Goal: Task Accomplishment & Management: Use online tool/utility

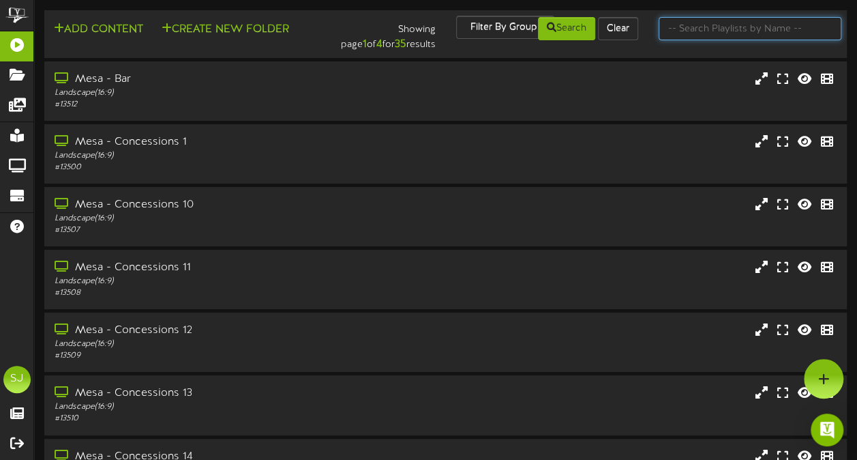
click at [693, 37] on input "text" at bounding box center [750, 28] width 183 height 23
type input "theater"
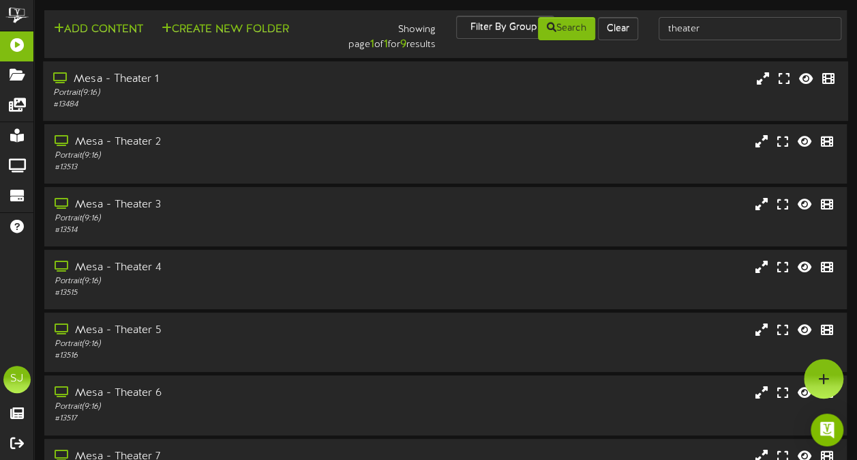
click at [373, 85] on div "Mesa - Theater 1 Portrait ( 9:16 ) # 13484" at bounding box center [211, 91] width 336 height 39
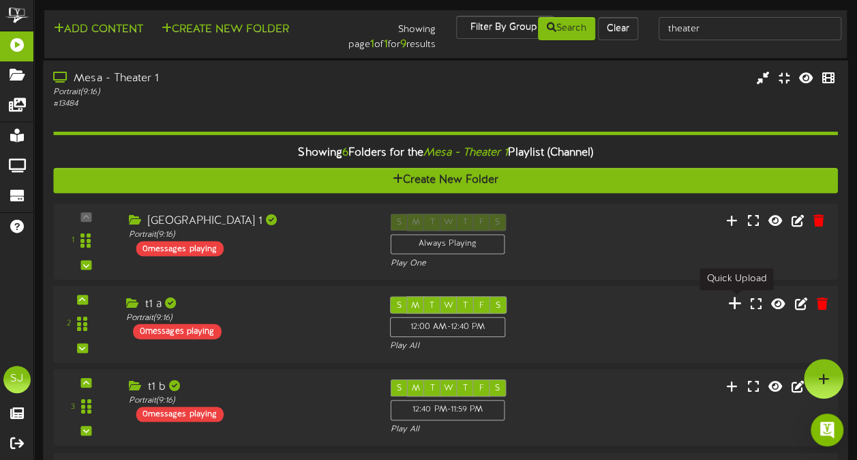
click at [737, 303] on icon at bounding box center [735, 302] width 14 height 15
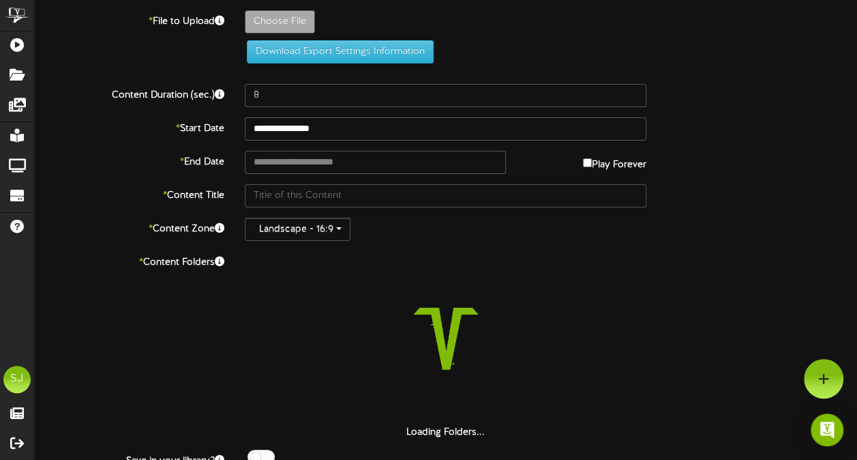
drag, startPoint x: 261, startPoint y: 8, endPoint x: 252, endPoint y: 25, distance: 18.9
click at [252, 25] on div "**********" at bounding box center [445, 250] width 823 height 501
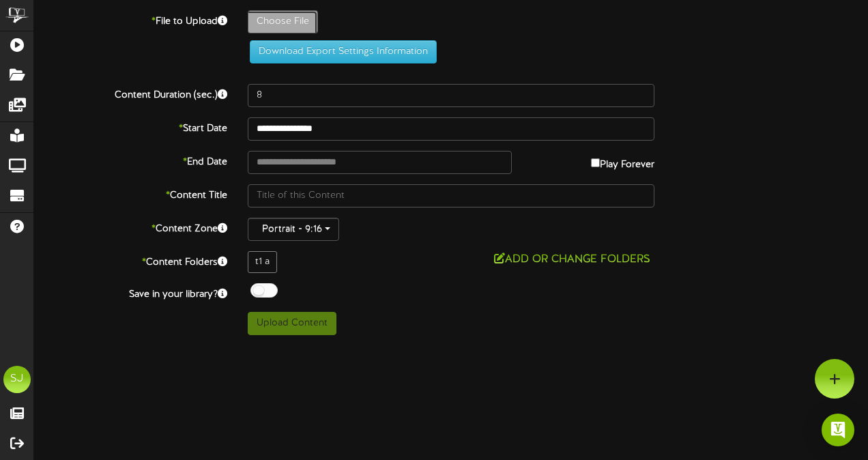
type input "**********"
type input "Gabby"
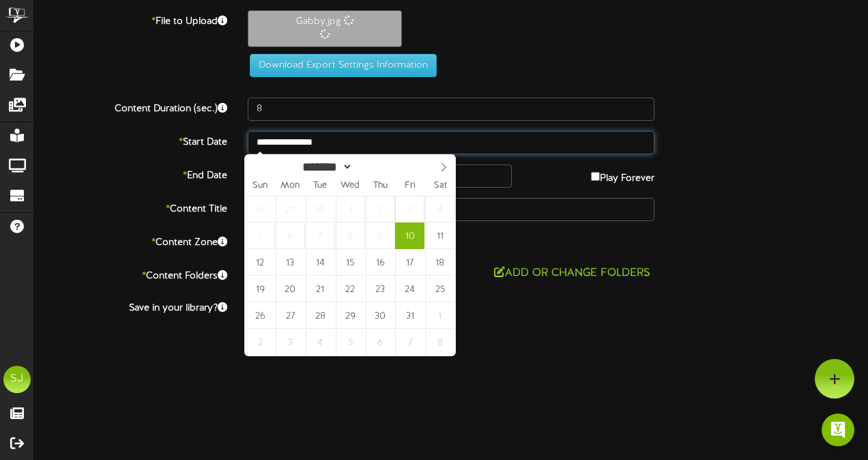
click at [342, 141] on input "**********" at bounding box center [451, 142] width 407 height 23
type input "**********"
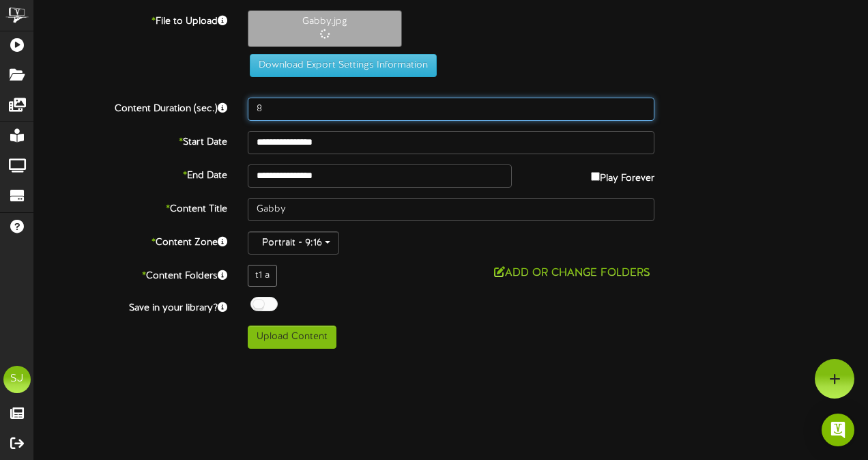
click at [332, 115] on input "8" at bounding box center [451, 109] width 407 height 23
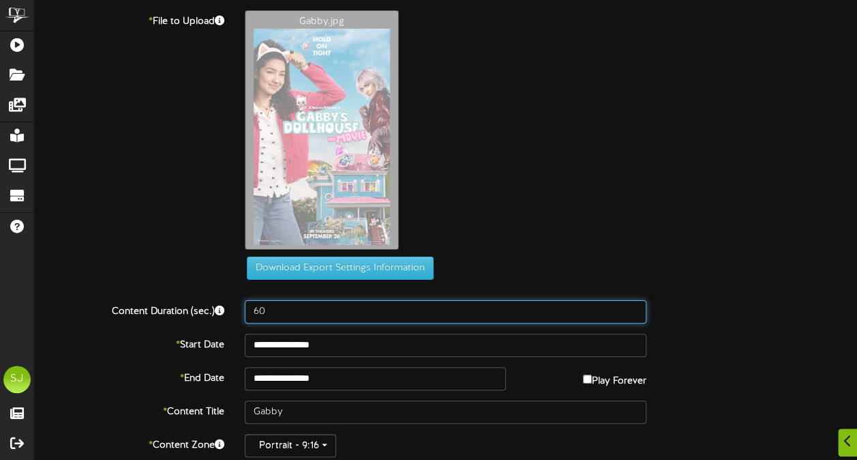
scroll to position [99, 0]
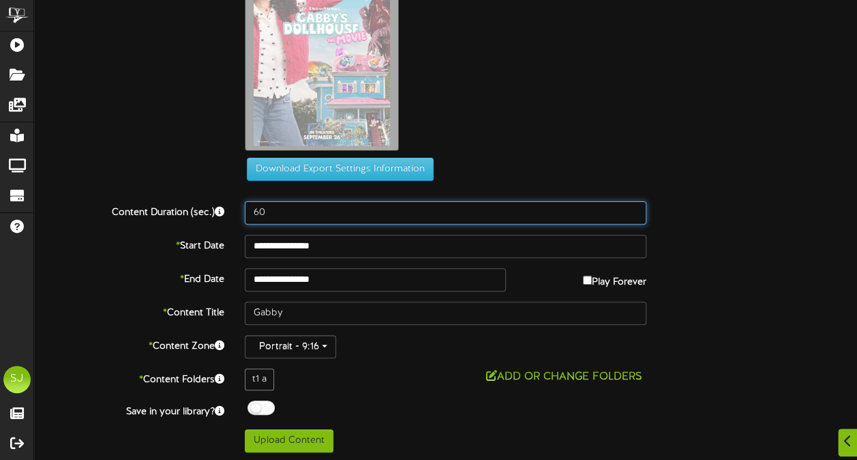
type input "60"
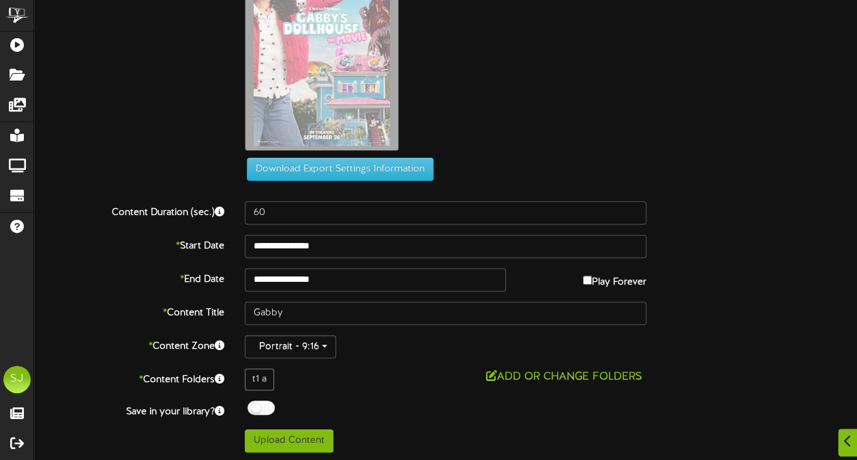
click at [265, 400] on div at bounding box center [261, 407] width 27 height 14
click at [313, 442] on button "Upload Content" at bounding box center [289, 440] width 89 height 23
type input "**********"
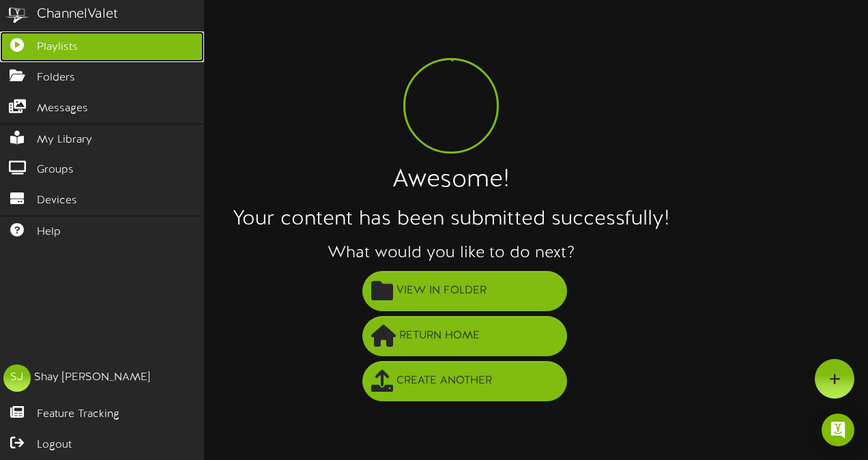
click at [25, 51] on link "Playlists" at bounding box center [102, 46] width 204 height 31
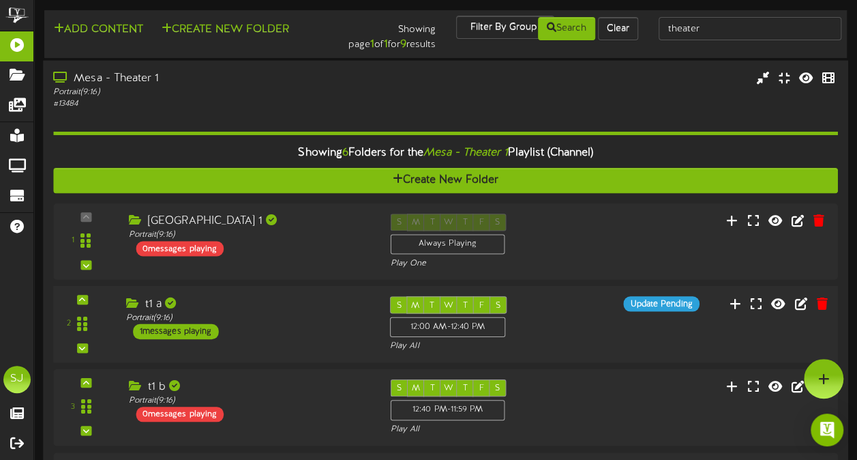
click at [585, 323] on div "2 t1 a (" at bounding box center [446, 324] width 793 height 56
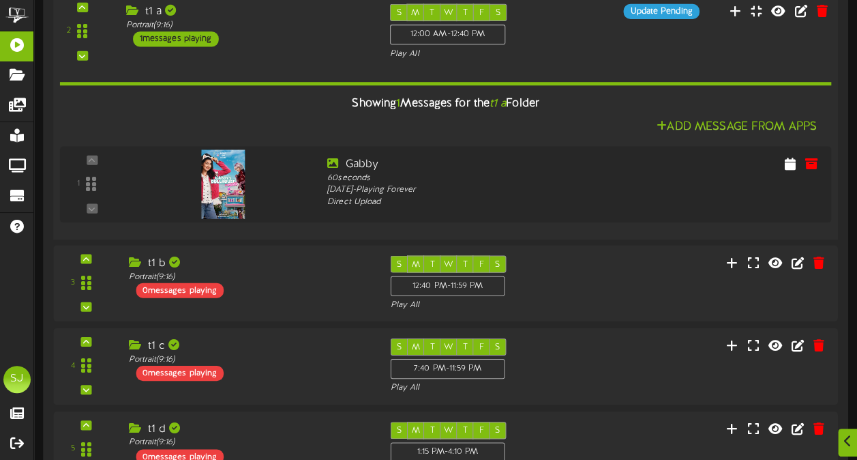
scroll to position [288, 0]
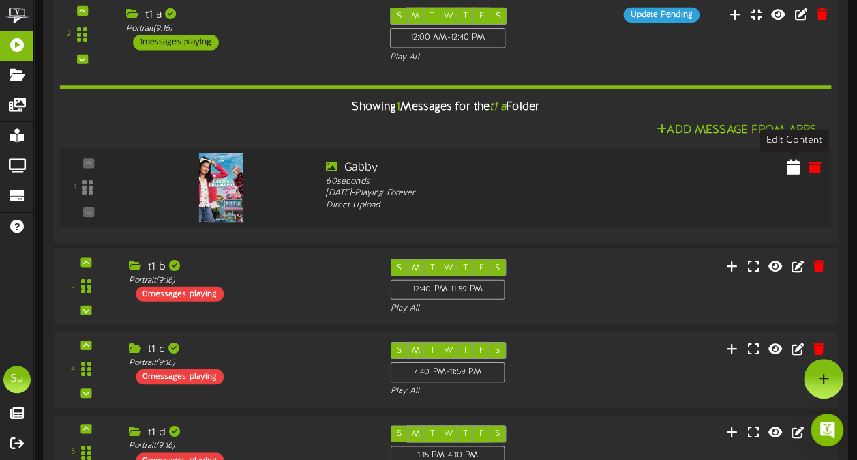
click at [794, 160] on icon at bounding box center [794, 166] width 14 height 15
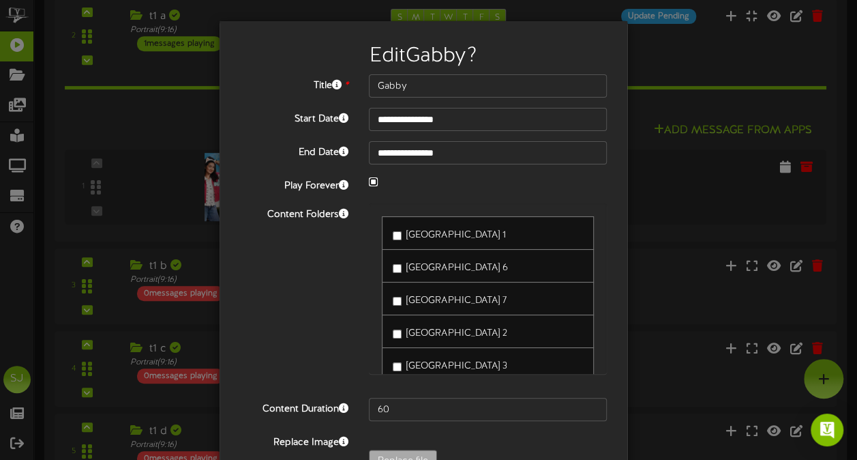
scroll to position [83, 0]
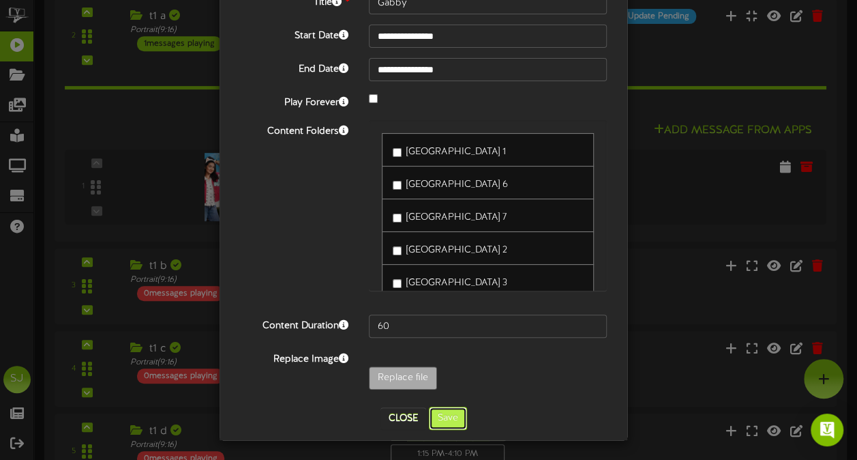
click at [429, 409] on button "Save" at bounding box center [448, 418] width 38 height 23
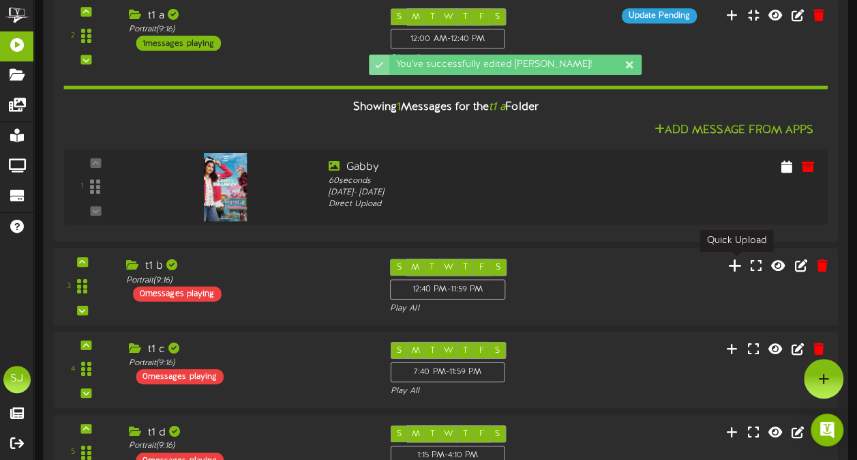
click at [739, 271] on icon at bounding box center [735, 264] width 14 height 15
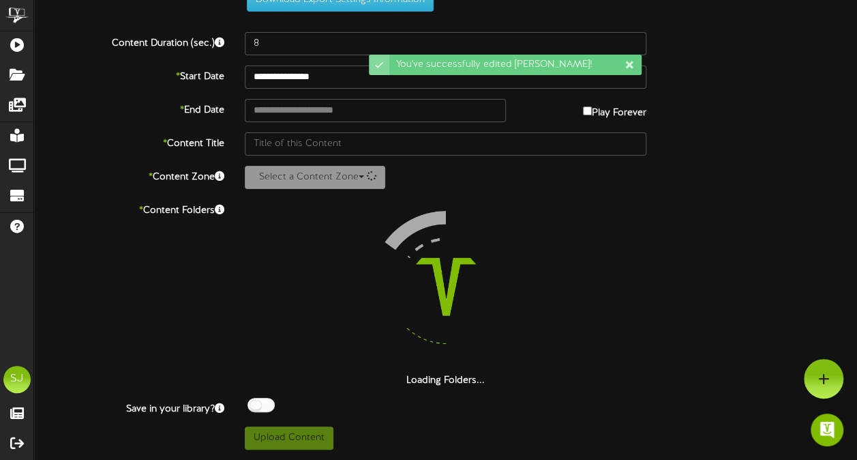
scroll to position [50, 0]
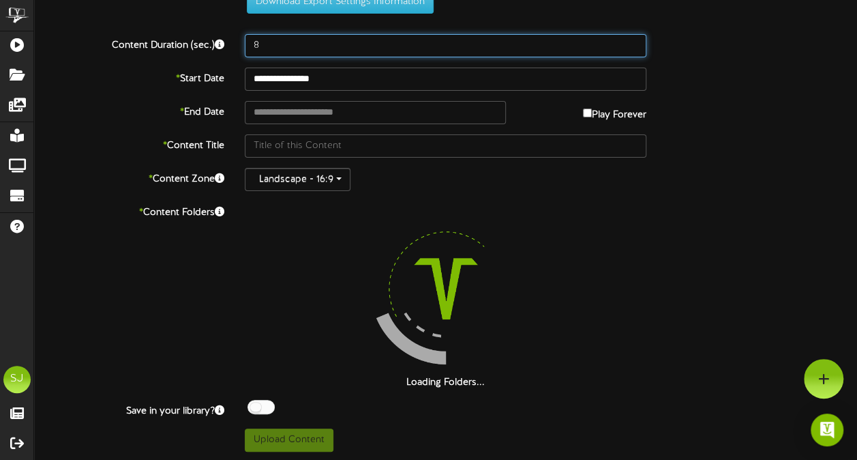
click at [280, 54] on input "8" at bounding box center [446, 45] width 402 height 23
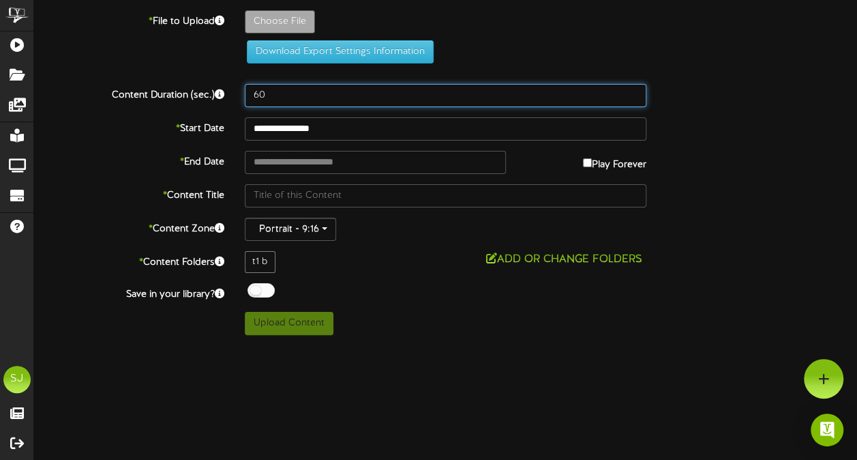
scroll to position [0, 0]
type input "60"
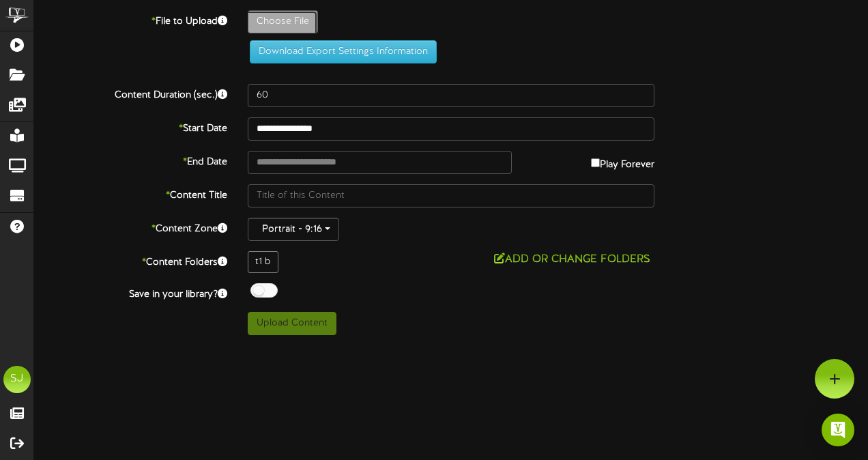
type input "**********"
type input "Demonslayer"
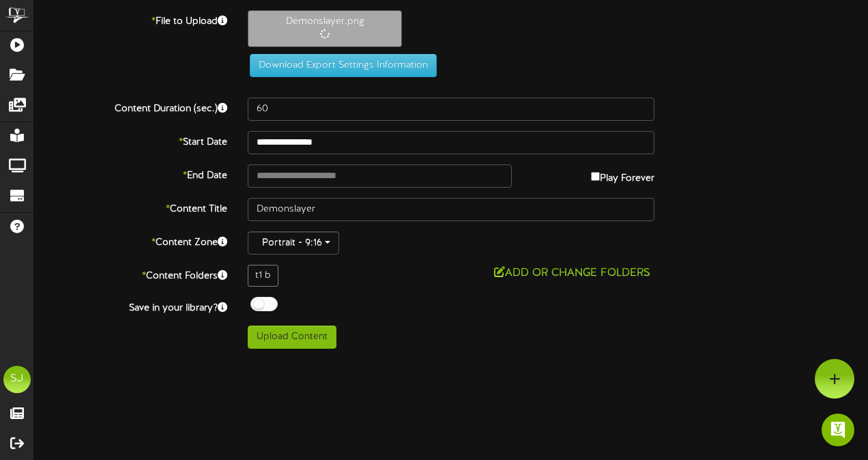
click at [630, 179] on label "Play Forever" at bounding box center [622, 174] width 63 height 21
type input "**********"
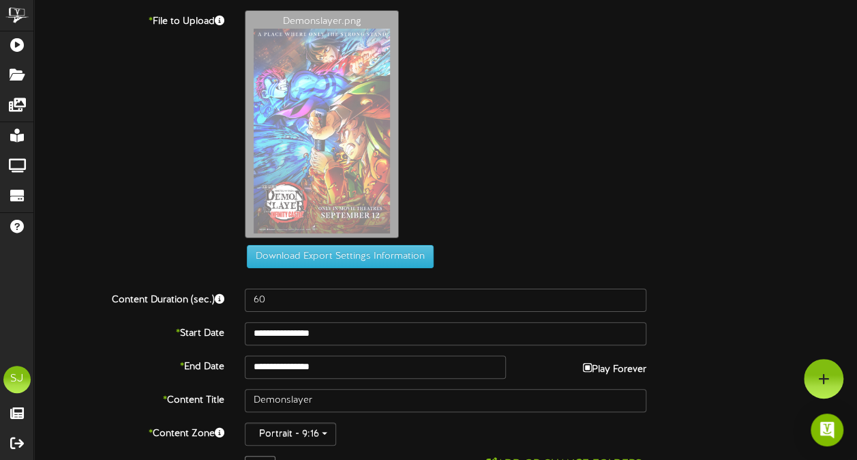
scroll to position [87, 0]
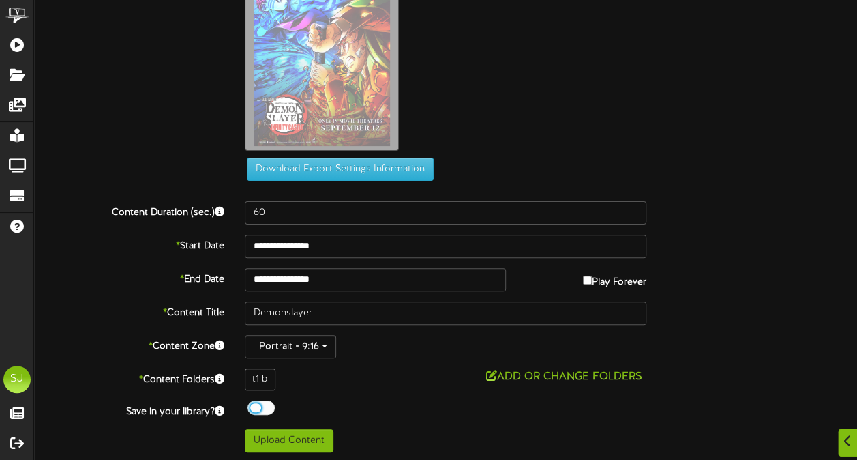
click at [259, 400] on div at bounding box center [261, 407] width 27 height 14
click at [312, 446] on button "Upload Content" at bounding box center [289, 440] width 89 height 23
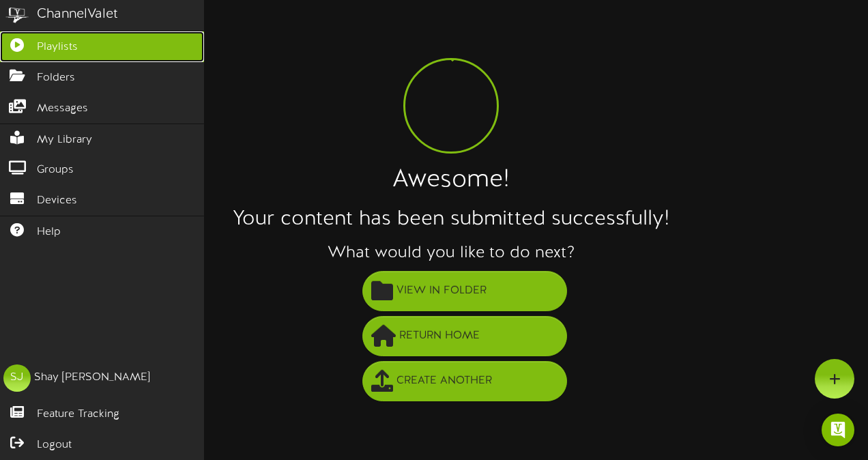
click at [40, 49] on span "Playlists" at bounding box center [57, 48] width 41 height 16
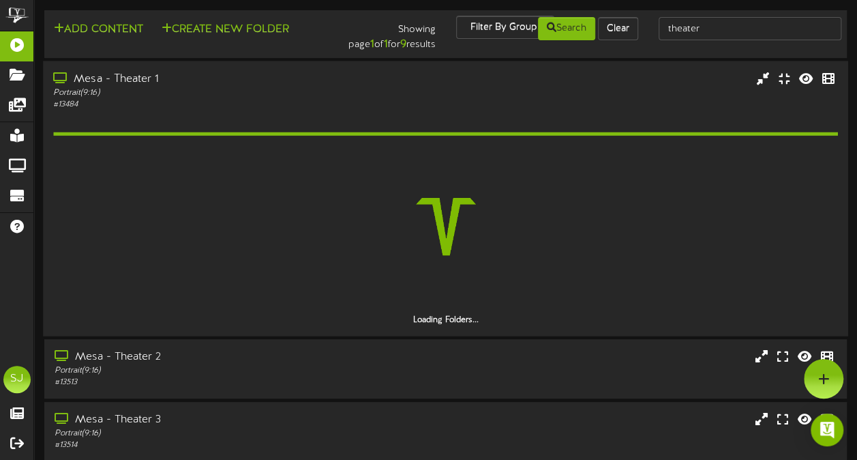
click at [377, 108] on div "Mesa - Theater 1 Portrait ( 9:16 ) # 13484" at bounding box center [211, 90] width 336 height 39
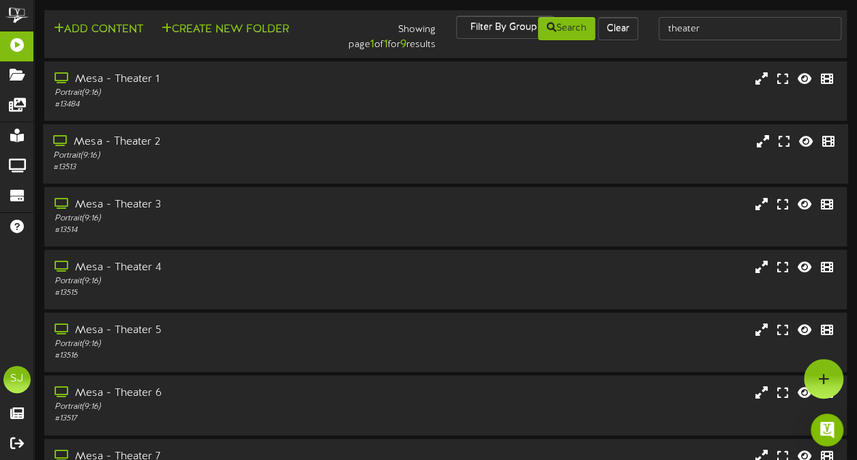
click at [106, 162] on div "# 13513" at bounding box center [210, 168] width 315 height 12
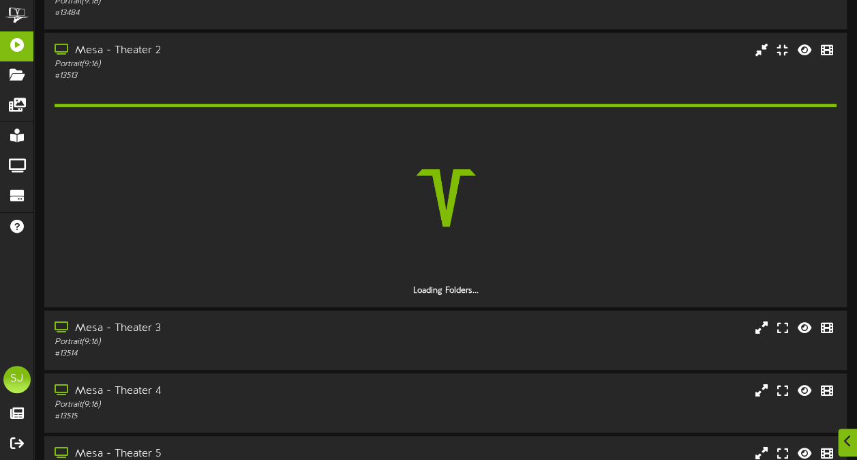
scroll to position [92, 0]
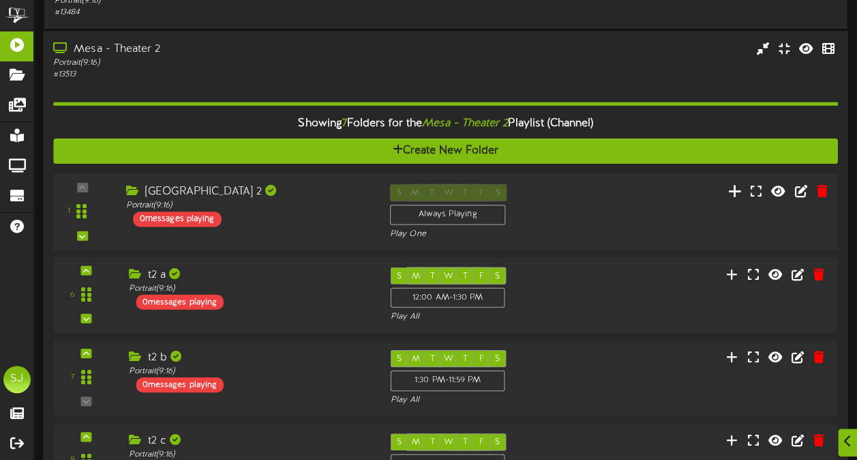
click at [728, 194] on button at bounding box center [735, 192] width 23 height 21
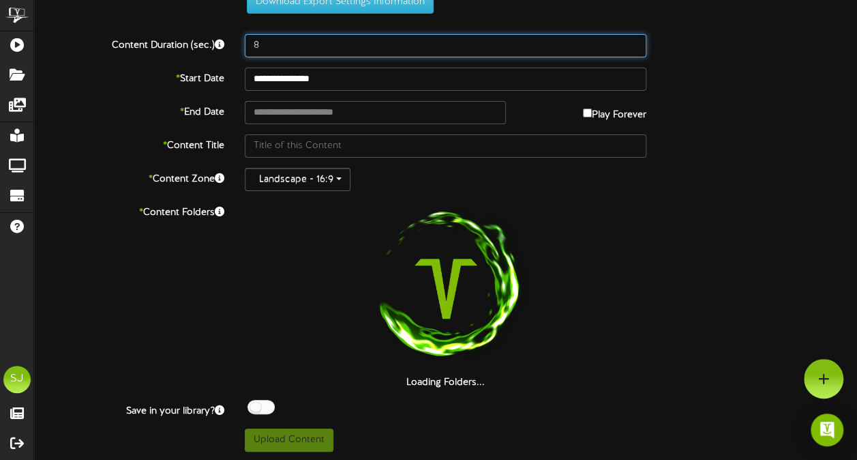
click at [291, 43] on input "8" at bounding box center [446, 45] width 402 height 23
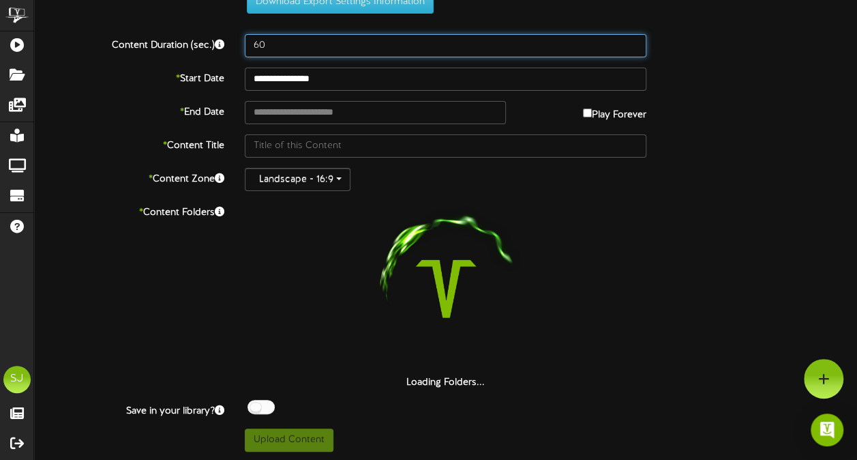
scroll to position [0, 0]
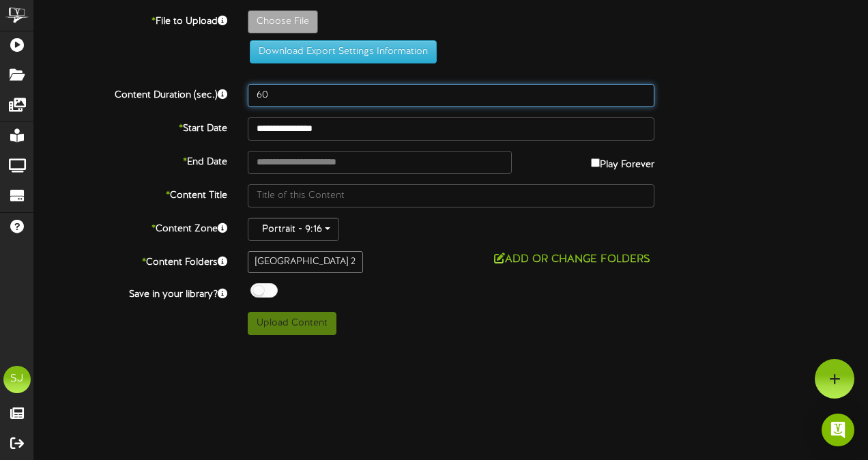
type input "60"
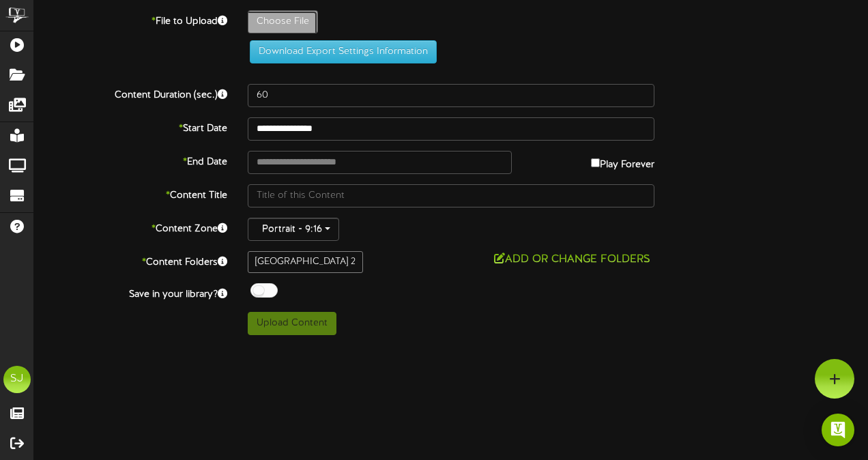
type input "**********"
type input "Conjuring"
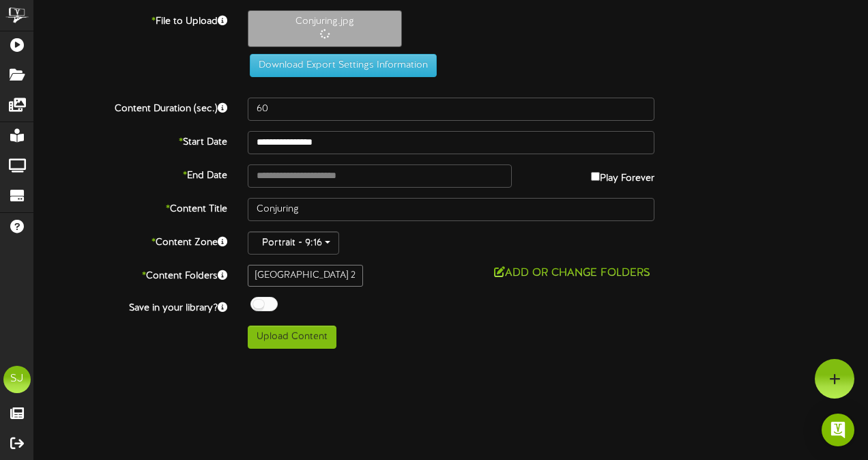
click at [596, 173] on label "Play Forever" at bounding box center [622, 174] width 63 height 21
type input "**********"
click at [271, 304] on div at bounding box center [263, 304] width 27 height 14
click at [291, 342] on button "Upload Content" at bounding box center [292, 336] width 89 height 23
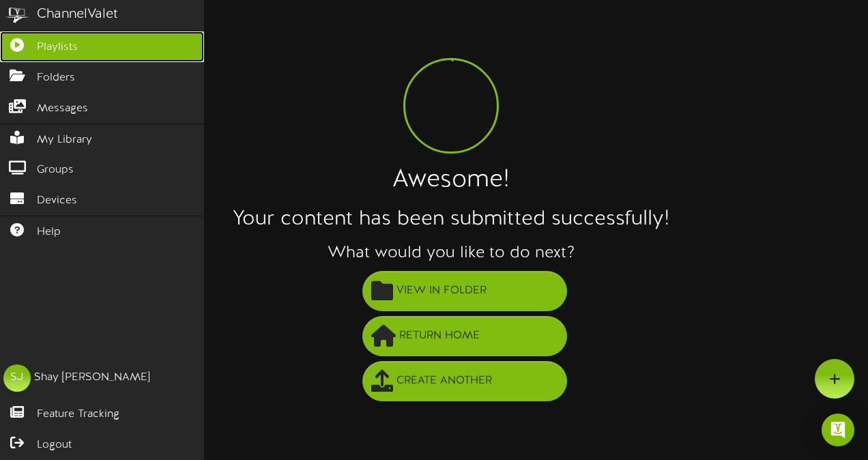
click at [12, 43] on icon at bounding box center [17, 43] width 34 height 10
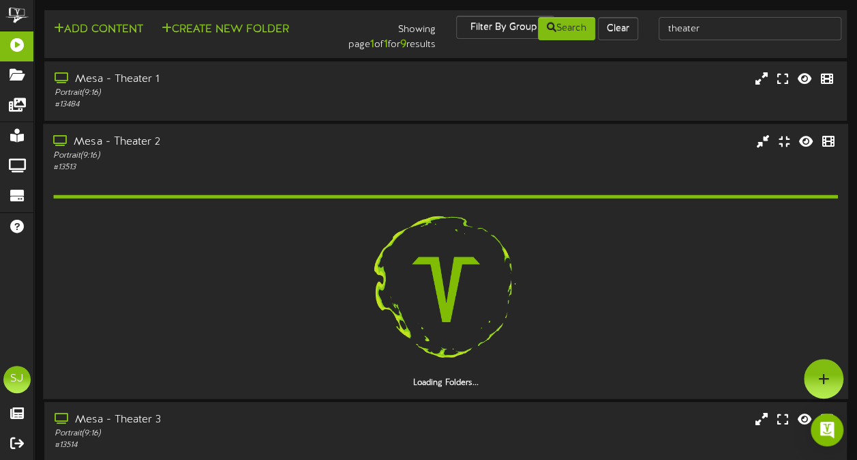
click at [416, 147] on div "Mesa - Theater 2 Portrait ( 9:16 ) # 13513" at bounding box center [446, 153] width 806 height 39
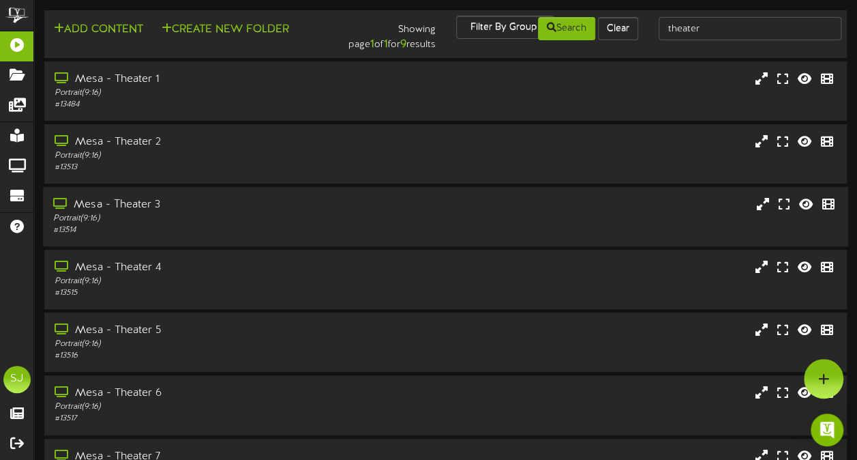
click at [324, 217] on div "Portrait ( 9:16 )" at bounding box center [210, 219] width 315 height 12
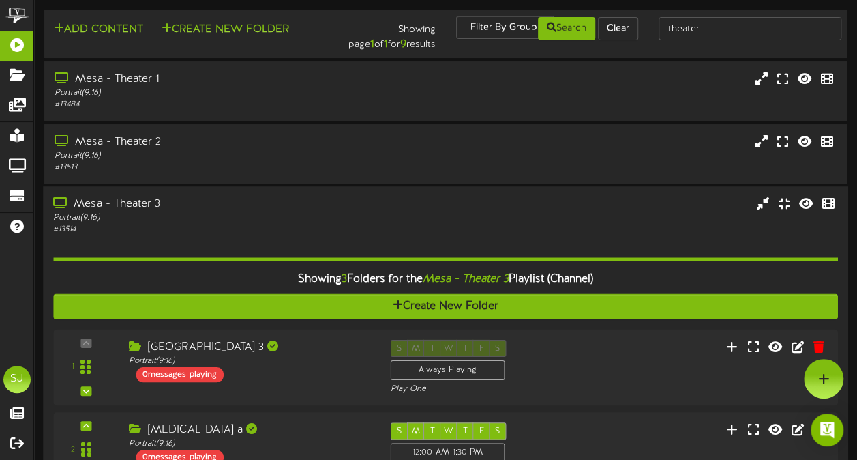
click at [224, 223] on div "Portrait ( 9:16 )" at bounding box center [210, 218] width 315 height 12
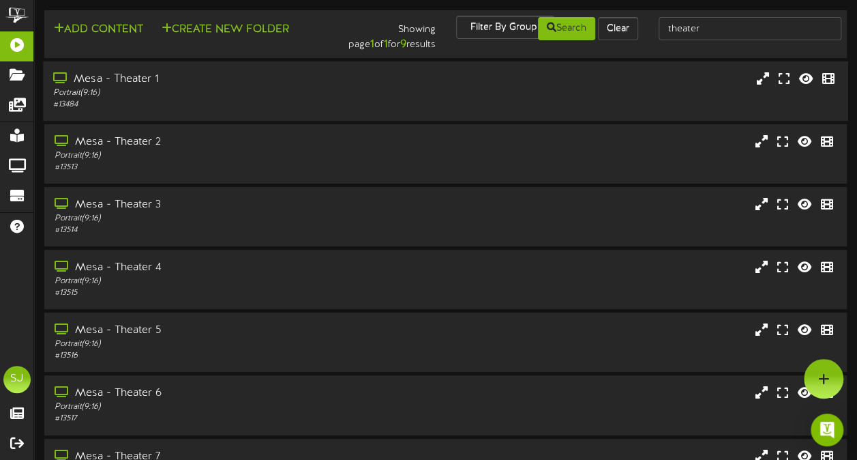
click at [238, 93] on div "Portrait ( 9:16 )" at bounding box center [210, 93] width 315 height 12
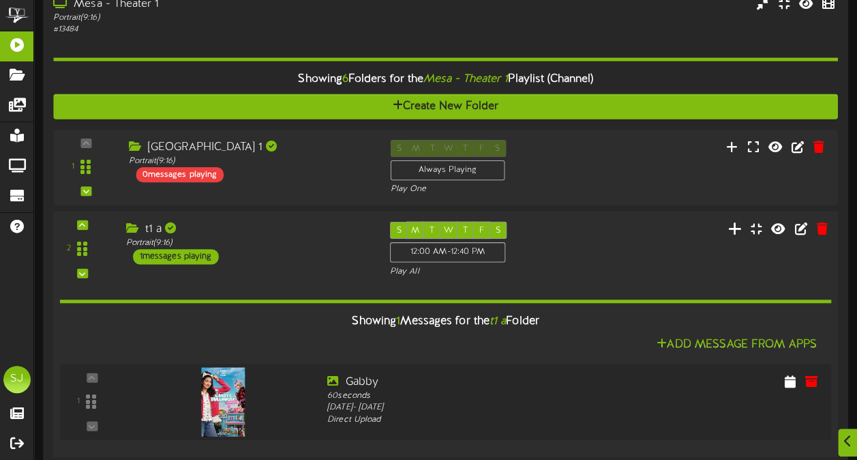
scroll to position [74, 0]
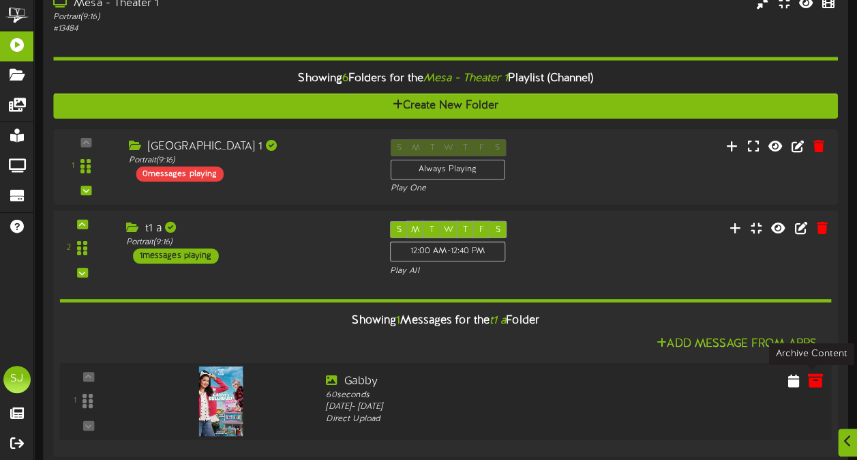
click at [810, 381] on icon at bounding box center [815, 379] width 15 height 15
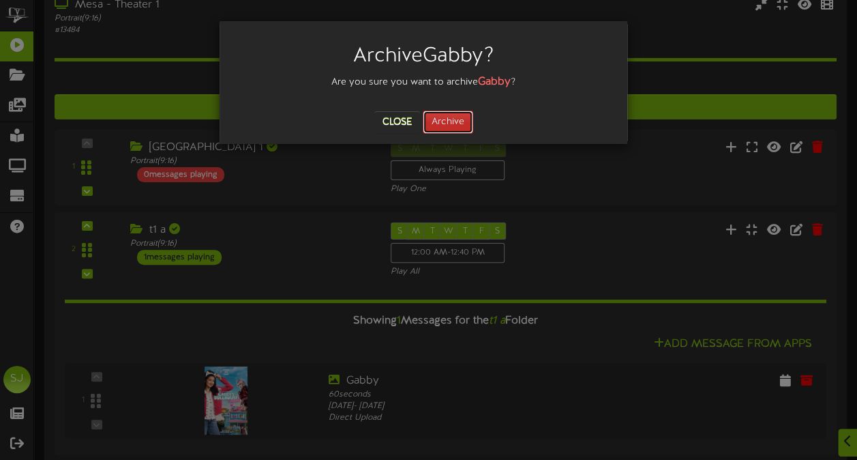
click at [460, 117] on button "Archive" at bounding box center [448, 121] width 50 height 23
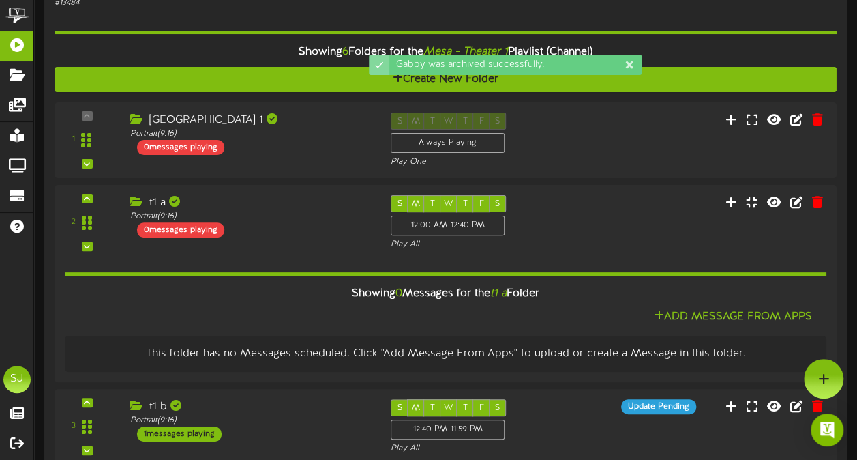
scroll to position [81, 0]
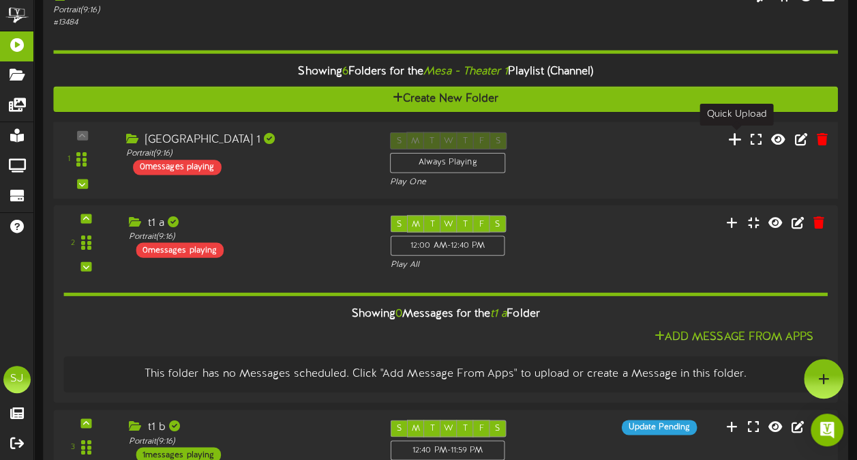
click at [734, 135] on icon at bounding box center [735, 138] width 14 height 15
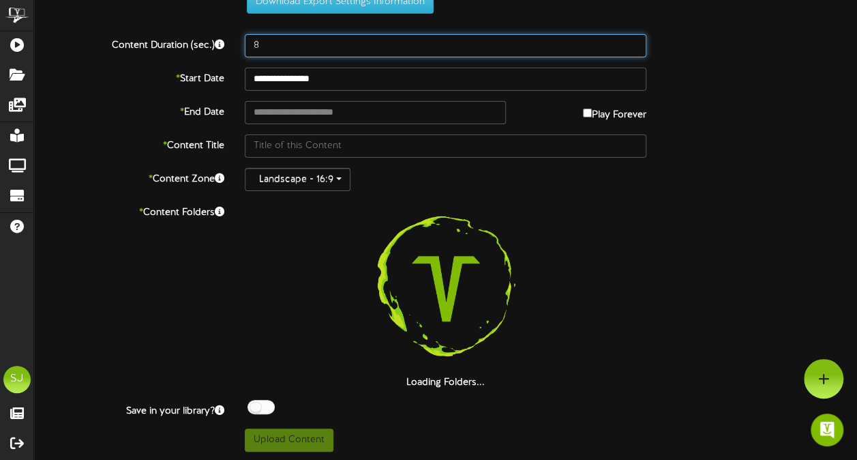
click at [380, 46] on input "8" at bounding box center [446, 45] width 402 height 23
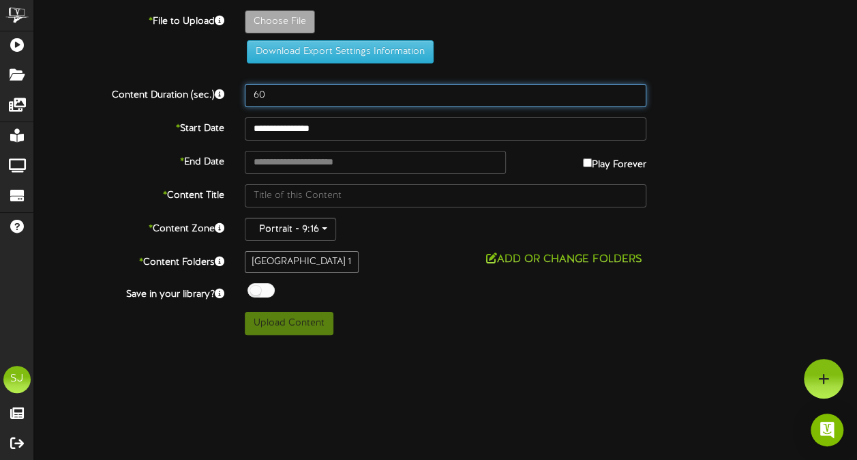
scroll to position [0, 0]
type input "60"
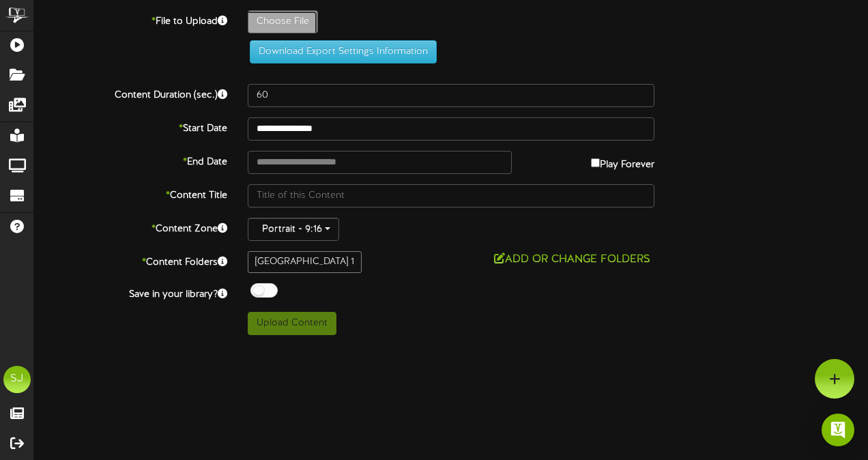
type input "**********"
type input "Demonslayer"
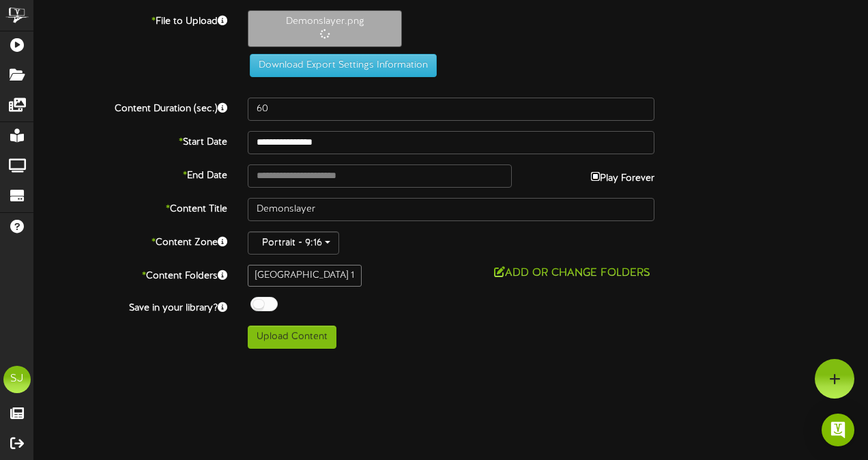
type input "**********"
click at [265, 303] on div at bounding box center [263, 304] width 27 height 14
click at [274, 331] on button "Upload Content" at bounding box center [292, 336] width 89 height 23
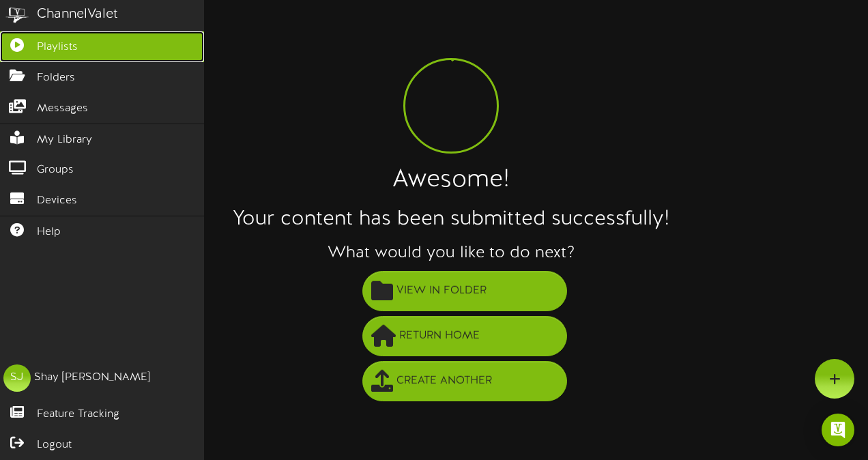
click at [16, 48] on icon at bounding box center [17, 43] width 34 height 10
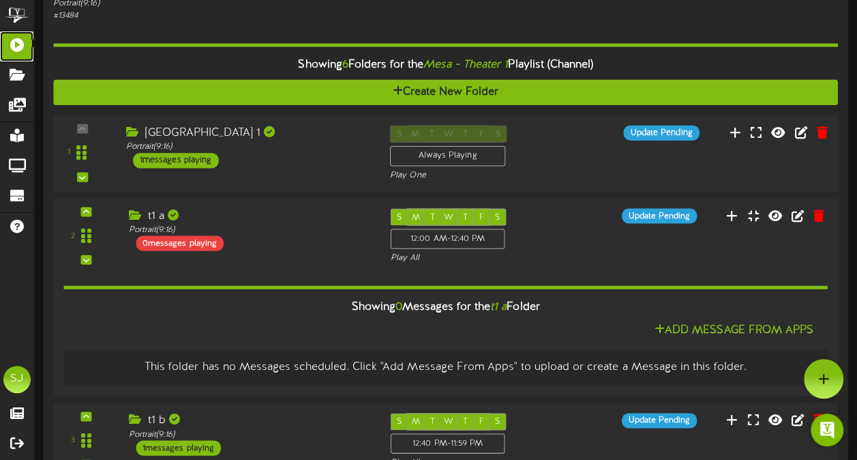
scroll to position [65, 0]
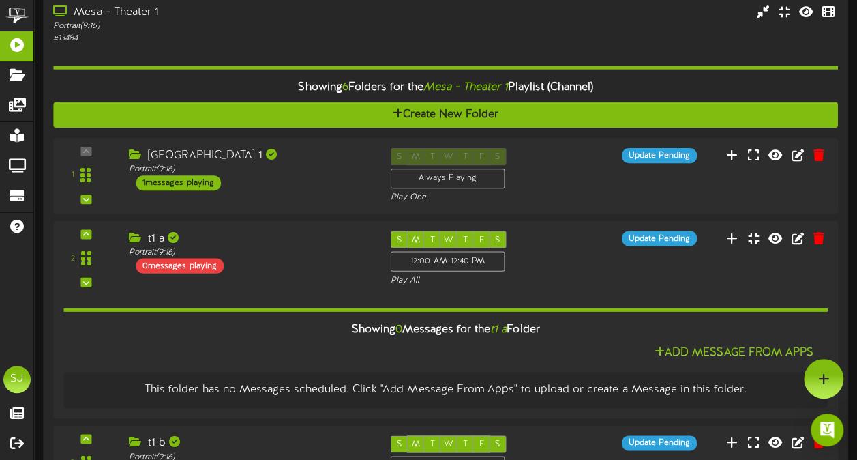
click at [342, 11] on div "Mesa - Theater 1" at bounding box center [210, 13] width 315 height 16
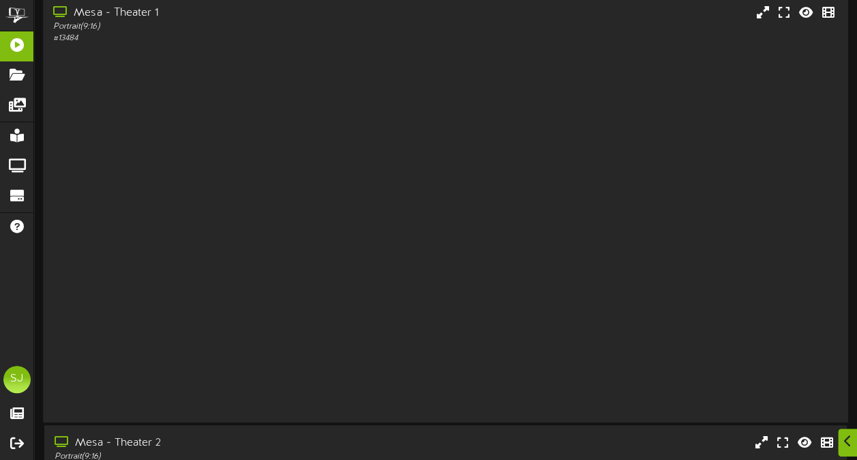
scroll to position [67, 0]
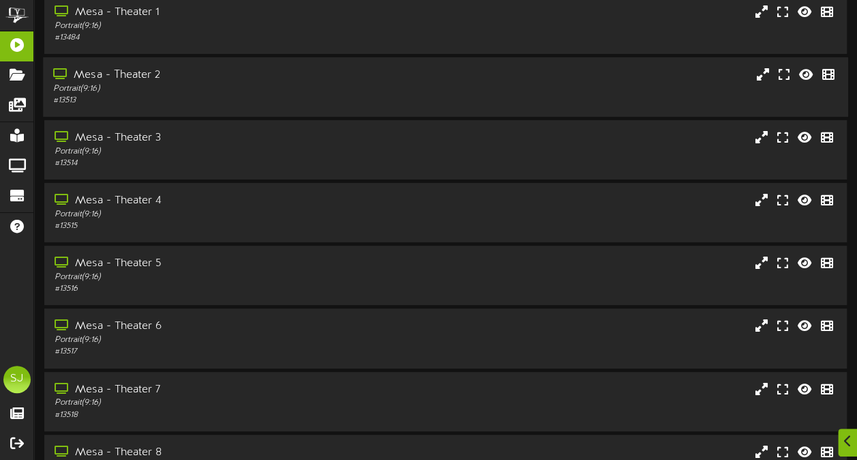
click at [318, 100] on div "# 13513" at bounding box center [210, 101] width 315 height 12
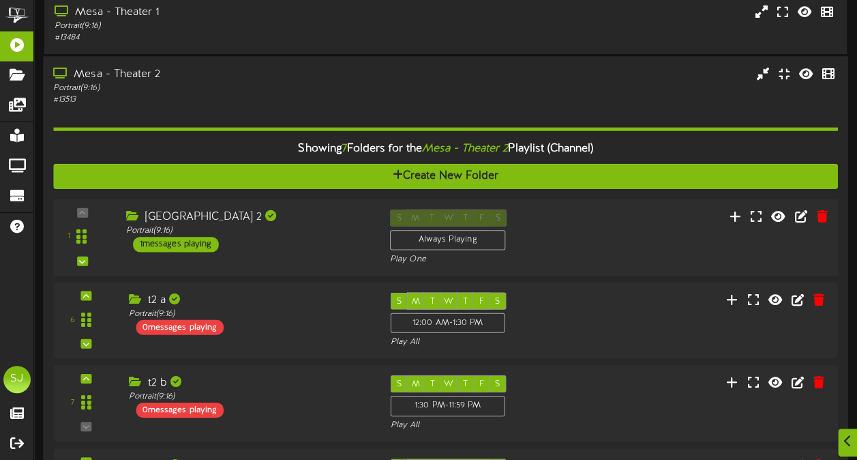
click at [614, 225] on div "1 ( 9:16" at bounding box center [446, 237] width 793 height 56
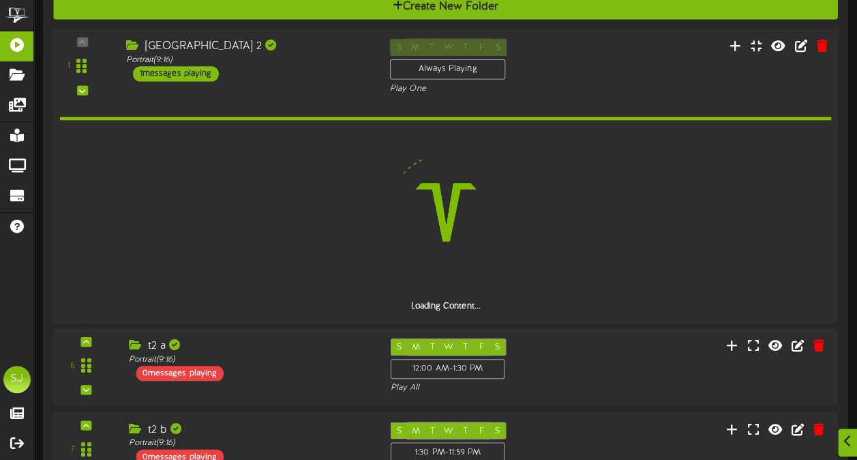
scroll to position [261, 0]
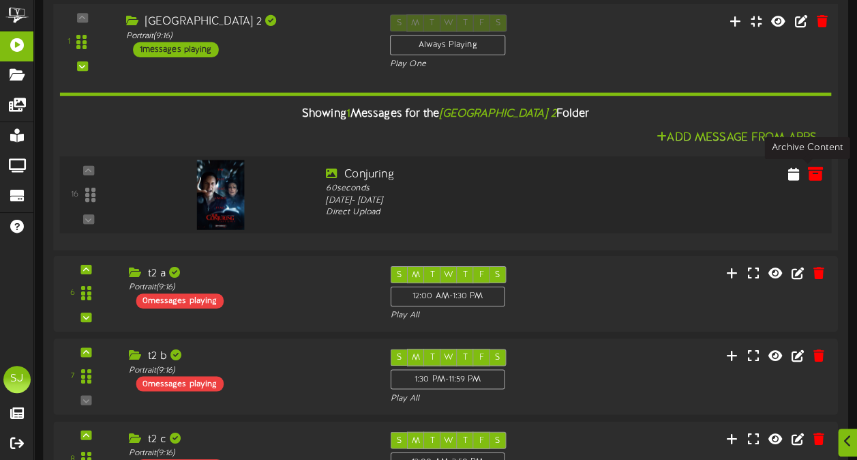
click at [810, 180] on icon at bounding box center [815, 173] width 15 height 15
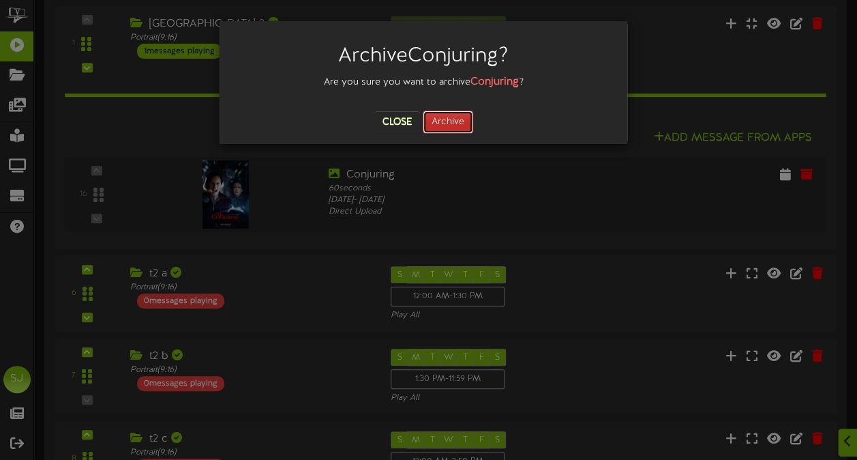
click at [463, 116] on button "Archive" at bounding box center [448, 121] width 50 height 23
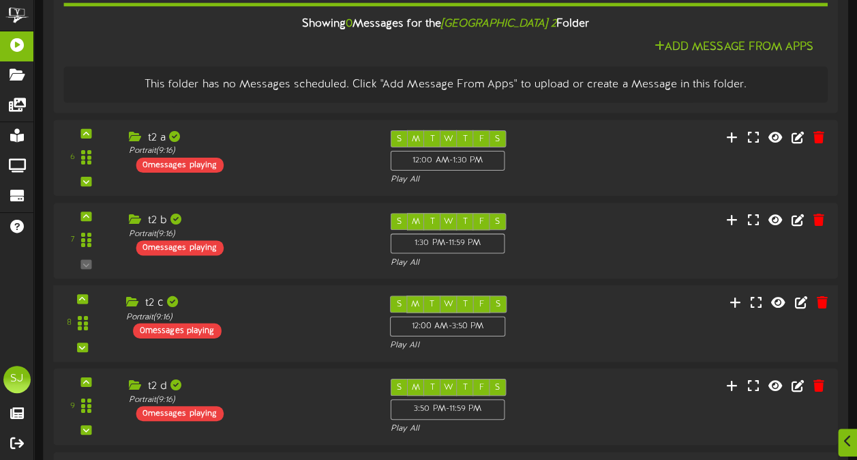
scroll to position [465, 0]
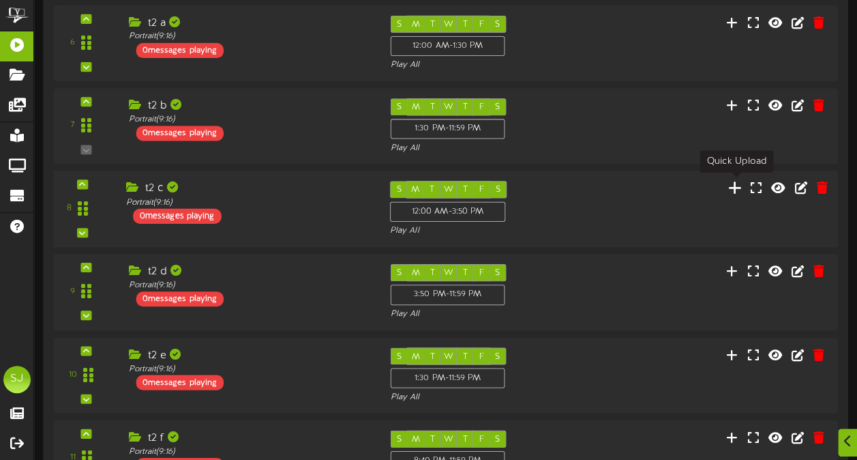
click at [739, 186] on icon at bounding box center [735, 187] width 14 height 15
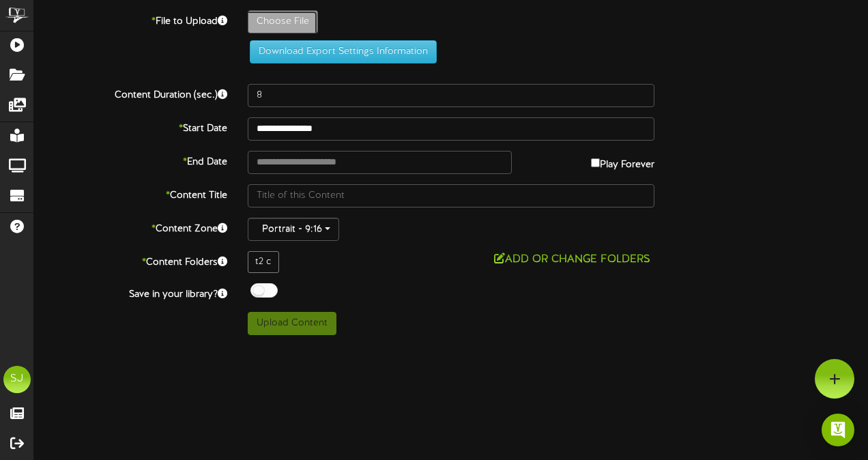
type input "**********"
type input "DowntonAbbey"
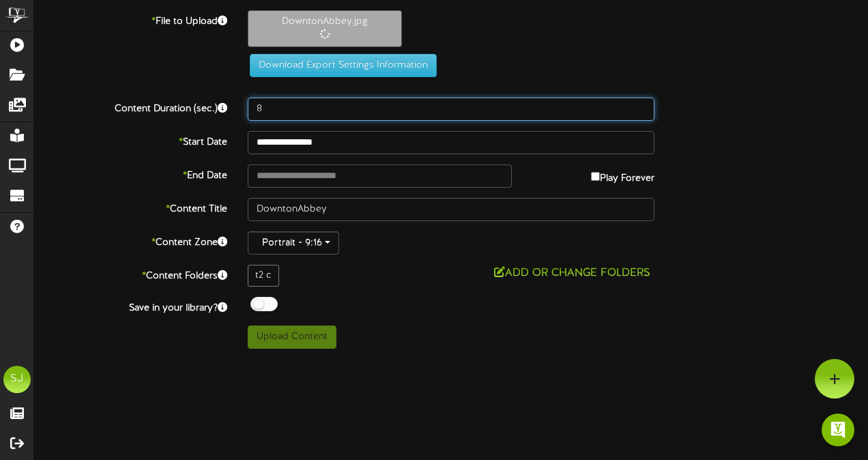
click at [351, 112] on input "8" at bounding box center [451, 109] width 407 height 23
type input "60"
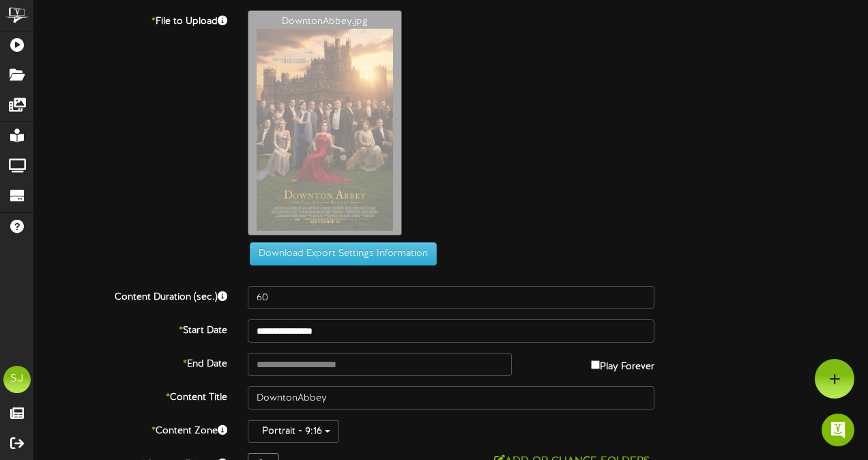
click at [633, 353] on label "Play Forever" at bounding box center [622, 363] width 63 height 21
type input "**********"
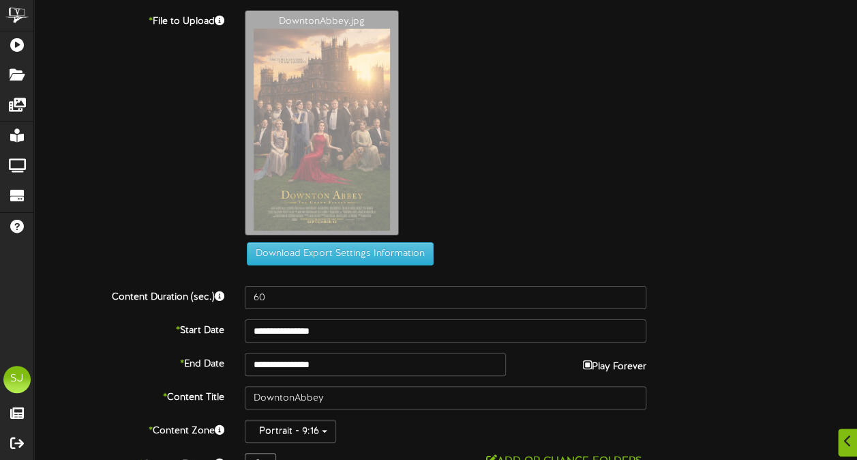
scroll to position [85, 0]
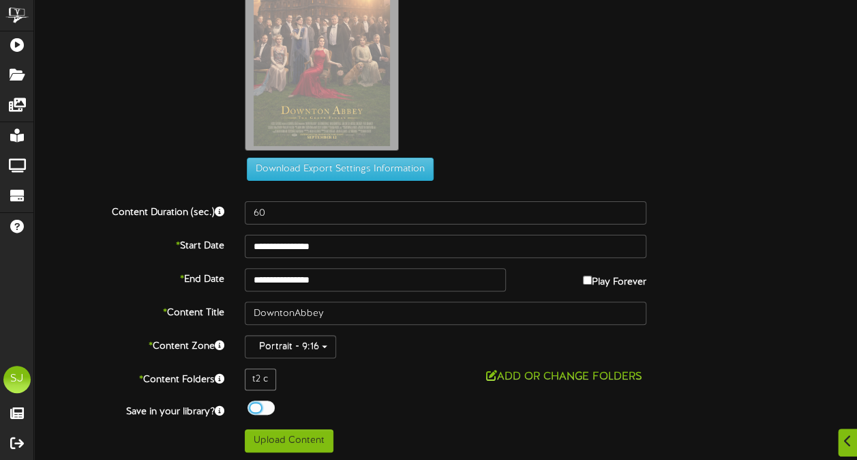
click at [256, 407] on div at bounding box center [261, 407] width 27 height 14
click at [261, 420] on div "**********" at bounding box center [445, 189] width 823 height 527
click at [262, 441] on button "Upload Content" at bounding box center [289, 440] width 89 height 23
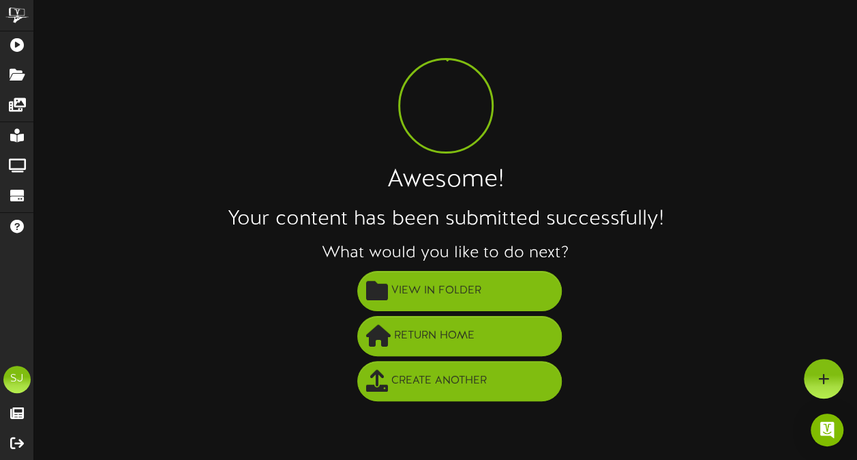
scroll to position [0, 0]
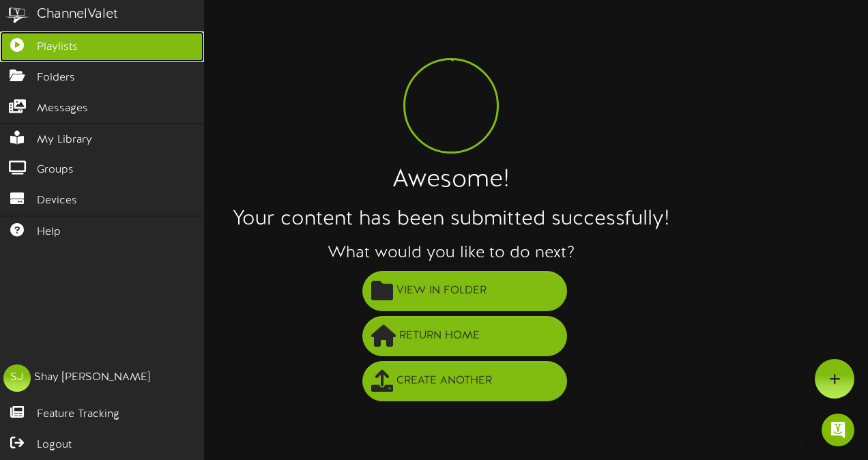
click at [37, 48] on span "Playlists" at bounding box center [57, 48] width 41 height 16
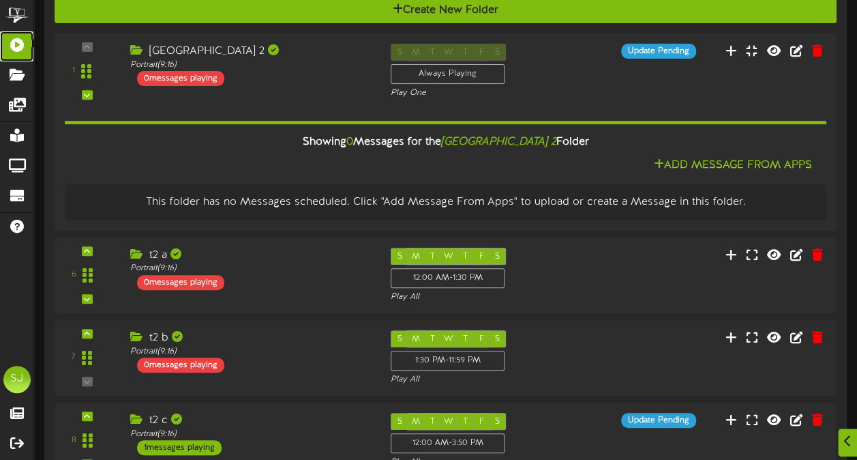
scroll to position [441, 0]
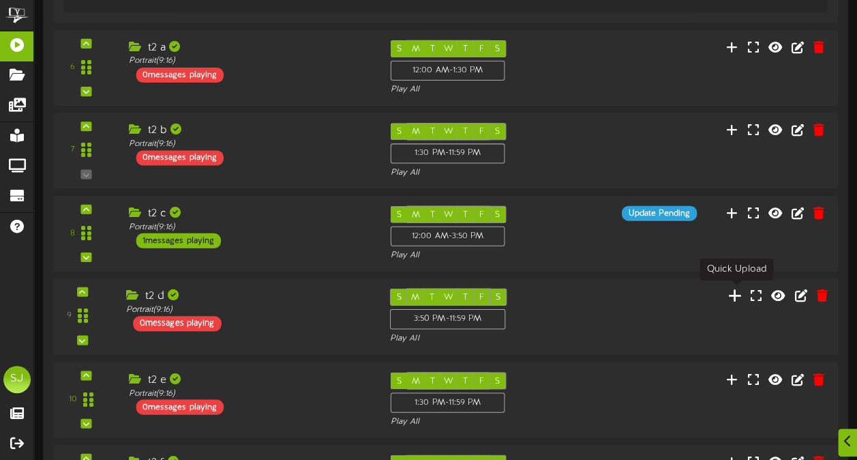
click at [738, 293] on icon at bounding box center [735, 294] width 14 height 15
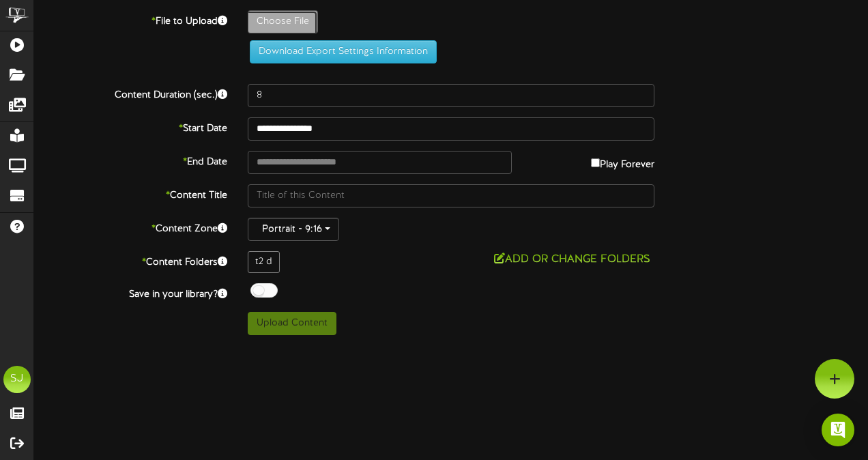
type input "**********"
type input "Conjuring"
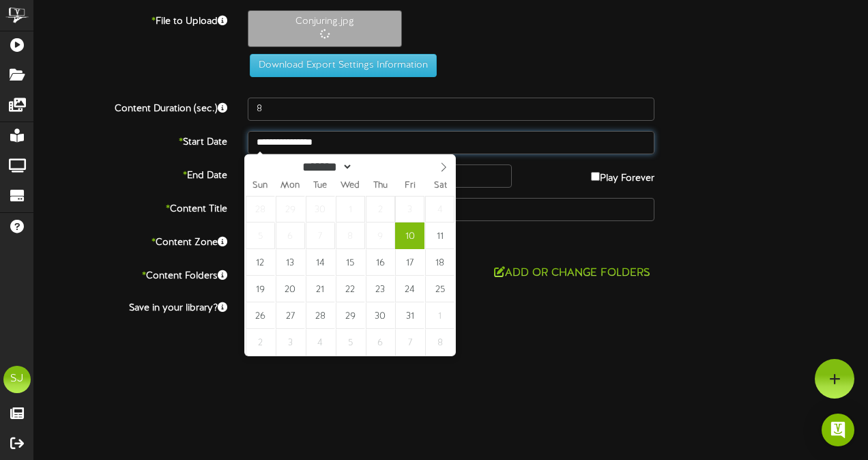
click at [344, 136] on input "**********" at bounding box center [451, 142] width 407 height 23
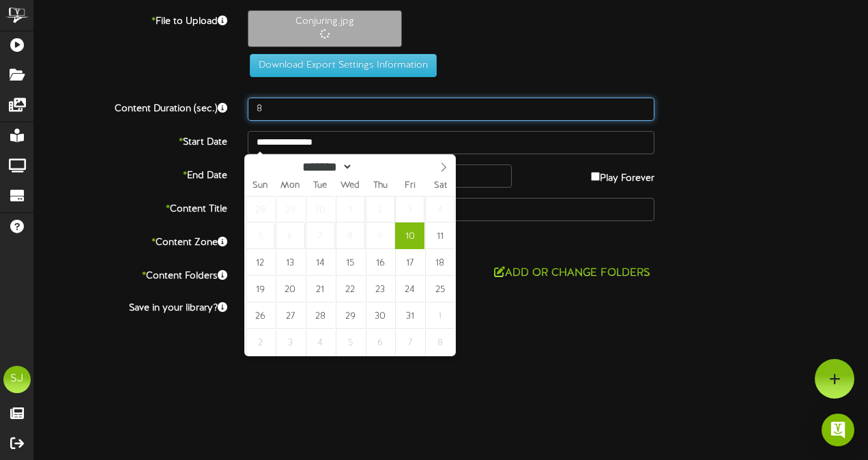
click at [393, 108] on input "8" at bounding box center [451, 109] width 407 height 23
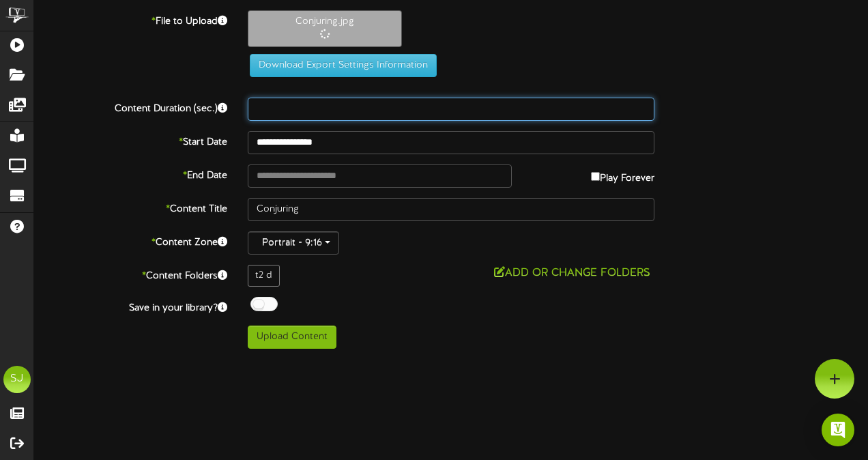
type input "0"
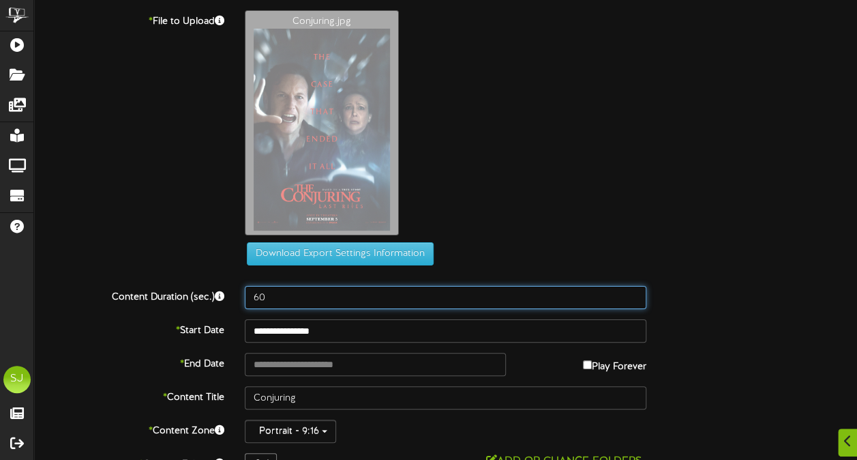
scroll to position [85, 0]
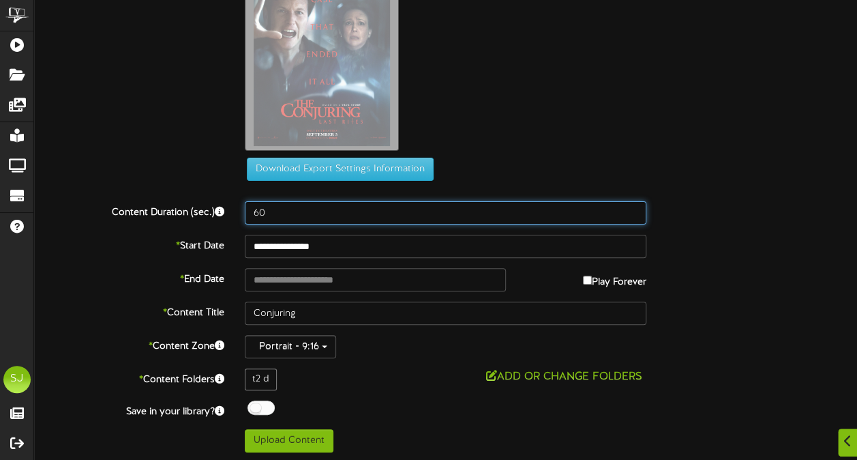
type input "60"
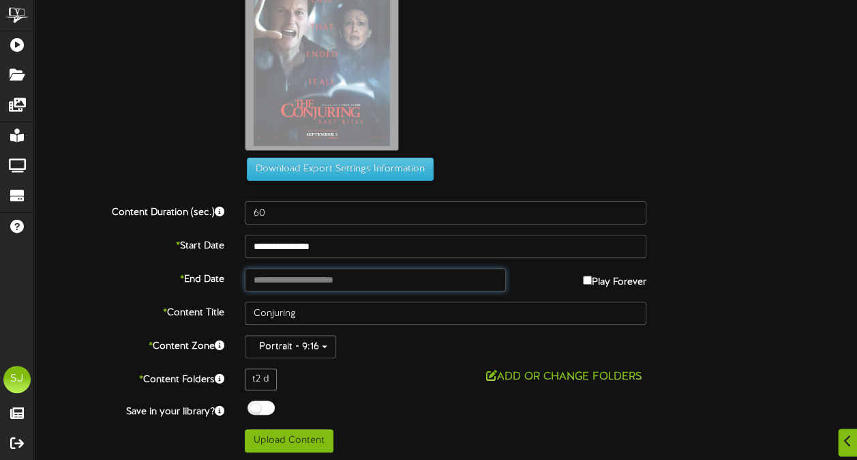
click at [332, 273] on input "text" at bounding box center [375, 279] width 261 height 23
type input "**********"
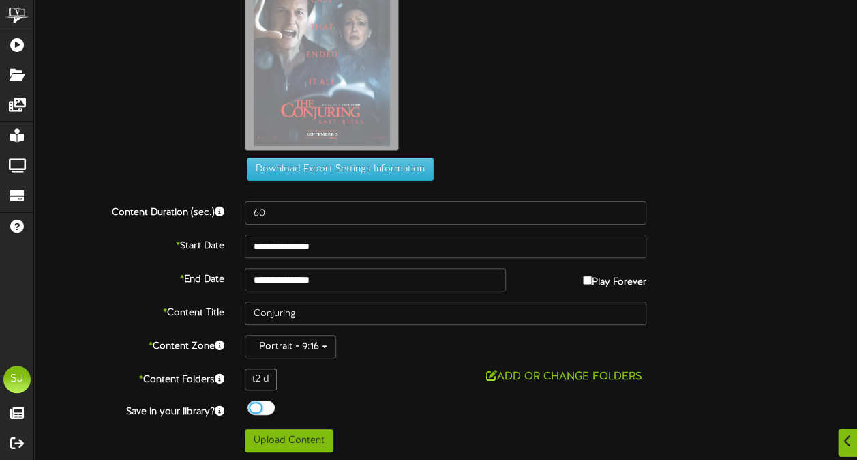
click at [256, 408] on div at bounding box center [261, 407] width 27 height 14
click at [262, 438] on button "Upload Content" at bounding box center [289, 440] width 89 height 23
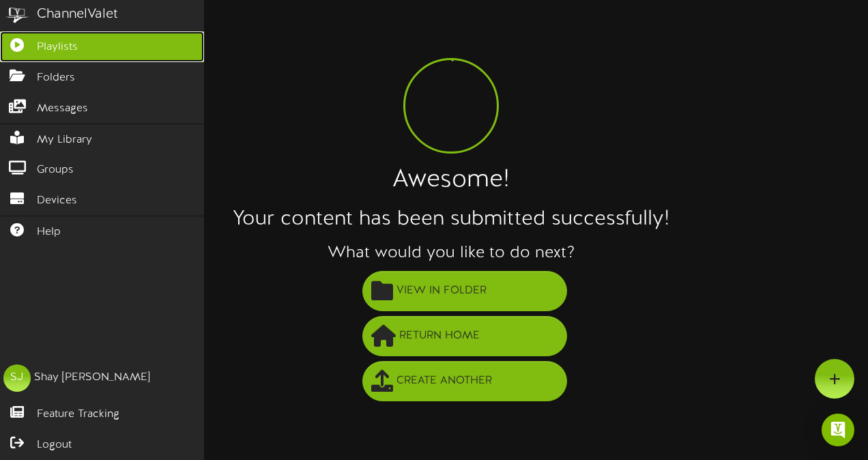
click at [25, 46] on icon at bounding box center [17, 43] width 34 height 10
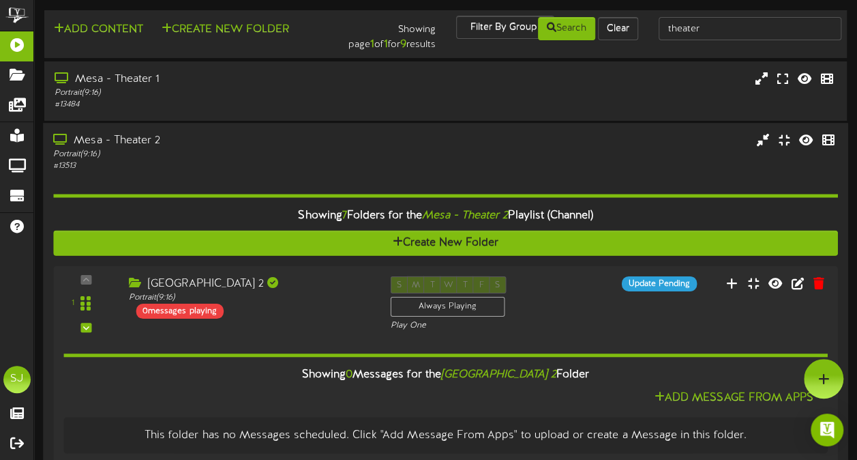
click at [259, 162] on div "# 13513" at bounding box center [210, 166] width 315 height 12
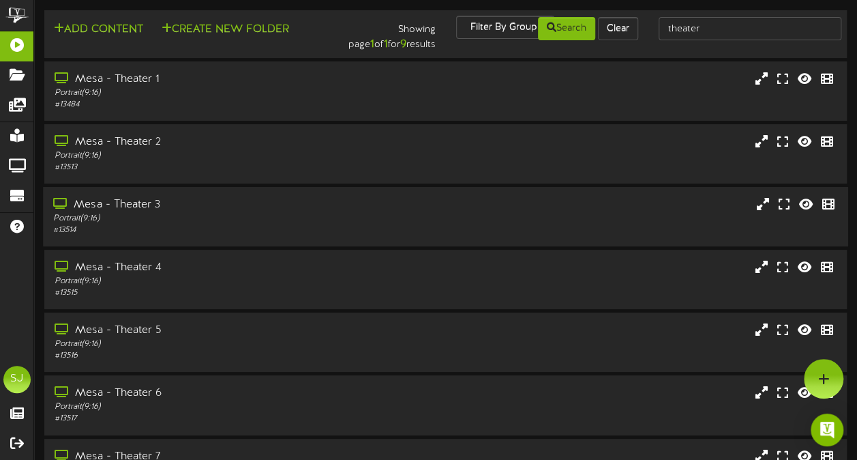
click at [224, 201] on div "Mesa - Theater 3" at bounding box center [210, 205] width 315 height 16
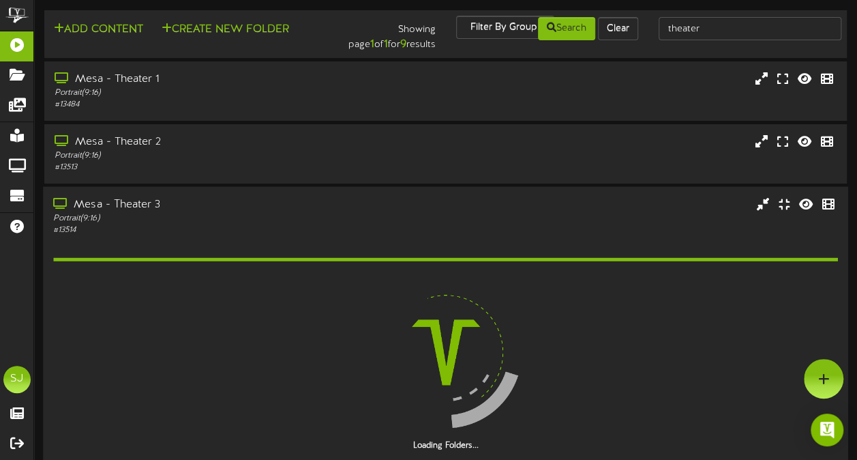
click at [224, 201] on div "Mesa - Theater 3" at bounding box center [210, 205] width 315 height 16
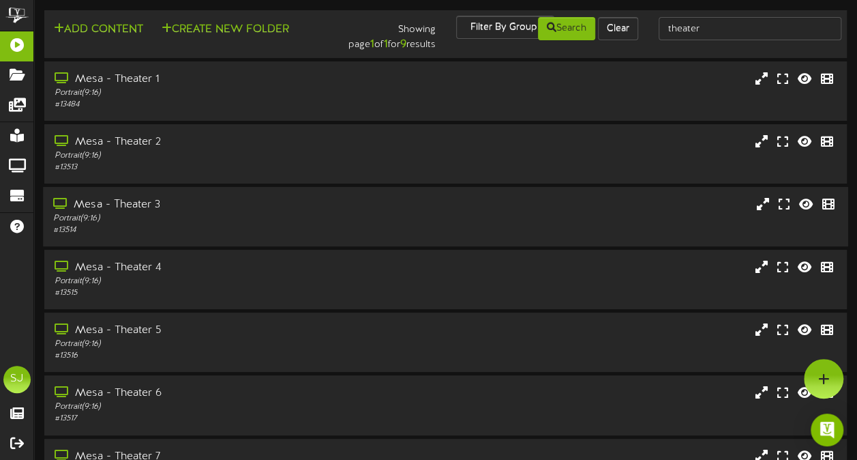
click at [224, 201] on div "Mesa - Theater 3" at bounding box center [210, 205] width 315 height 16
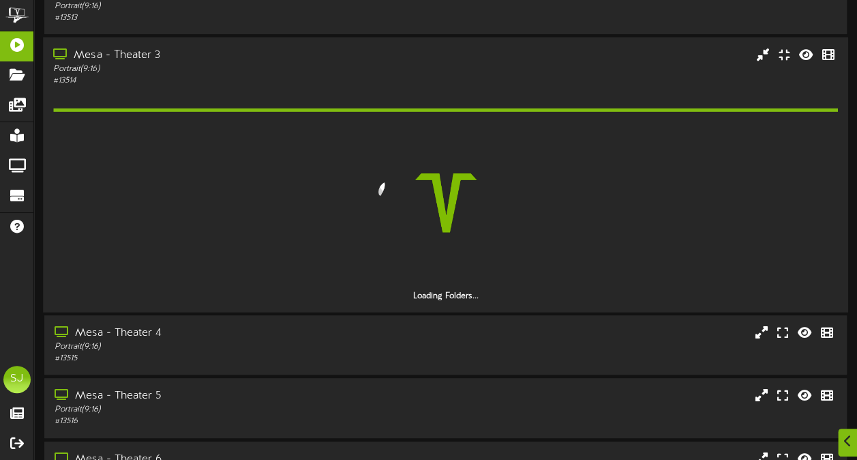
scroll to position [150, 0]
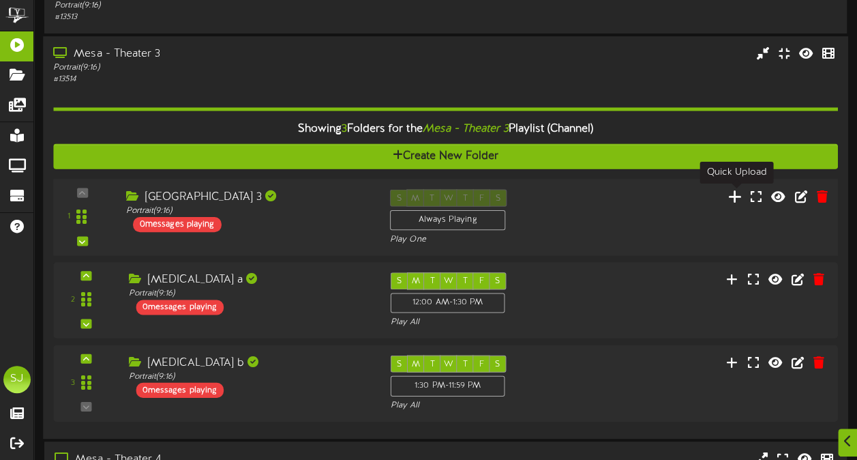
click at [739, 196] on icon at bounding box center [735, 195] width 14 height 15
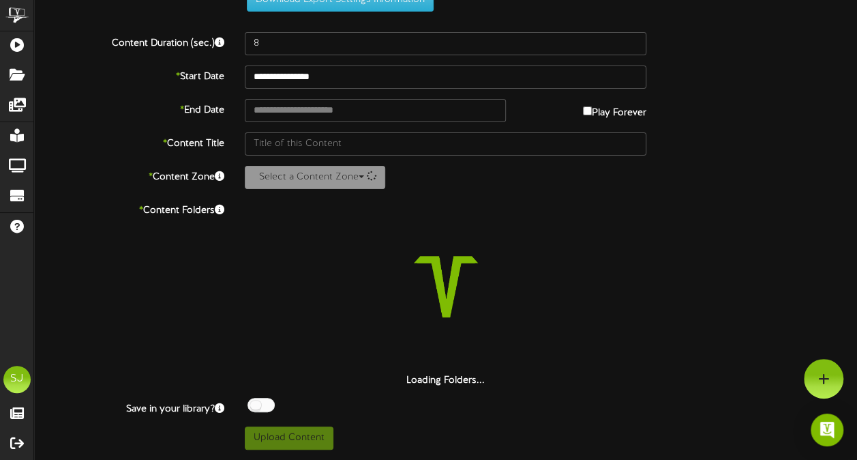
scroll to position [50, 0]
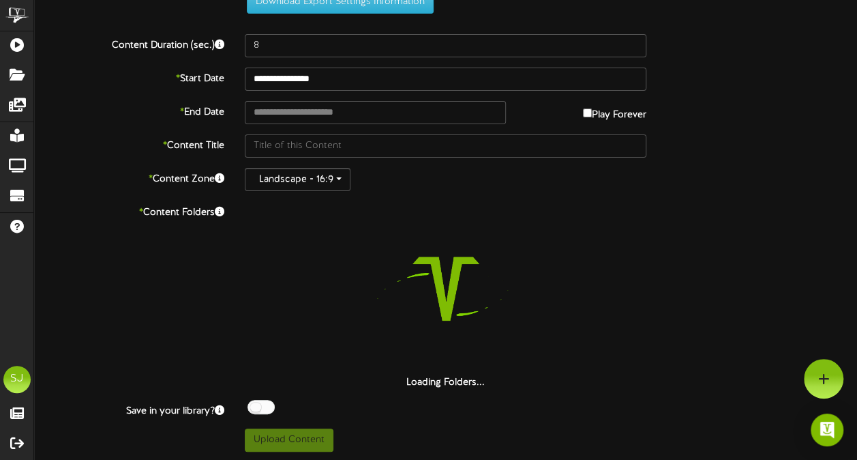
click at [262, 29] on div "**********" at bounding box center [445, 205] width 823 height 491
click at [262, 31] on div "**********" at bounding box center [445, 205] width 823 height 491
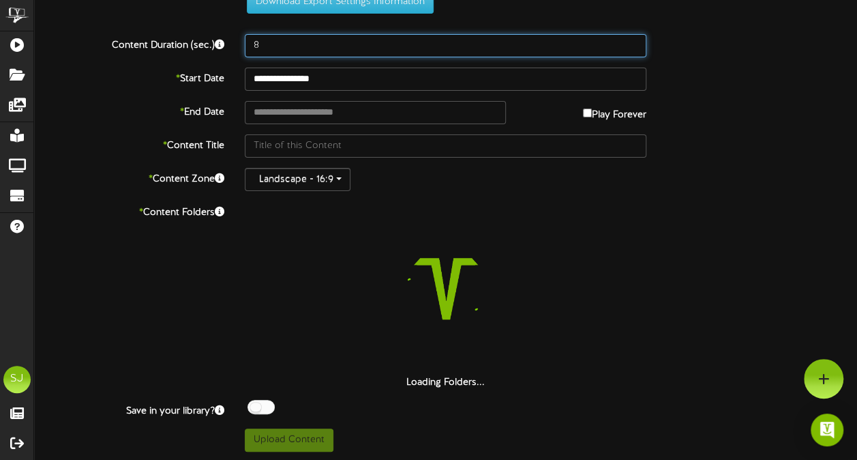
click at [262, 34] on input "8" at bounding box center [446, 45] width 402 height 23
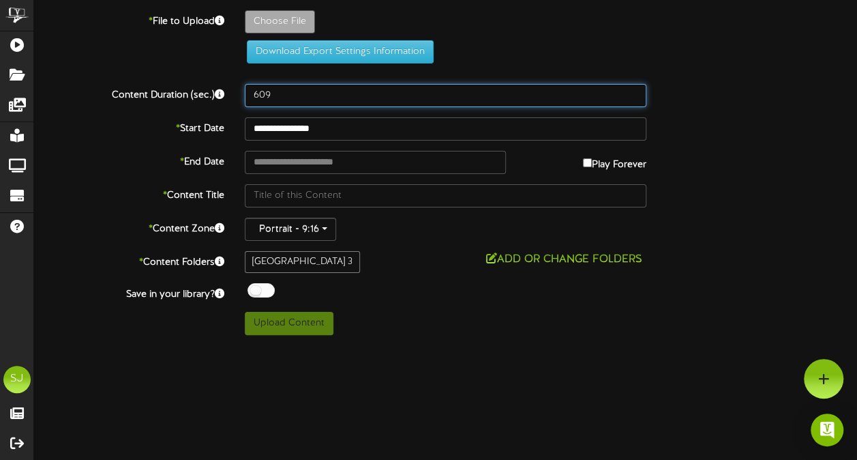
scroll to position [0, 0]
type input "60"
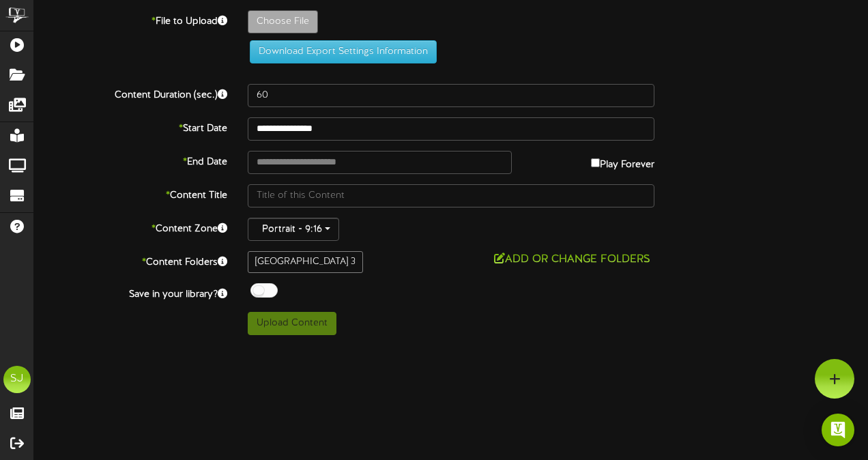
click at [262, 33] on label "Choose File" at bounding box center [283, 21] width 70 height 23
type input "**********"
type input "Tron"
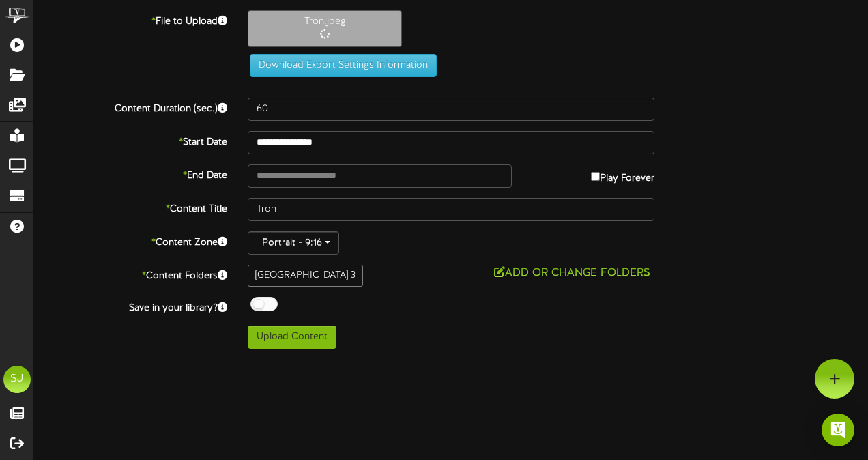
click at [606, 175] on label "Play Forever" at bounding box center [622, 174] width 63 height 21
type input "**********"
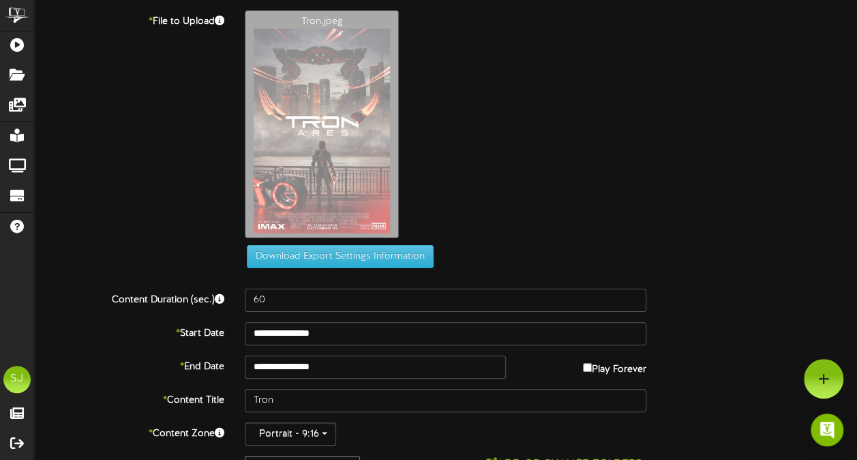
click at [265, 303] on div "**********" at bounding box center [445, 274] width 823 height 529
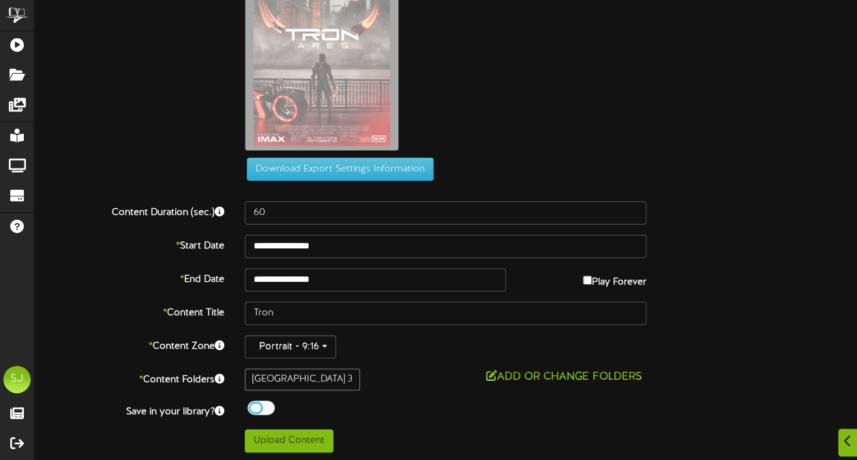
click at [257, 402] on div at bounding box center [261, 407] width 27 height 14
click at [261, 429] on button "Upload Content" at bounding box center [289, 440] width 89 height 23
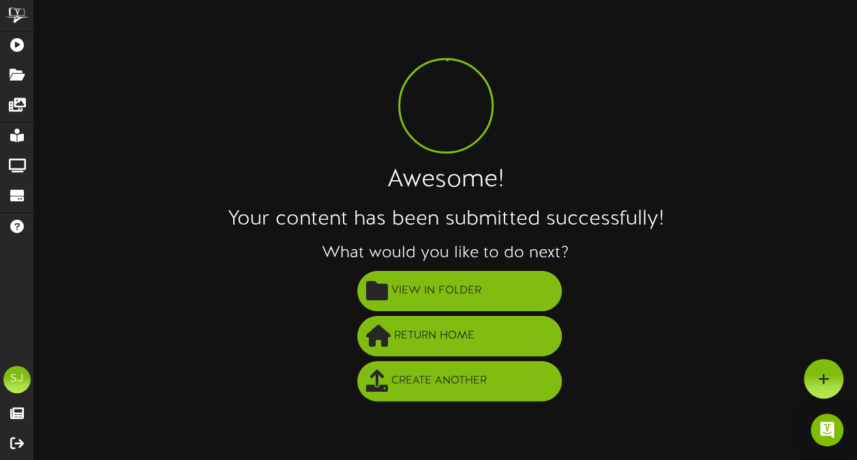
scroll to position [0, 0]
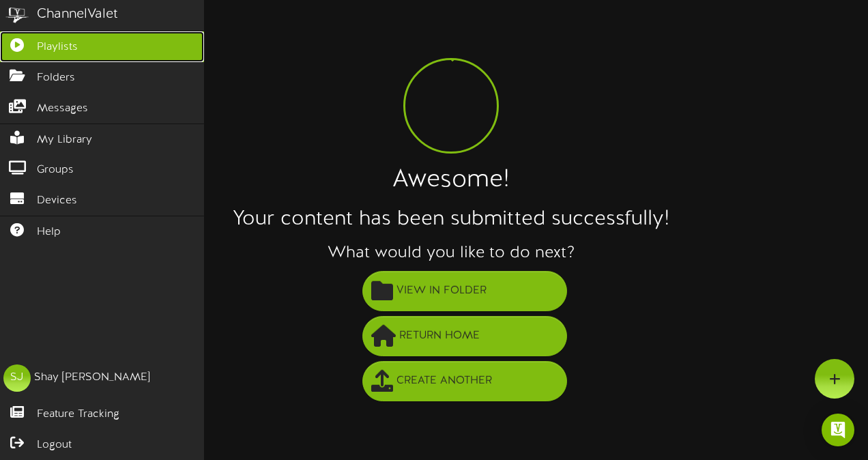
click at [10, 49] on link "Playlists" at bounding box center [102, 46] width 204 height 31
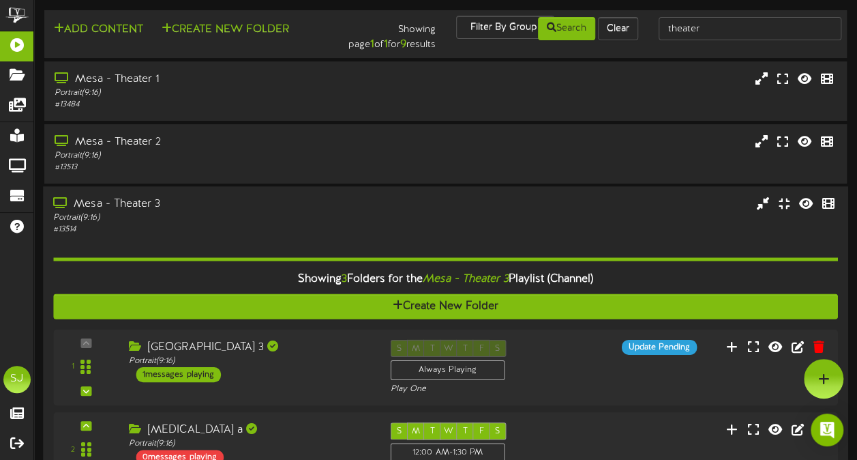
click at [356, 231] on div "# 13514" at bounding box center [210, 230] width 315 height 12
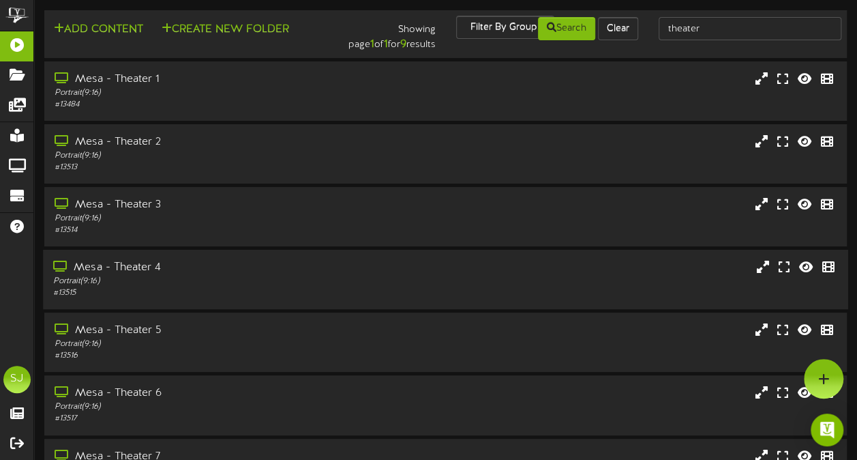
click at [259, 273] on div "Mesa - Theater 4" at bounding box center [210, 268] width 315 height 16
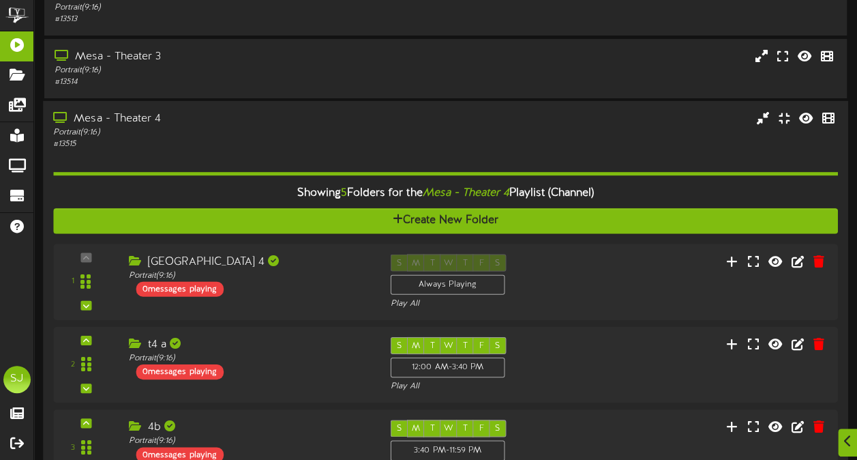
scroll to position [157, 0]
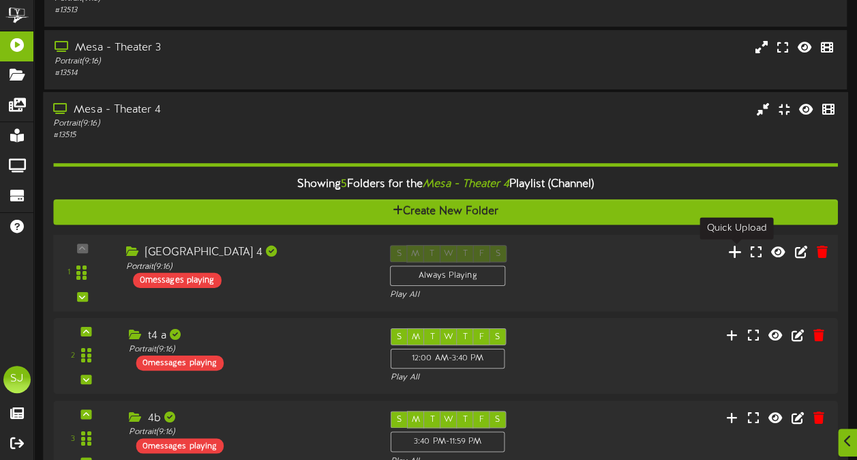
click at [734, 256] on icon at bounding box center [735, 251] width 14 height 15
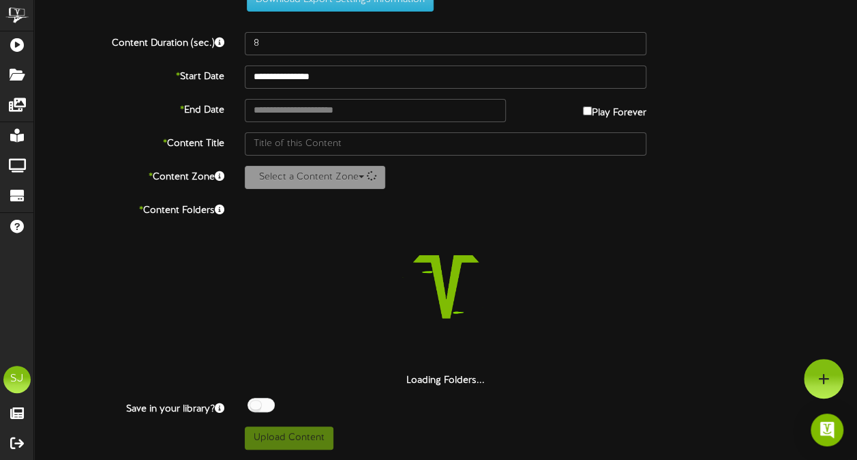
scroll to position [50, 0]
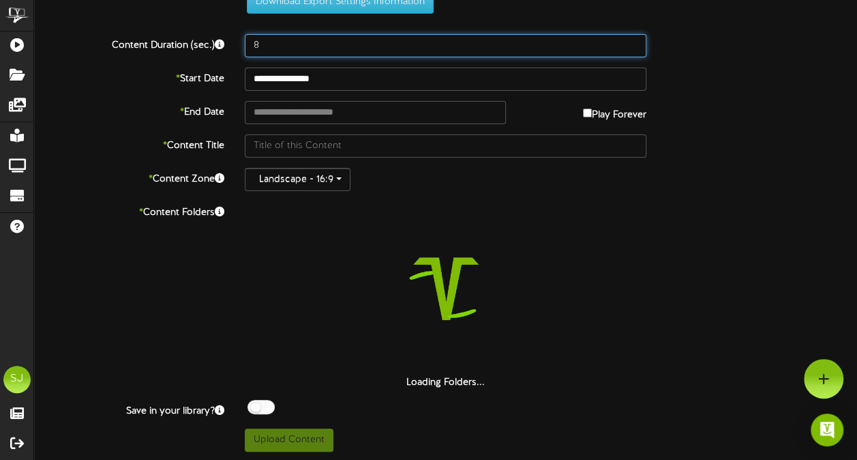
click at [316, 53] on input "8" at bounding box center [446, 45] width 402 height 23
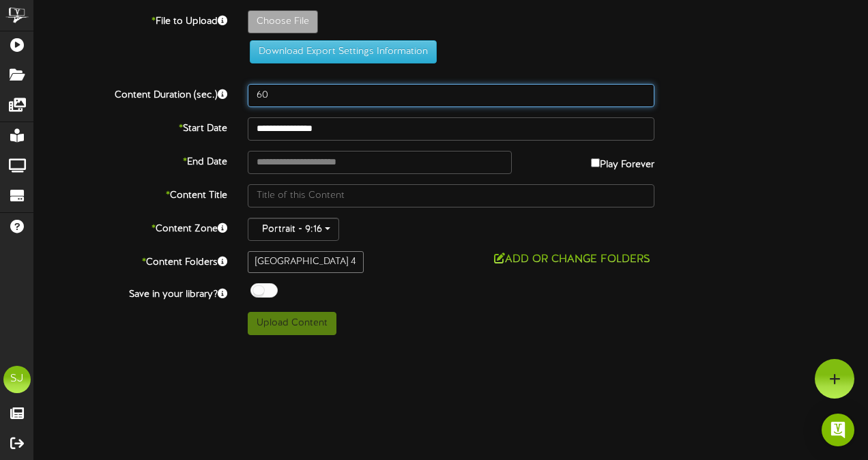
type input "60"
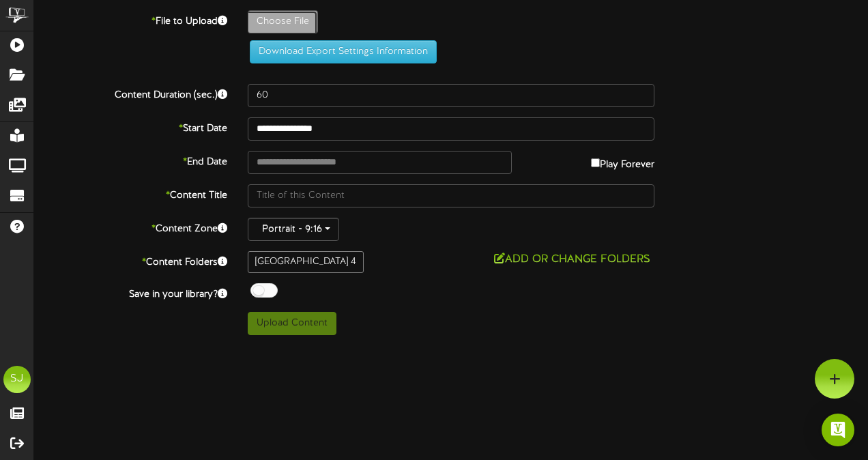
type input "**********"
type input "Roofman"
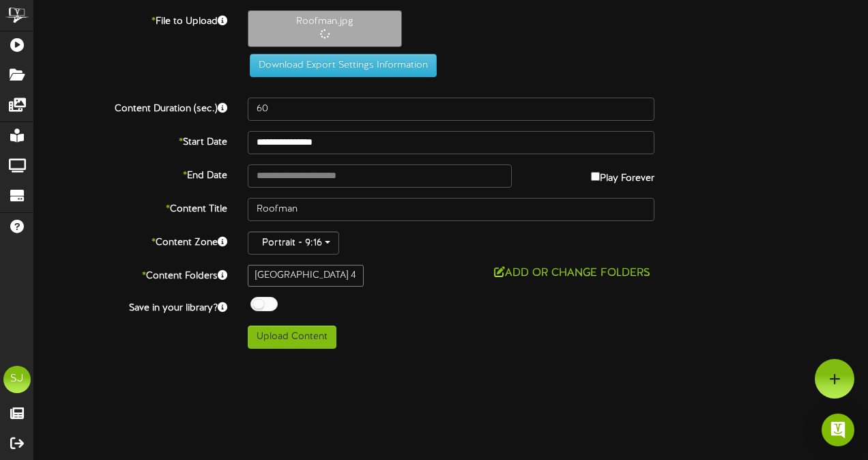
click at [631, 173] on label "Play Forever" at bounding box center [622, 174] width 63 height 21
type input "**********"
click at [254, 297] on div at bounding box center [263, 304] width 27 height 14
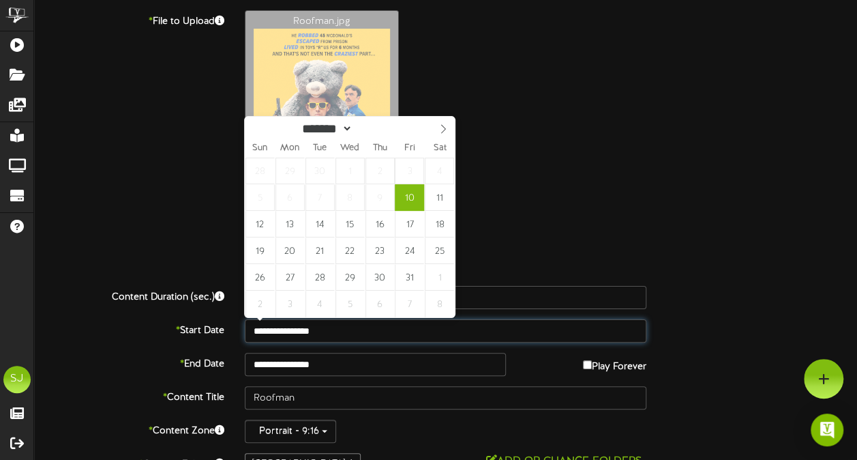
click at [276, 339] on input "**********" at bounding box center [446, 330] width 402 height 23
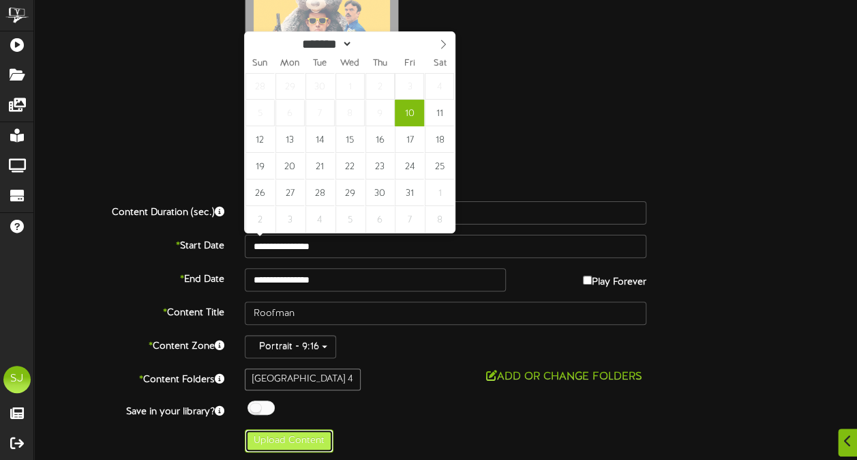
click at [318, 438] on button "Upload Content" at bounding box center [289, 440] width 89 height 23
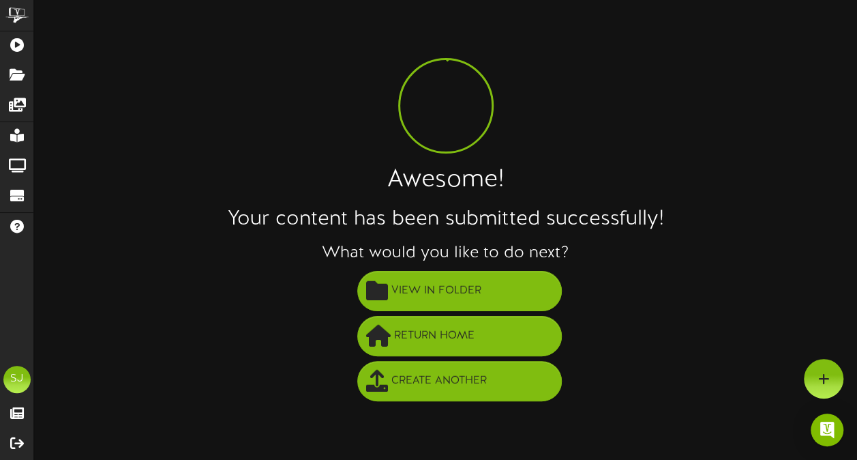
scroll to position [0, 0]
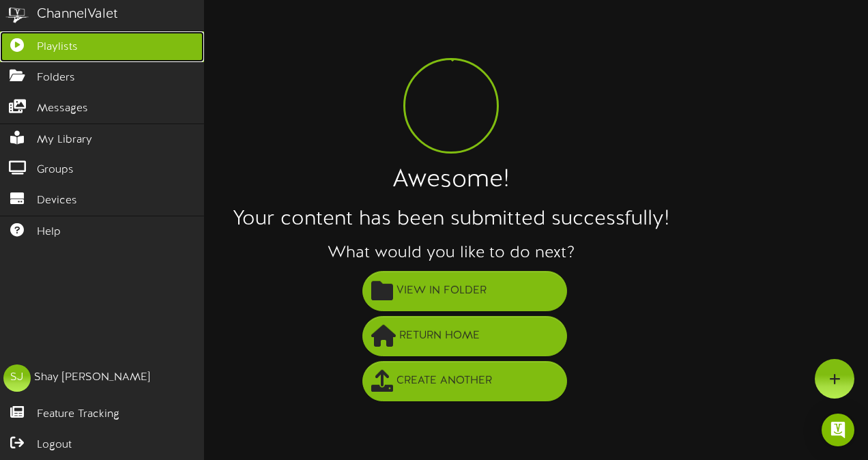
click at [16, 53] on link "Playlists" at bounding box center [102, 46] width 204 height 31
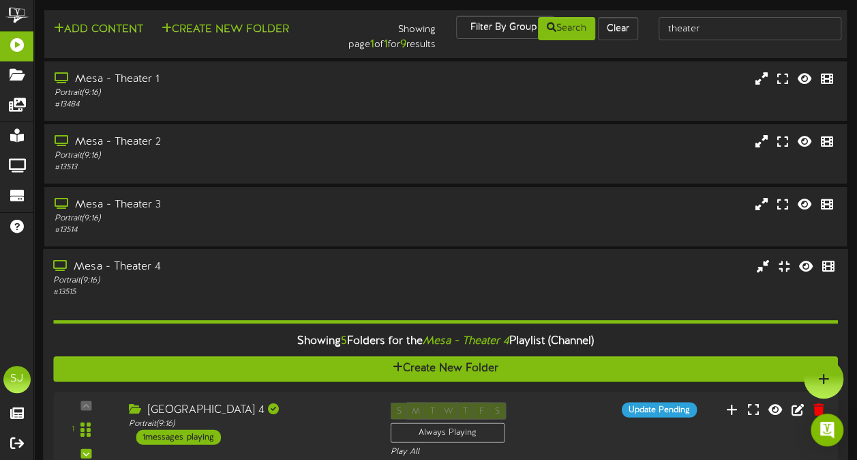
click at [256, 291] on div "# 13515" at bounding box center [210, 292] width 315 height 12
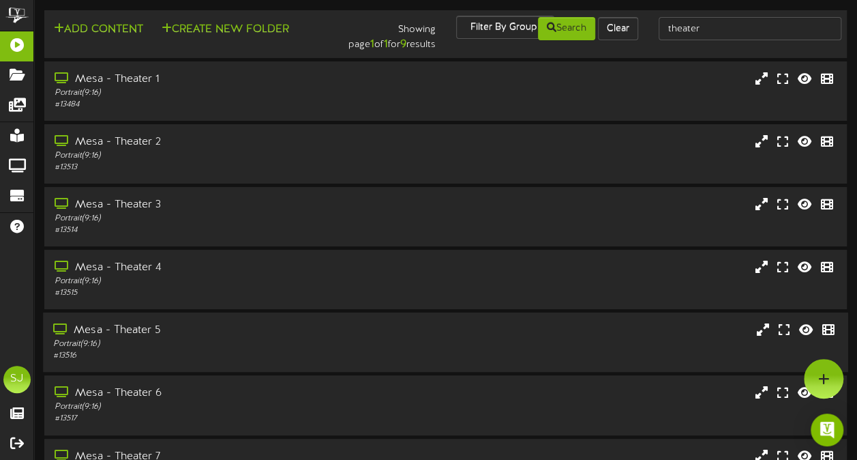
click at [151, 330] on div "Mesa - Theater 5" at bounding box center [210, 331] width 315 height 16
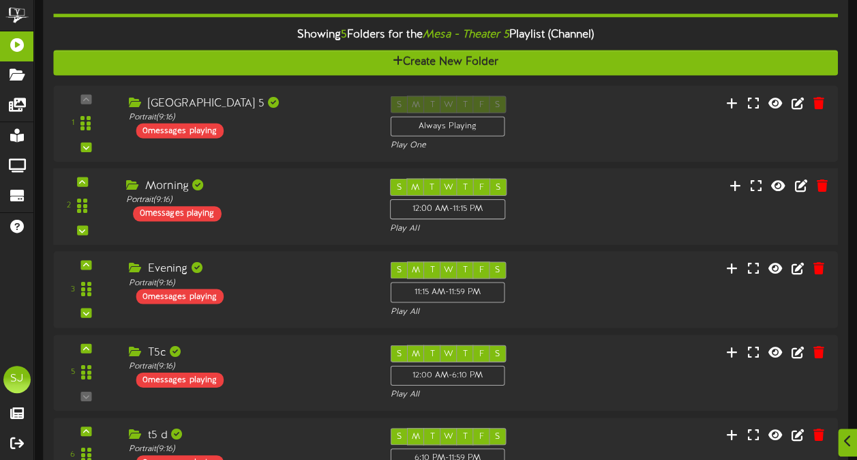
scroll to position [370, 0]
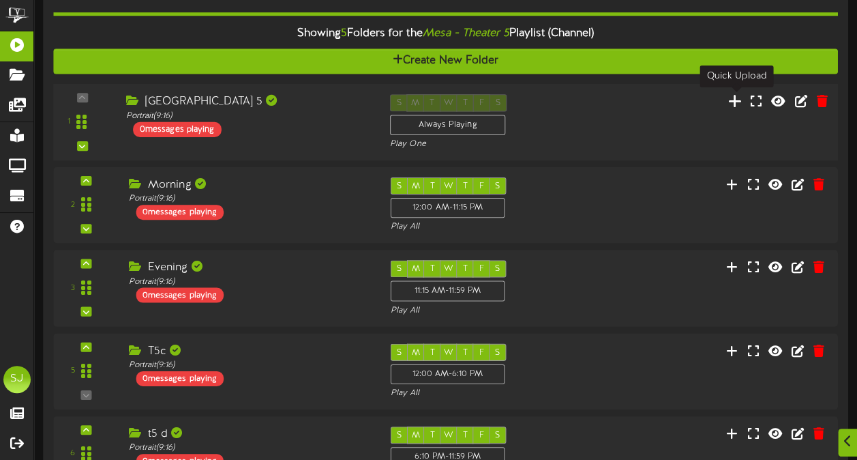
click at [735, 99] on icon at bounding box center [735, 100] width 14 height 15
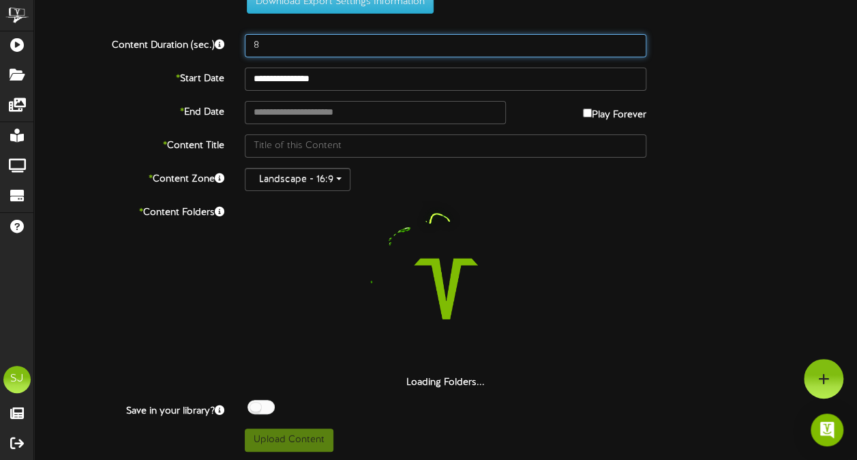
click at [311, 46] on input "8" at bounding box center [446, 45] width 402 height 23
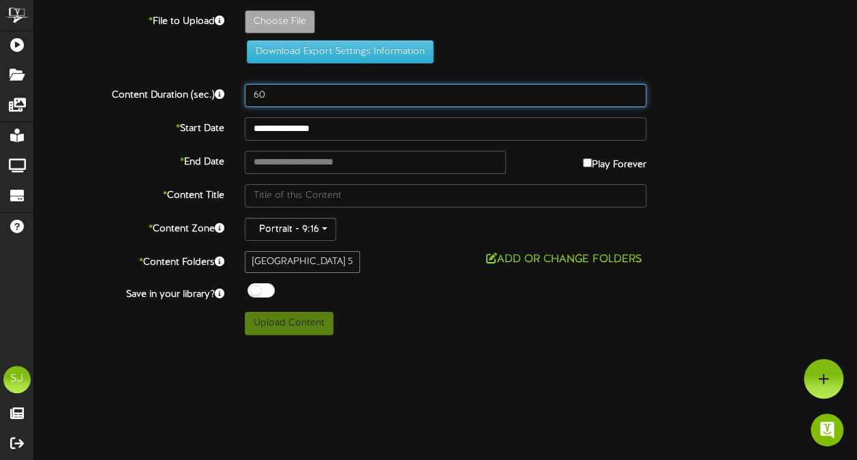
scroll to position [0, 0]
type input "60"
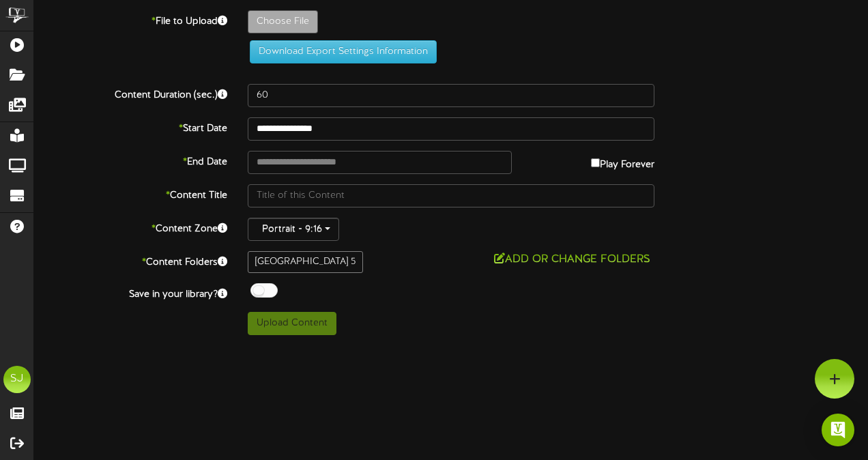
click at [616, 152] on label "Play Forever" at bounding box center [622, 161] width 63 height 21
type input "**********"
type input "Tron"
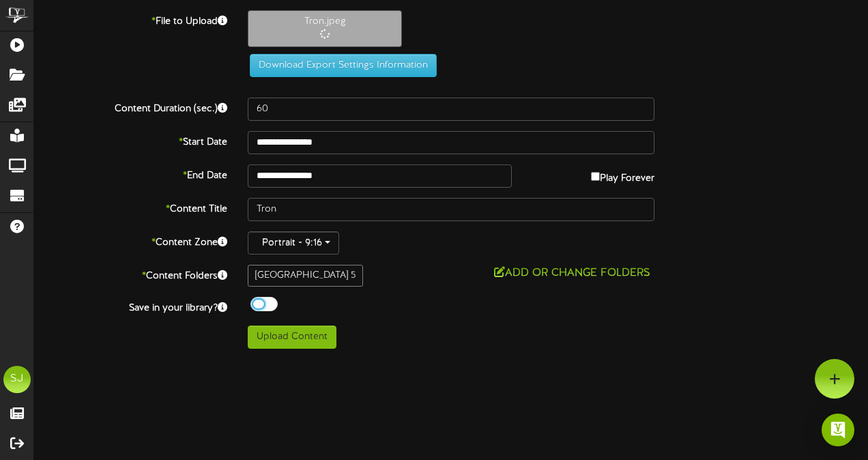
click at [267, 297] on div at bounding box center [263, 304] width 27 height 14
click at [274, 332] on button "Upload Content" at bounding box center [292, 336] width 89 height 23
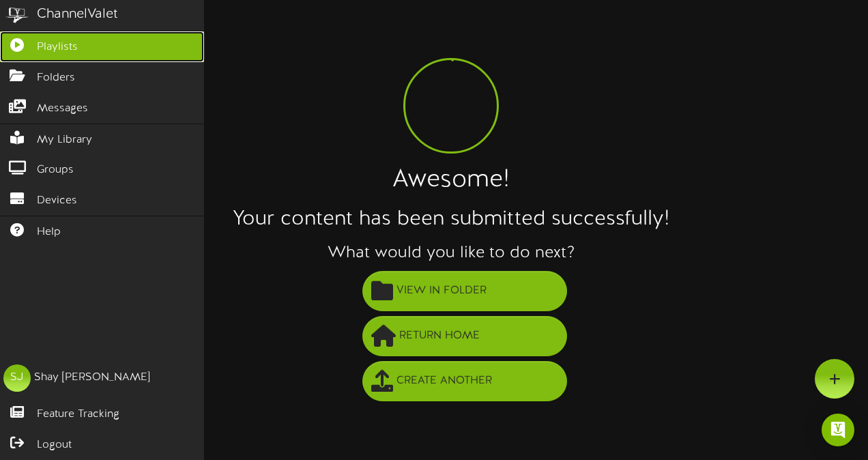
click at [25, 60] on link "Playlists" at bounding box center [102, 46] width 204 height 31
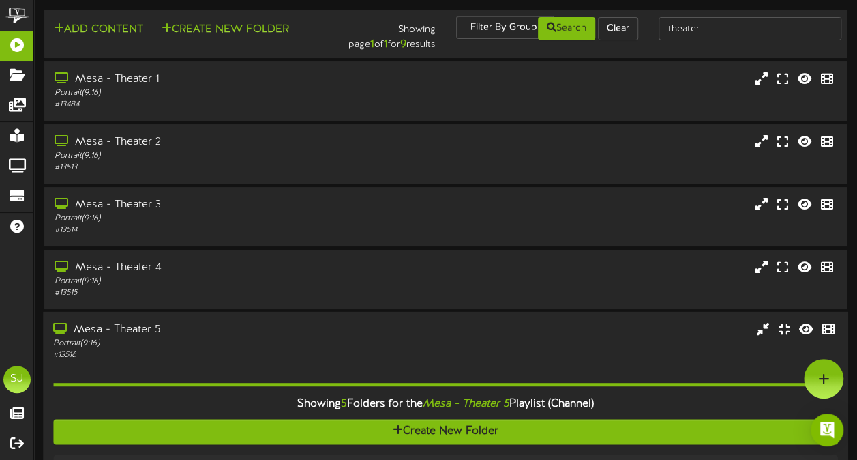
click at [227, 327] on div "Mesa - Theater 5" at bounding box center [210, 330] width 315 height 16
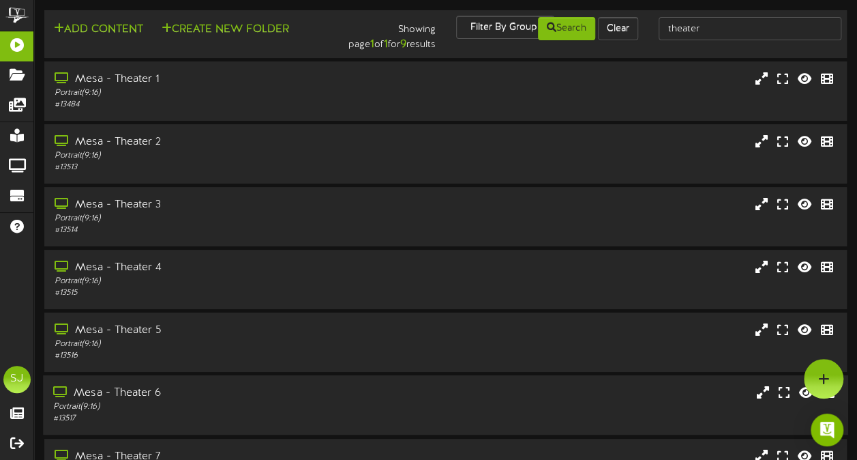
click at [221, 405] on div "Portrait ( 9:16 )" at bounding box center [210, 407] width 315 height 12
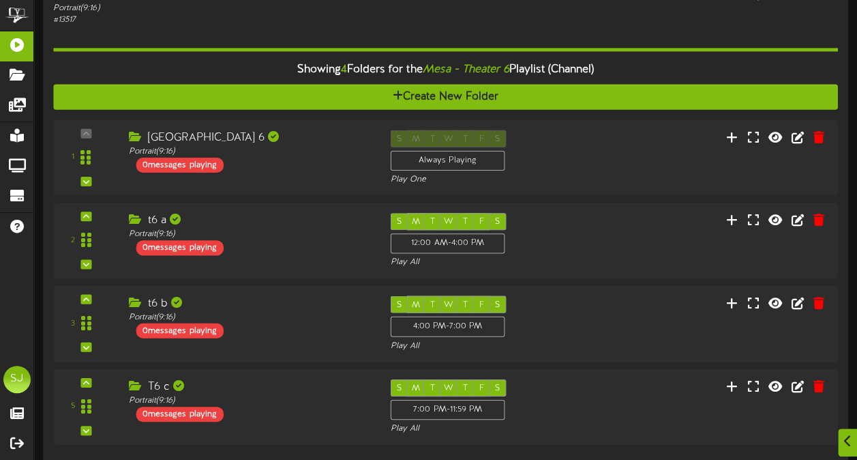
scroll to position [398, 0]
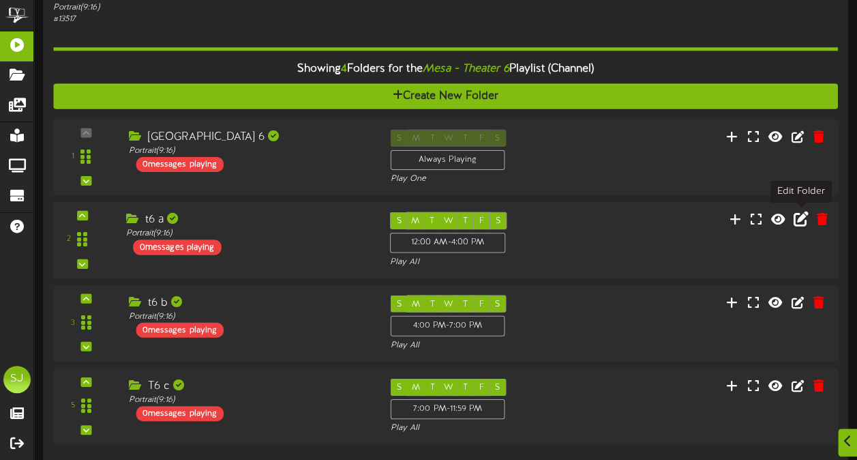
click at [795, 219] on icon at bounding box center [801, 218] width 15 height 15
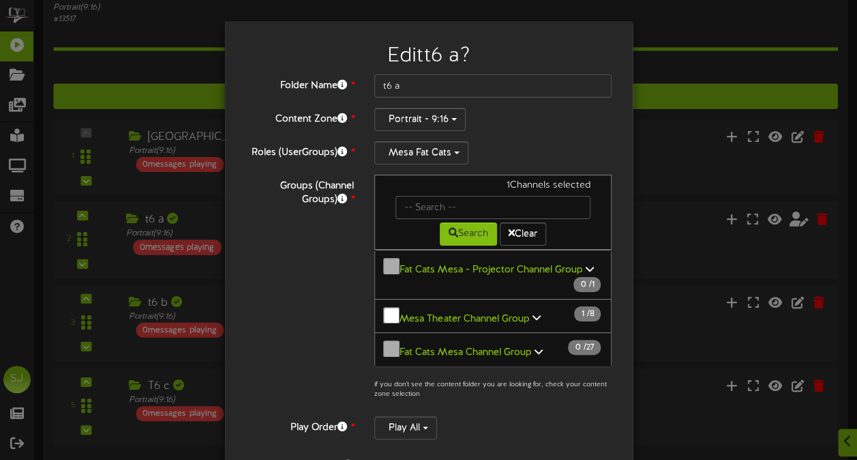
scroll to position [235, 0]
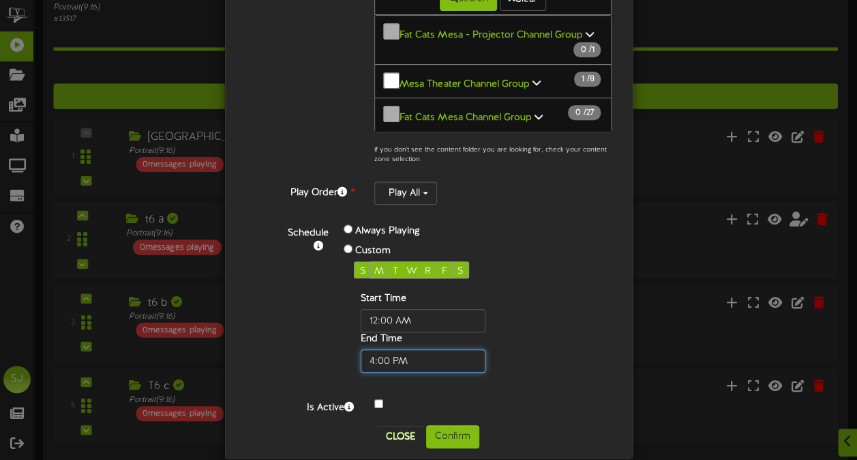
click at [379, 349] on input "text" at bounding box center [423, 360] width 125 height 23
type input "08:20 PM"
click at [447, 425] on button "Confirm" at bounding box center [452, 436] width 53 height 23
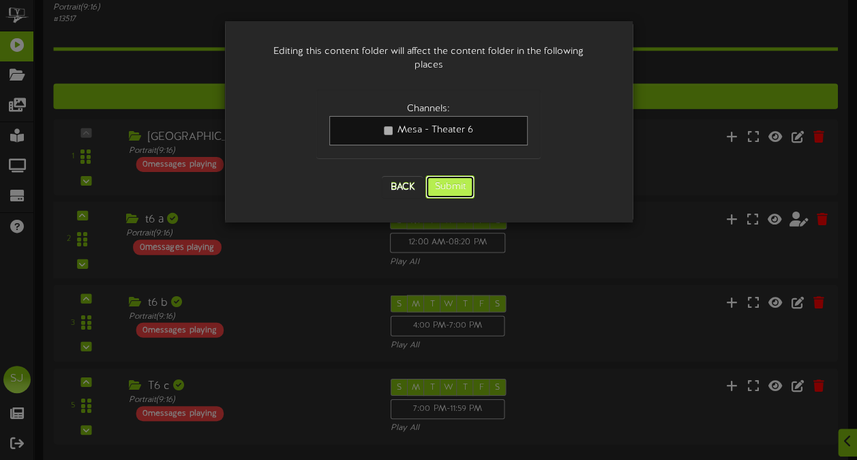
click at [452, 175] on button "Submit" at bounding box center [450, 186] width 49 height 23
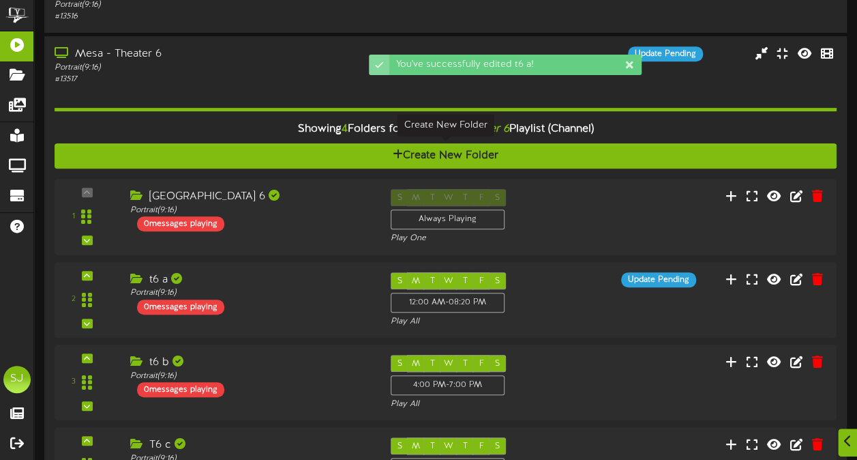
scroll to position [340, 0]
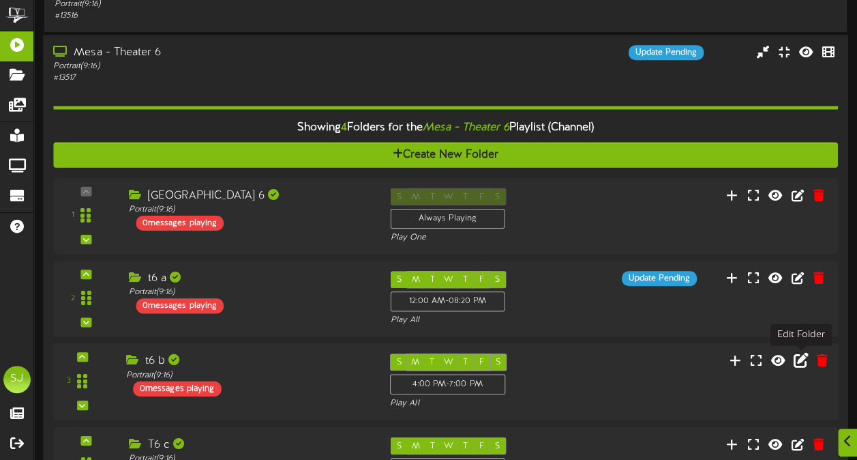
click at [801, 359] on icon at bounding box center [801, 360] width 15 height 15
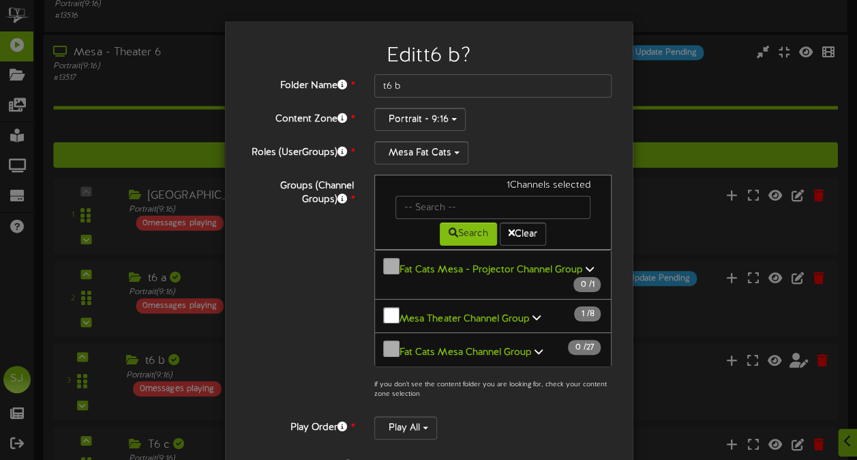
scroll to position [235, 0]
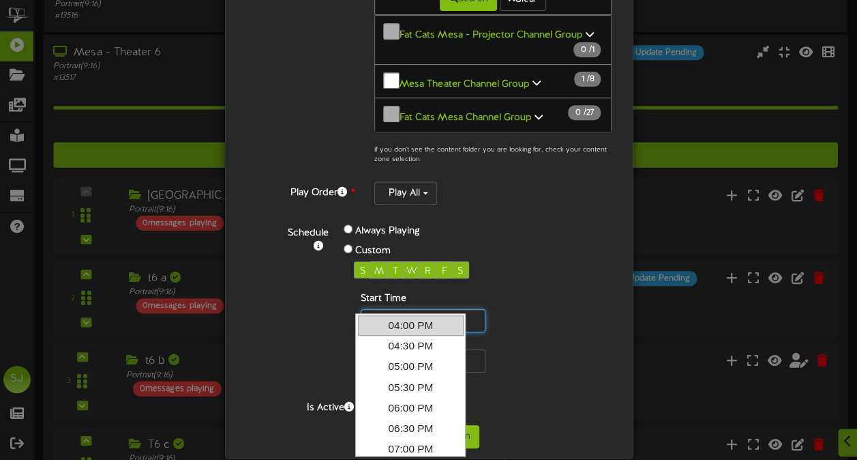
click at [389, 309] on input "text" at bounding box center [423, 320] width 125 height 23
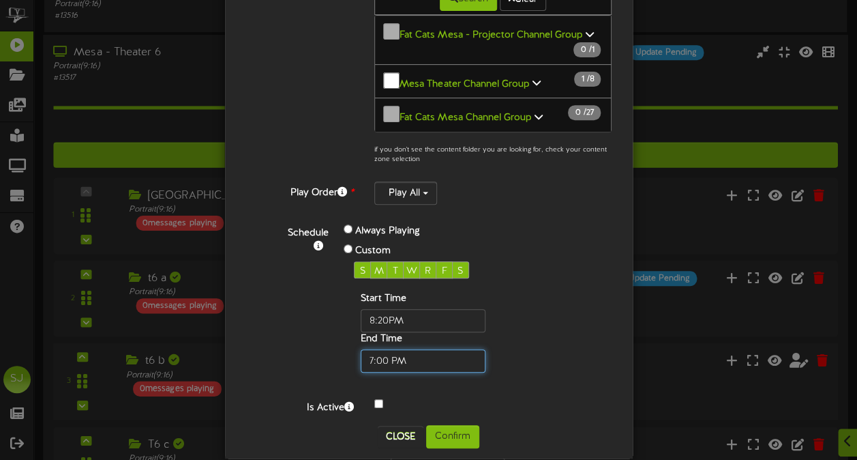
type input "08:20 PM"
click at [382, 349] on input "text" at bounding box center [423, 360] width 125 height 23
type input "11:59 PM"
click at [450, 425] on button "Confirm" at bounding box center [452, 436] width 53 height 23
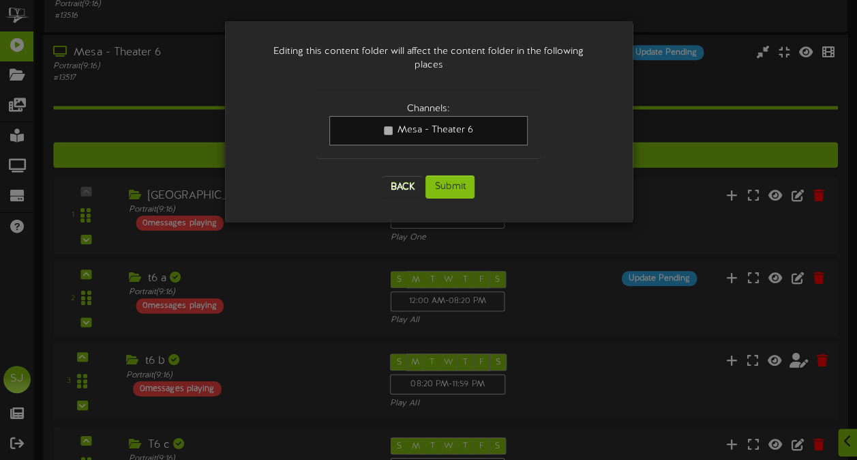
scroll to position [0, 0]
click at [458, 175] on button "Submit" at bounding box center [450, 186] width 49 height 23
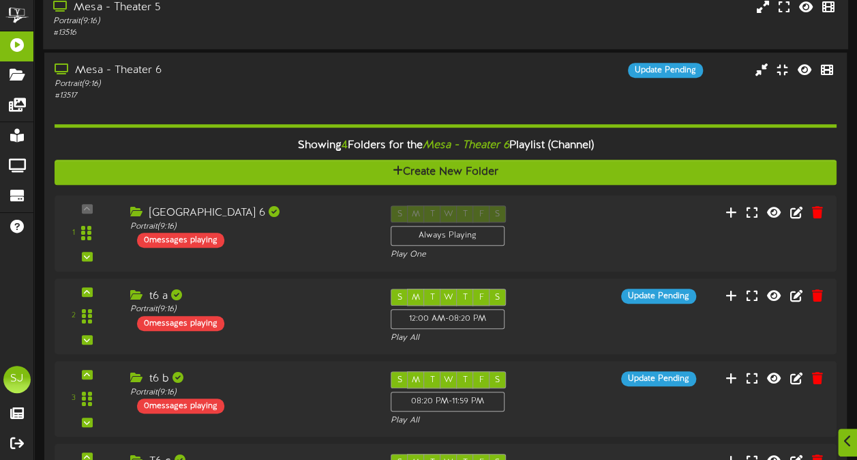
scroll to position [324, 0]
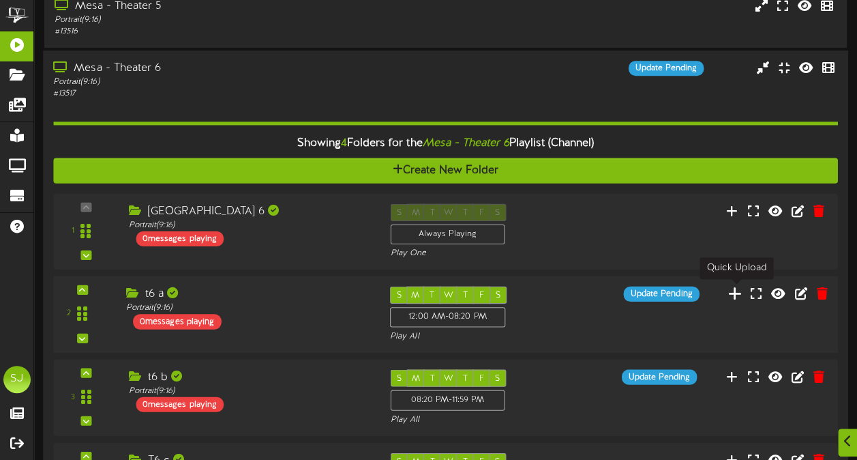
click at [735, 298] on icon at bounding box center [735, 293] width 14 height 15
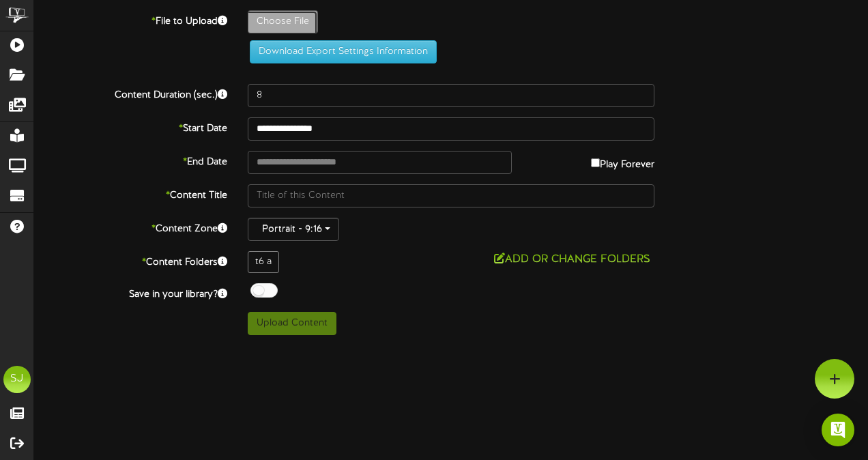
type input "**********"
type input "Gabby"
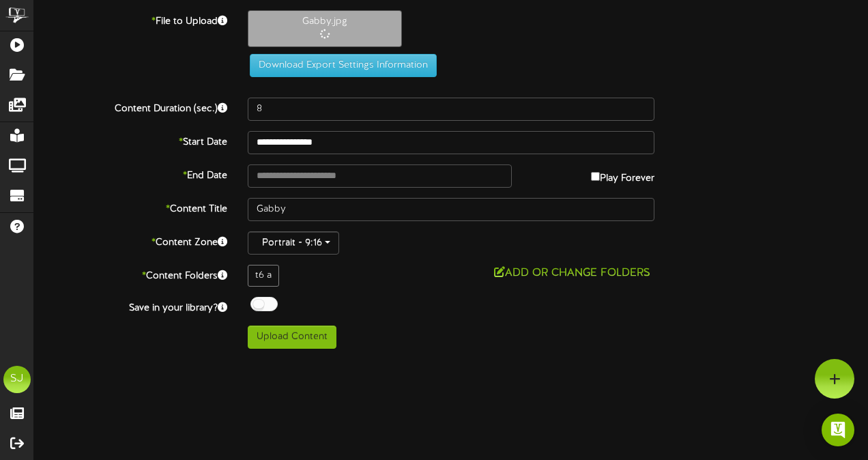
click at [297, 120] on div "**********" at bounding box center [451, 179] width 834 height 338
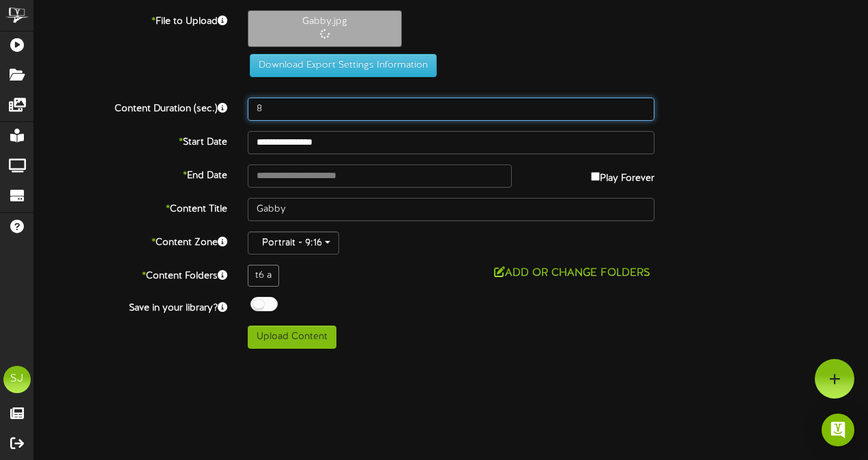
click at [297, 117] on input "8" at bounding box center [451, 109] width 407 height 23
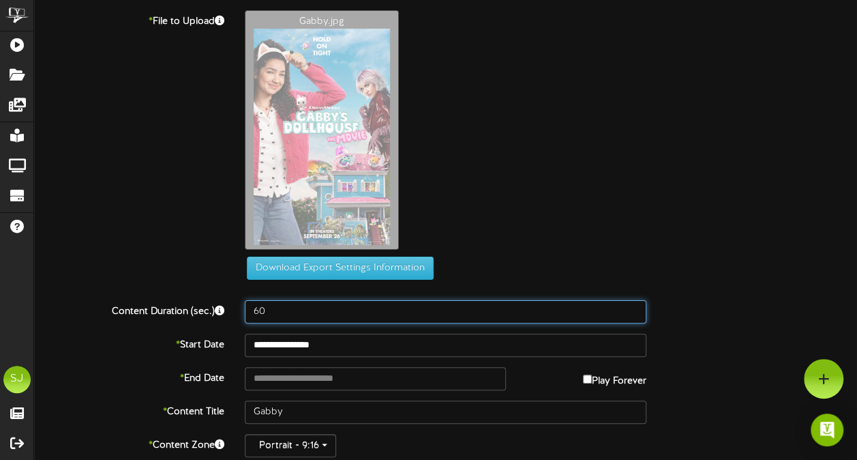
type input "60"
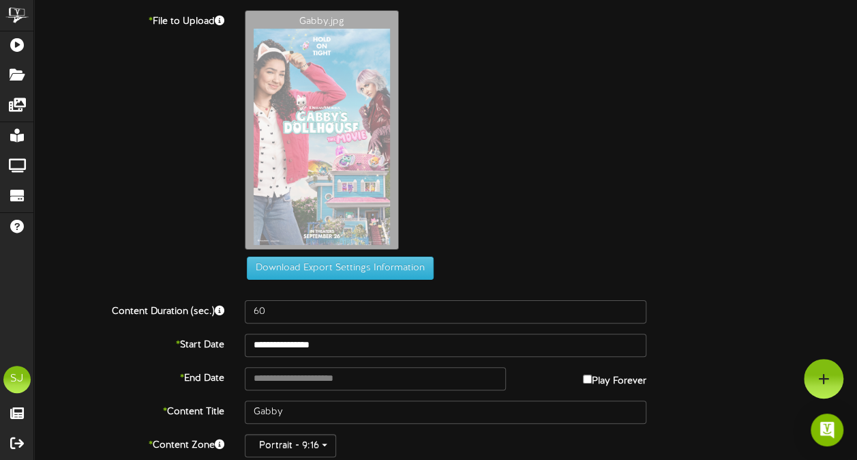
click at [621, 382] on label "Play Forever" at bounding box center [614, 377] width 63 height 21
type input "**********"
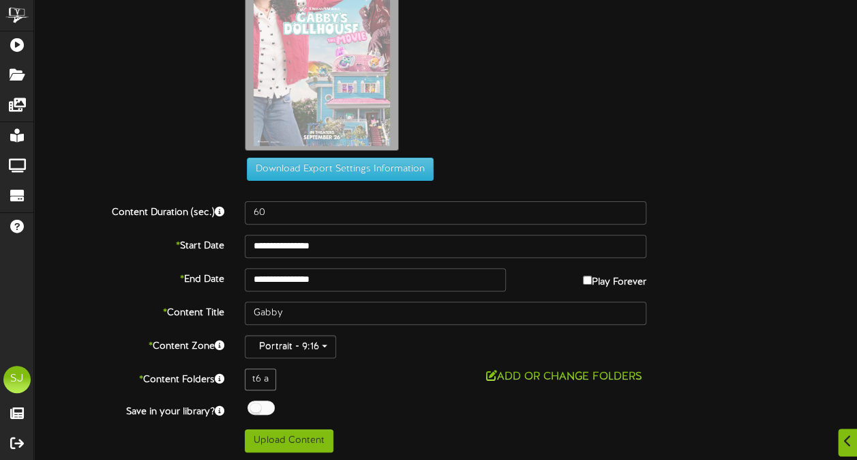
click at [265, 401] on div at bounding box center [261, 407] width 27 height 14
click at [280, 441] on button "Upload Content" at bounding box center [289, 440] width 89 height 23
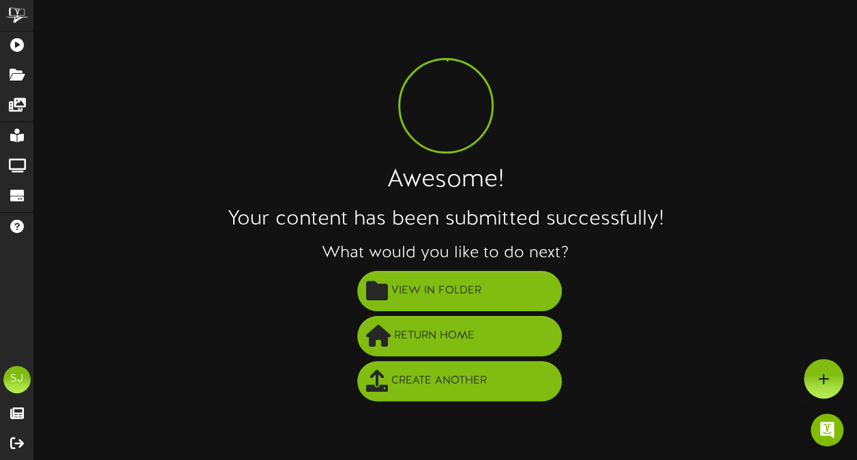
scroll to position [0, 0]
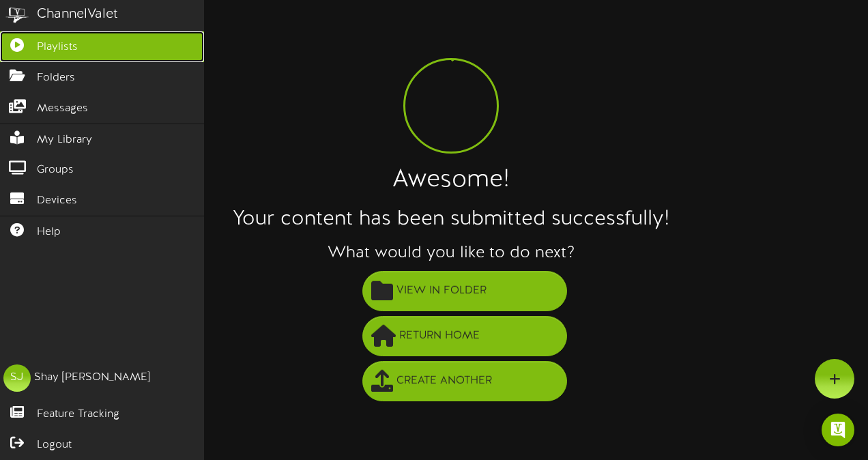
click at [29, 35] on link "Playlists" at bounding box center [102, 46] width 204 height 31
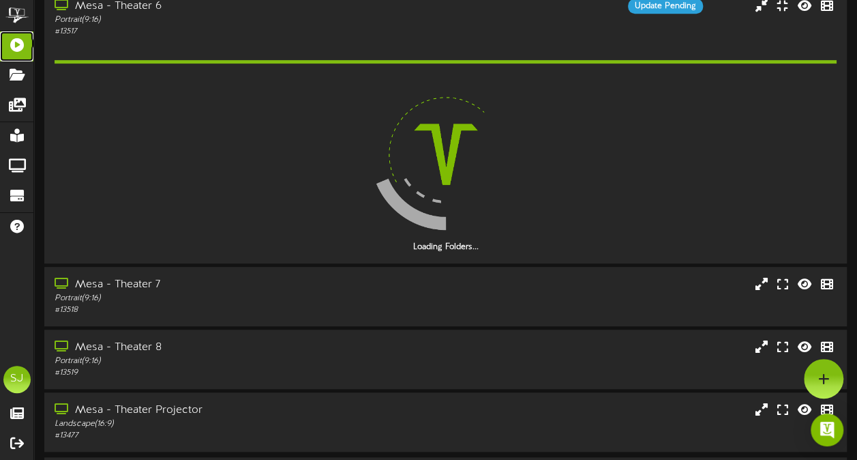
scroll to position [379, 0]
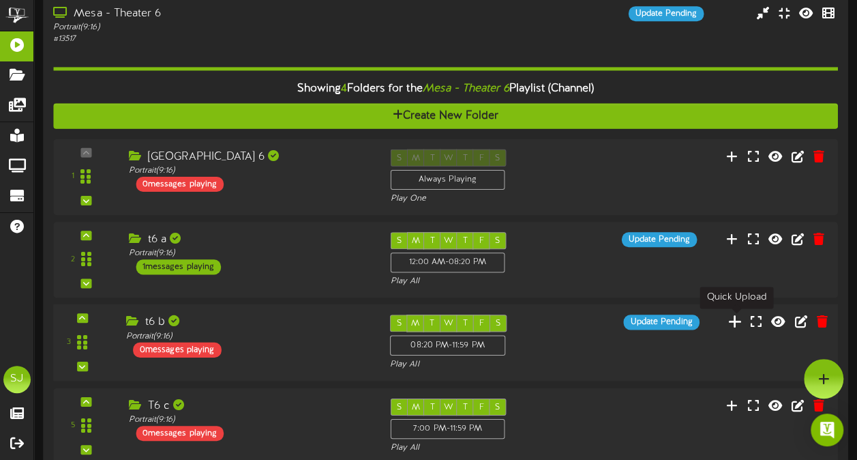
click at [733, 322] on icon at bounding box center [735, 321] width 14 height 15
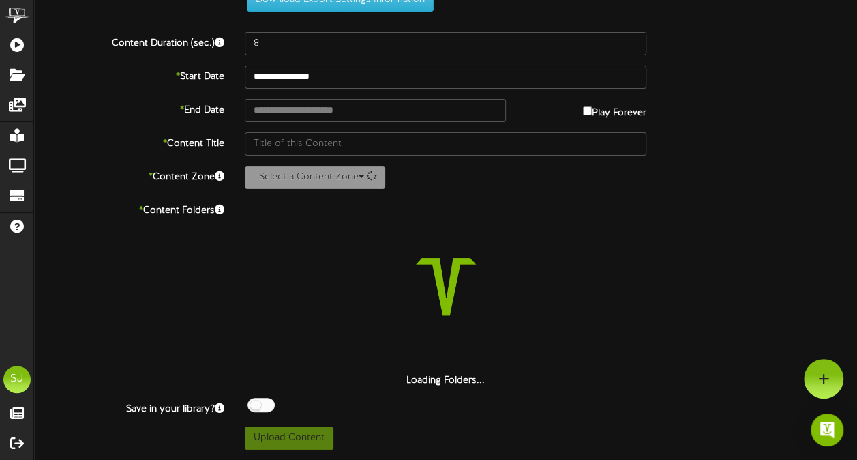
scroll to position [50, 0]
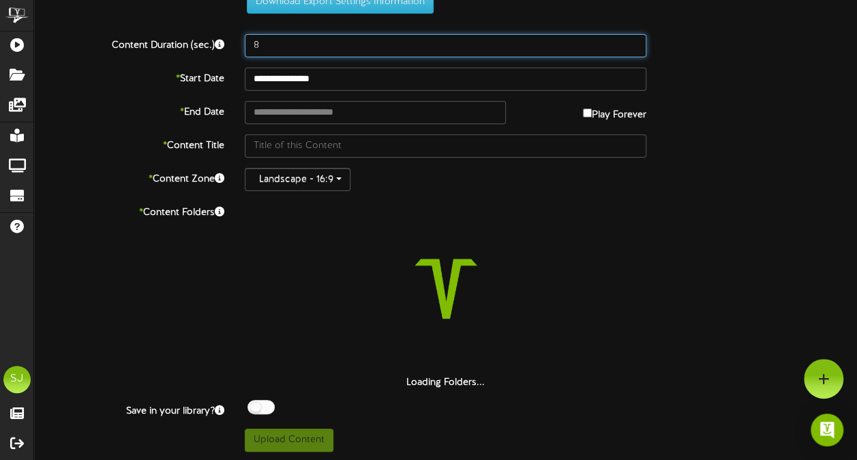
click at [312, 46] on input "8" at bounding box center [446, 45] width 402 height 23
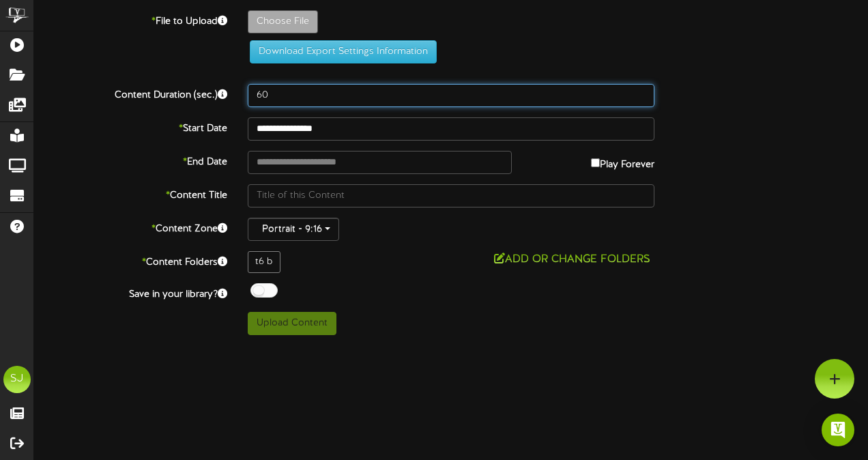
type input "60"
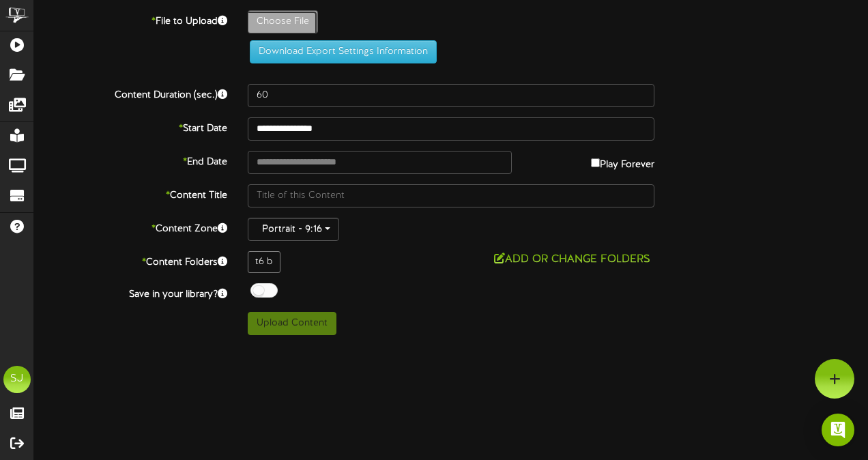
type input "**********"
type input "TheStrangers"
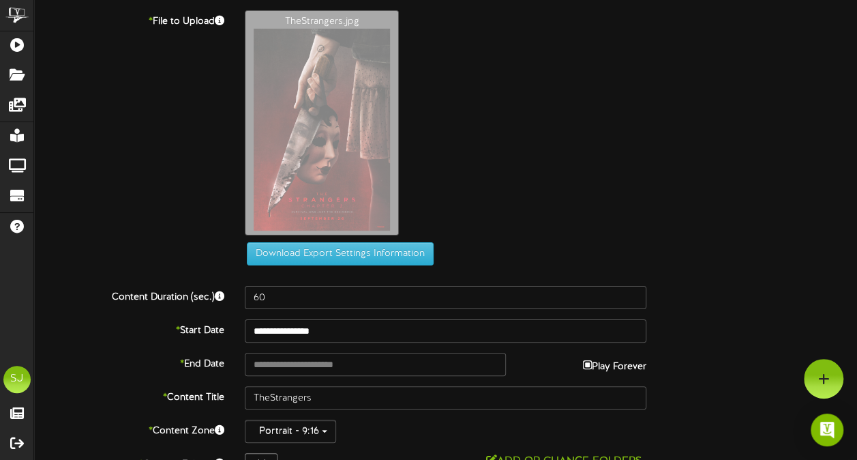
type input "**********"
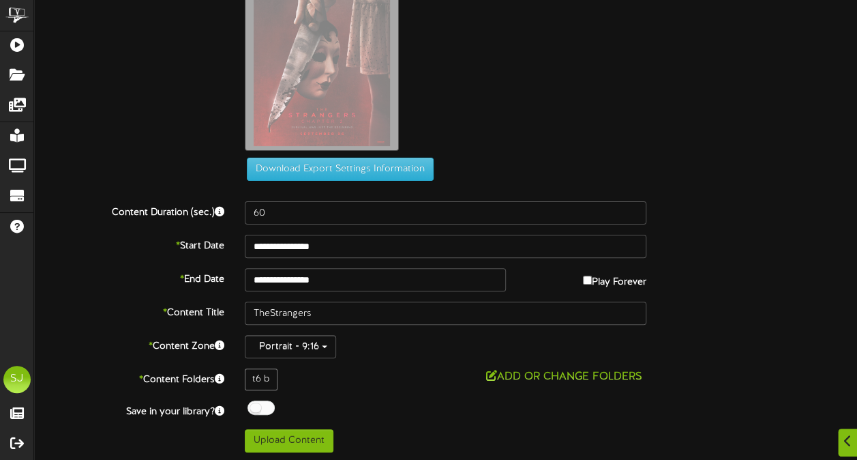
click at [265, 400] on div at bounding box center [261, 407] width 27 height 14
click at [274, 445] on button "Upload Content" at bounding box center [289, 440] width 89 height 23
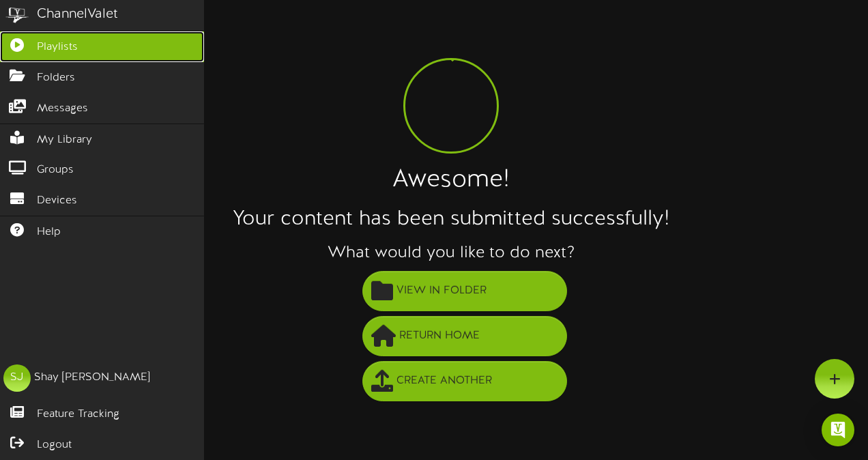
click at [23, 59] on link "Playlists" at bounding box center [102, 46] width 204 height 31
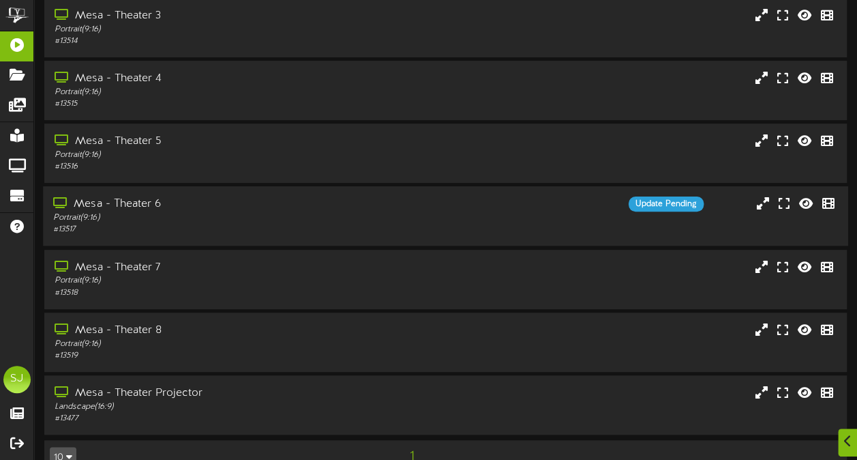
scroll to position [218, 0]
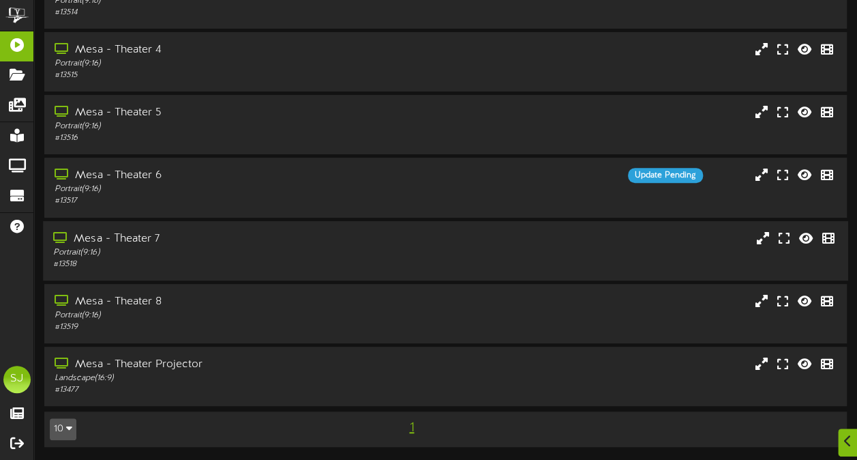
click at [231, 263] on div "# 13518" at bounding box center [210, 265] width 315 height 12
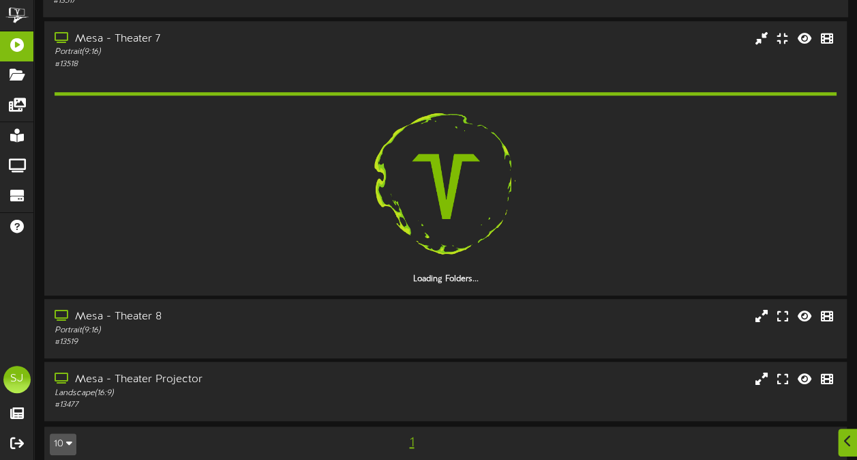
scroll to position [415, 0]
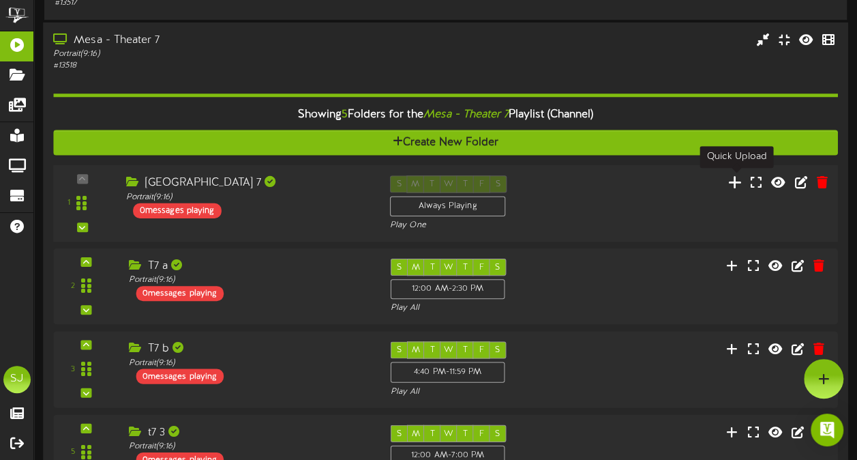
click at [732, 183] on icon at bounding box center [735, 181] width 14 height 15
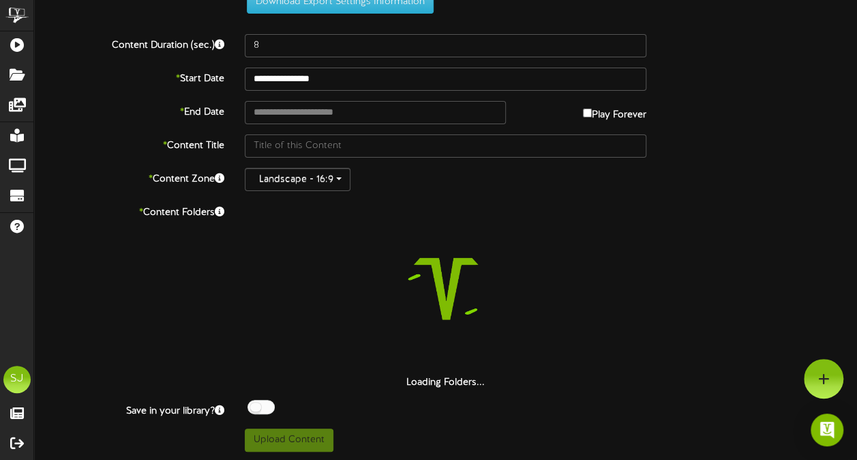
click at [312, 30] on div "**********" at bounding box center [445, 205] width 823 height 491
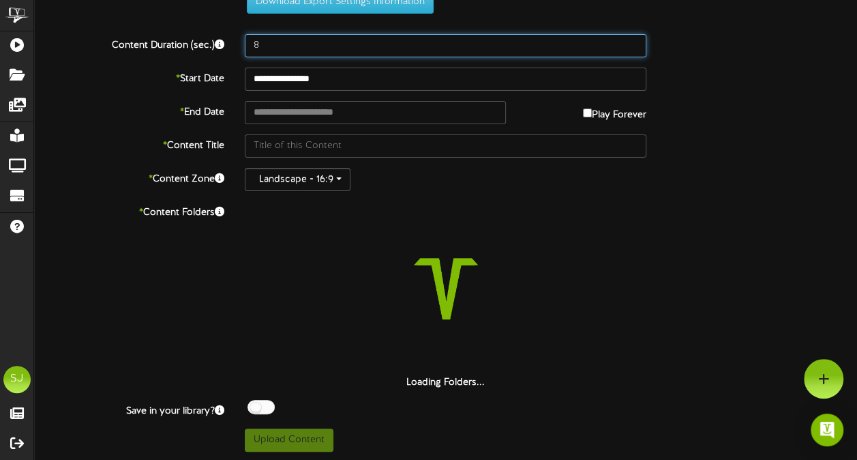
click at [299, 53] on div "**********" at bounding box center [445, 205] width 823 height 491
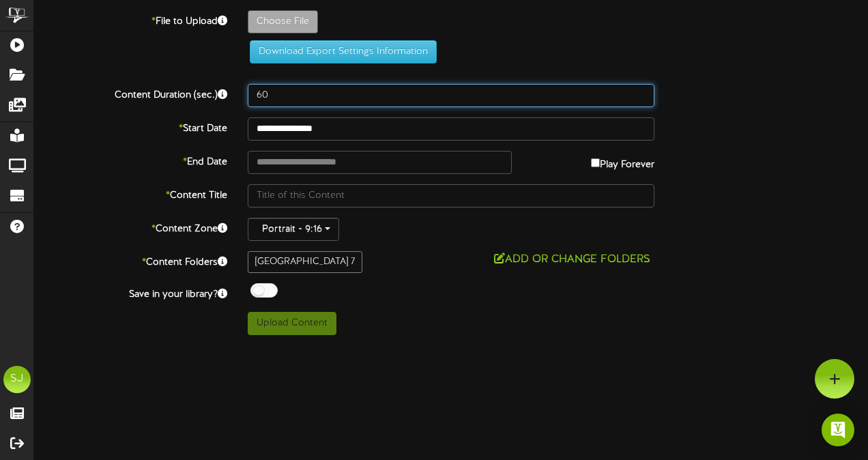
type input "60"
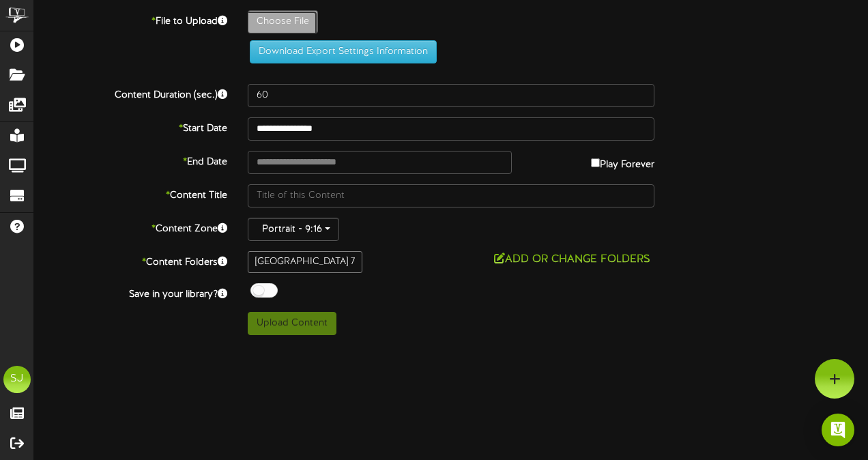
type input "**********"
type input "OneBattleAfterAnother"
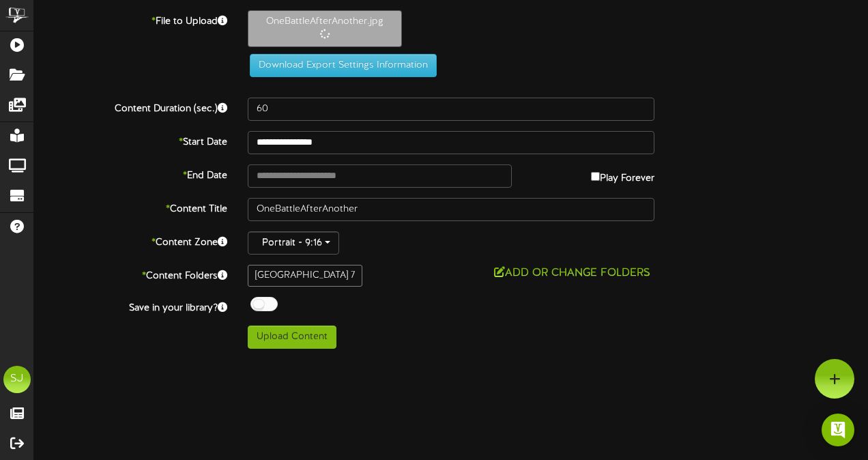
click at [321, 162] on div "**********" at bounding box center [451, 179] width 834 height 338
click at [321, 156] on div "**********" at bounding box center [451, 179] width 834 height 338
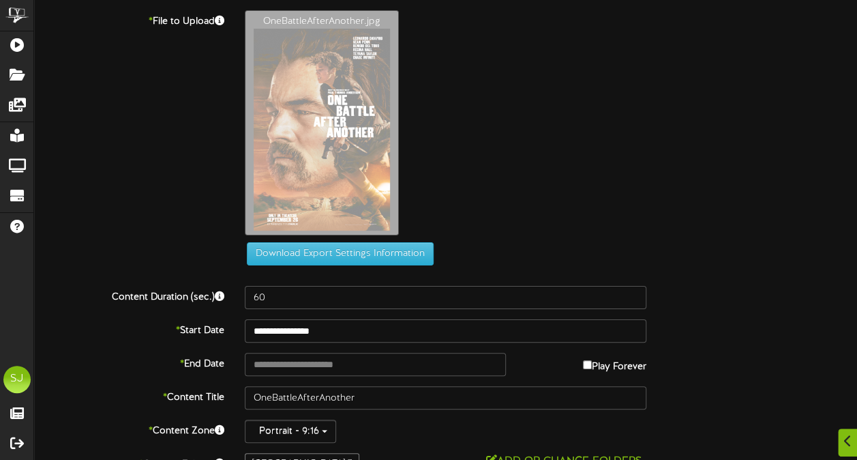
scroll to position [85, 0]
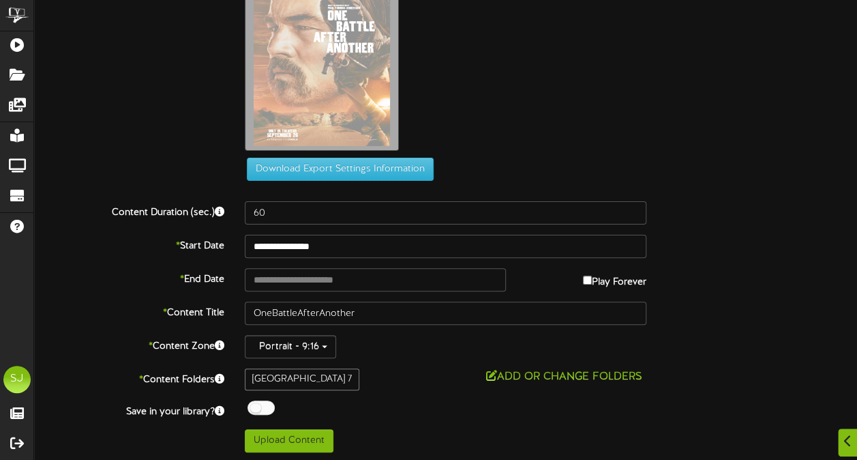
click at [613, 271] on label "Play Forever" at bounding box center [614, 278] width 63 height 21
type input "**********"
click at [253, 404] on div at bounding box center [261, 407] width 27 height 14
click at [267, 422] on div "**********" at bounding box center [445, 189] width 823 height 527
click at [272, 450] on div "ChannelValet Playlists Folders Messages My Library Groups Devices Help SJ [PERS…" at bounding box center [428, 188] width 857 height 547
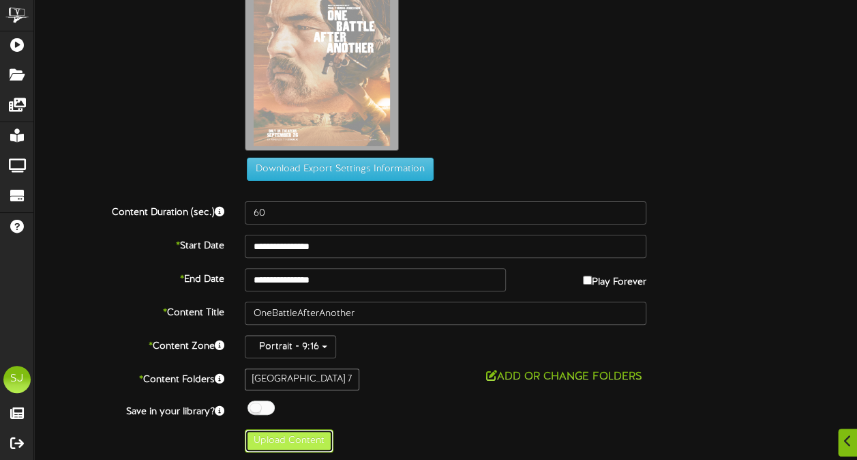
click at [274, 443] on button "Upload Content" at bounding box center [289, 440] width 89 height 23
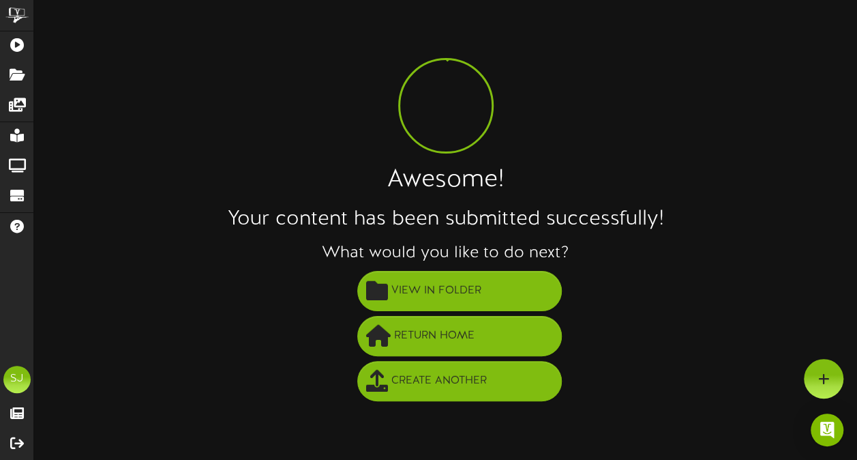
scroll to position [0, 0]
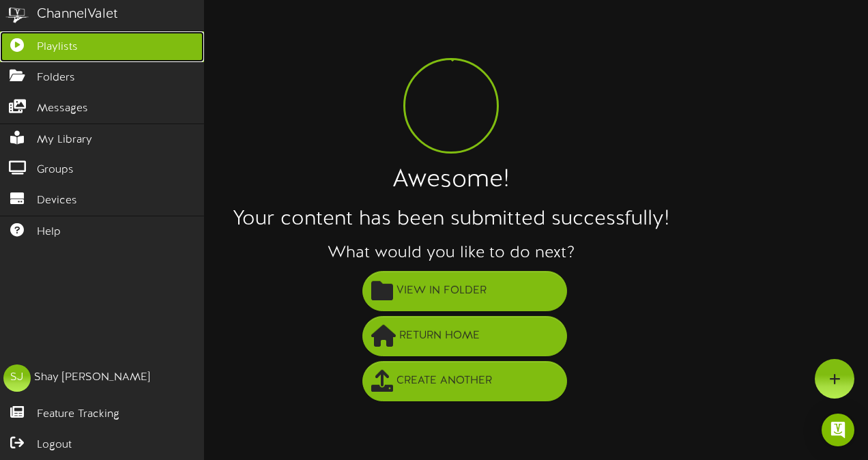
click at [25, 55] on link "Playlists" at bounding box center [102, 46] width 204 height 31
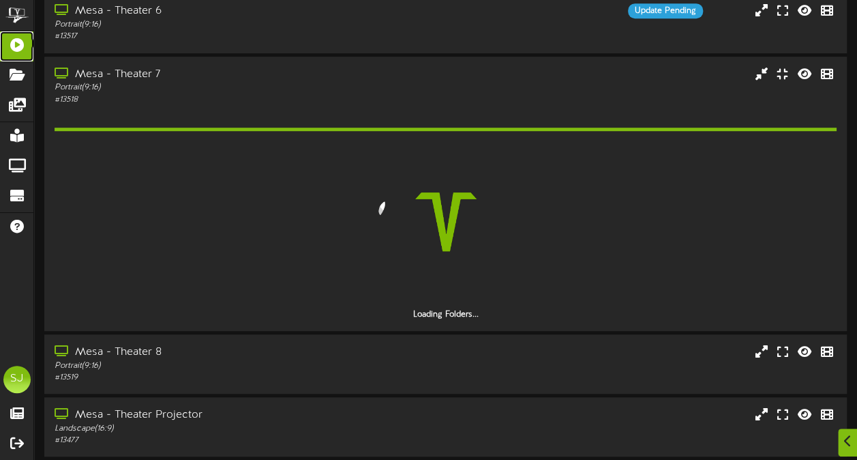
scroll to position [432, 0]
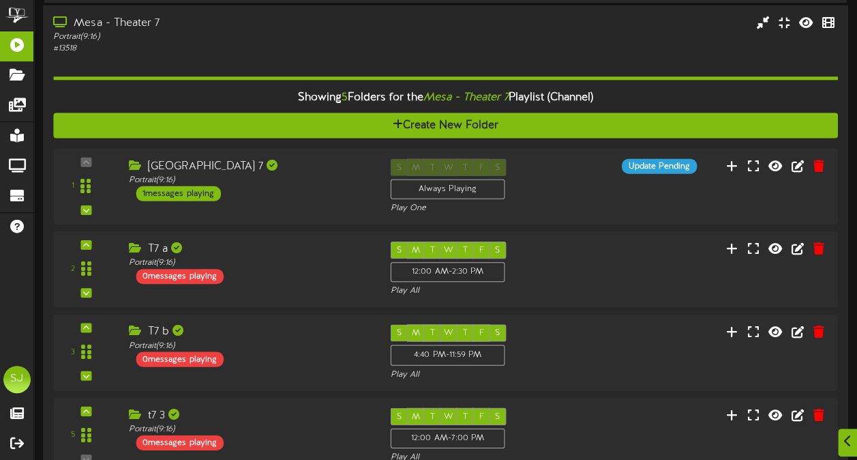
click at [364, 52] on div "# 13518" at bounding box center [210, 48] width 315 height 12
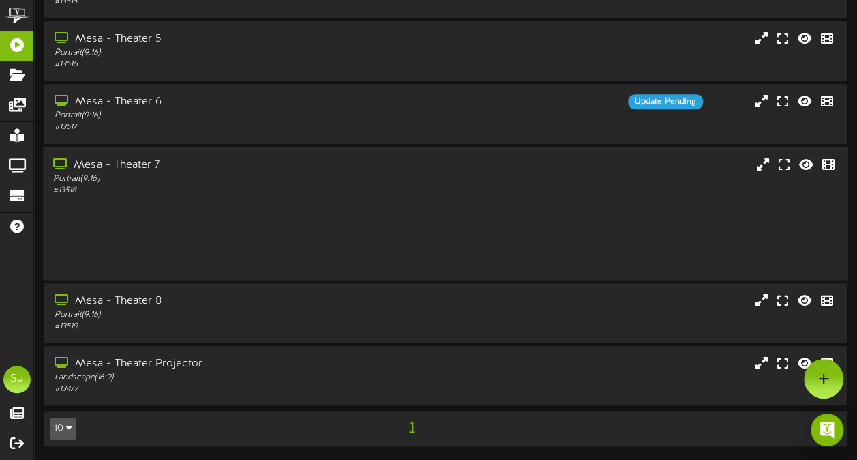
scroll to position [215, 0]
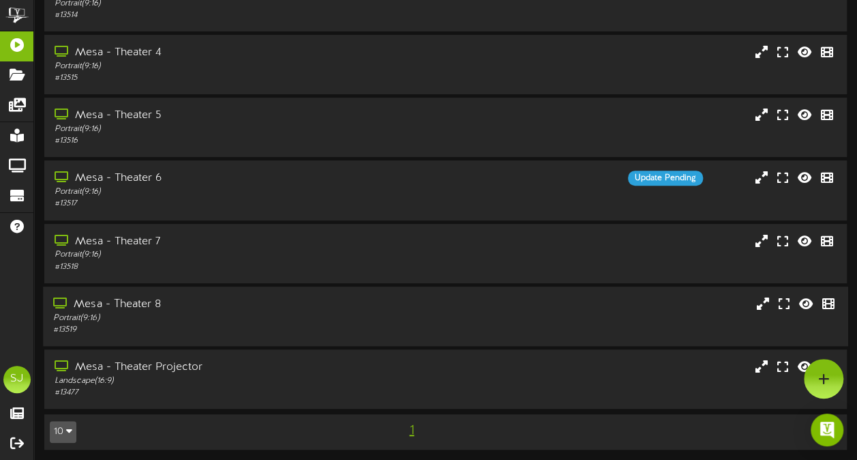
click at [334, 308] on div "Mesa - Theater 8" at bounding box center [210, 305] width 315 height 16
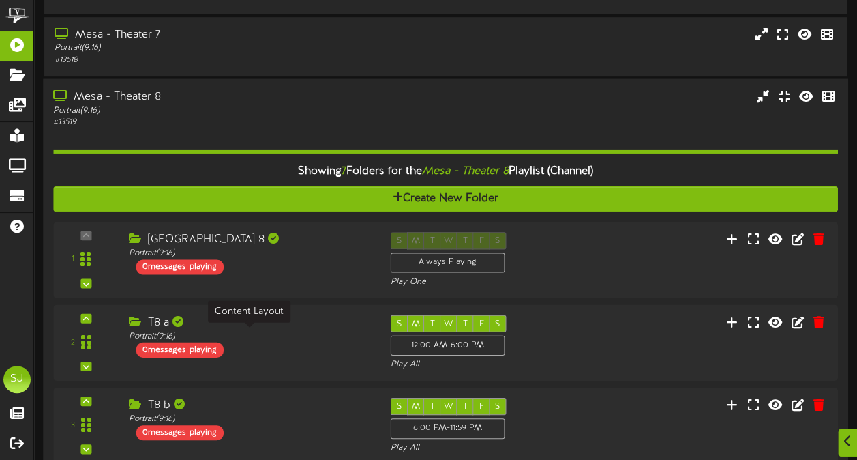
scroll to position [454, 0]
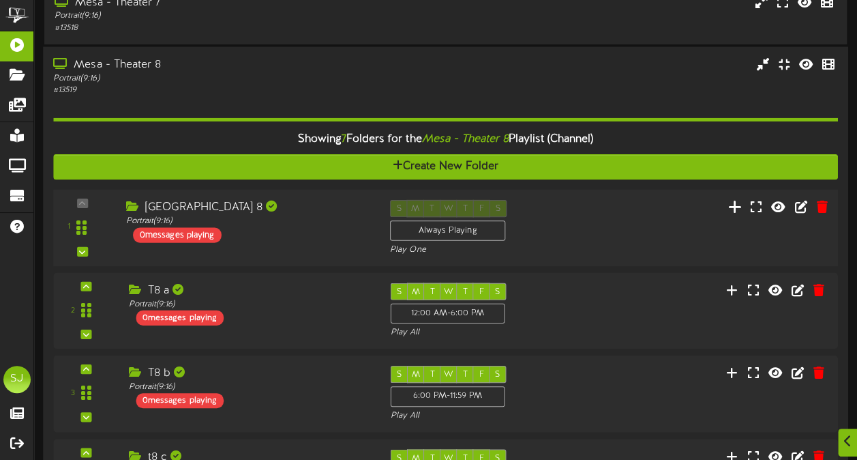
click at [737, 214] on button at bounding box center [735, 208] width 23 height 21
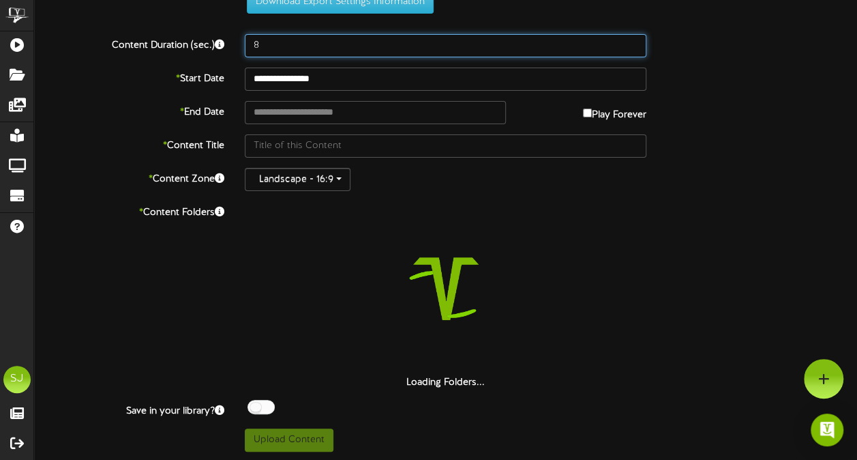
click at [355, 40] on input "8" at bounding box center [446, 45] width 402 height 23
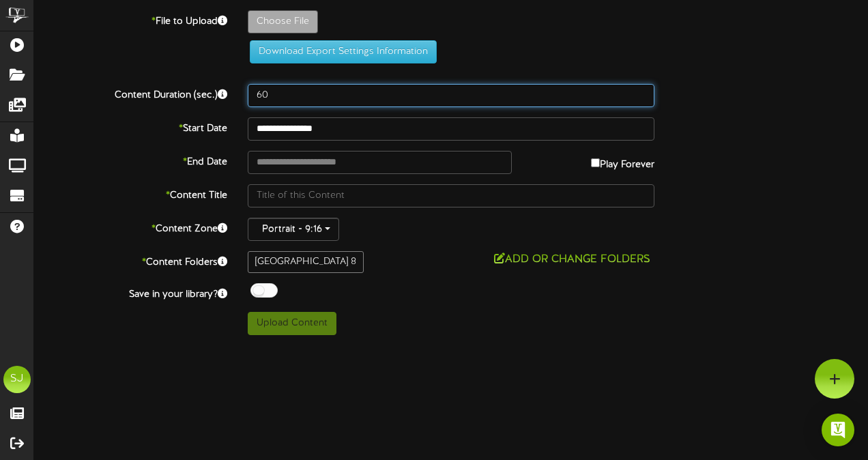
type input "60"
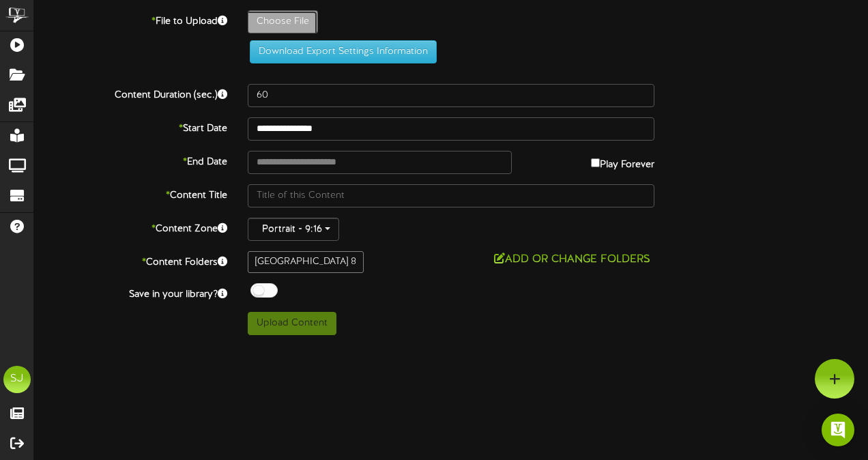
type input "**********"
type input "SmashingMachine"
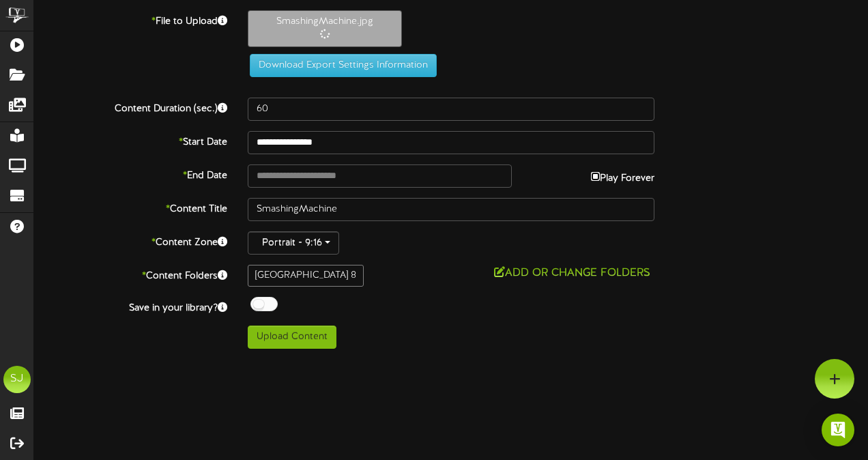
type input "**********"
click at [267, 299] on div at bounding box center [263, 304] width 27 height 14
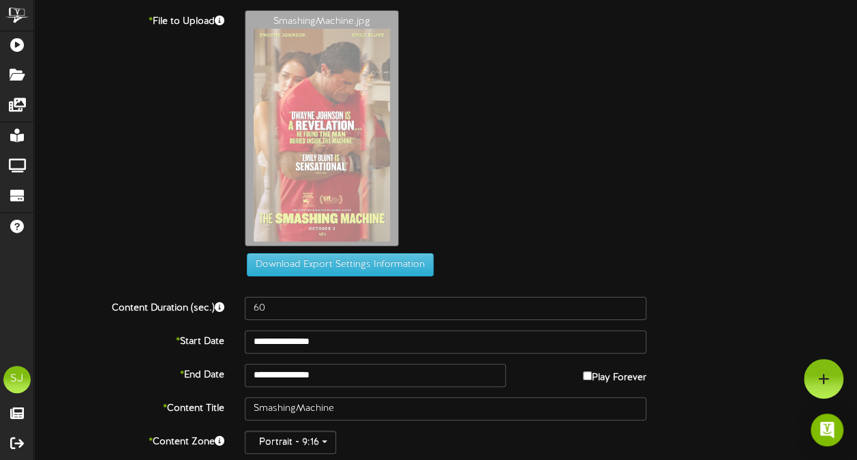
scroll to position [95, 0]
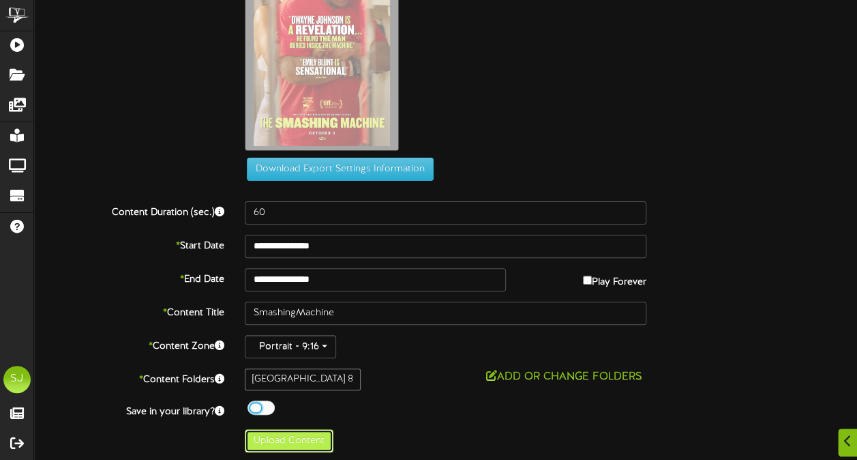
click at [319, 435] on button "Upload Content" at bounding box center [289, 440] width 89 height 23
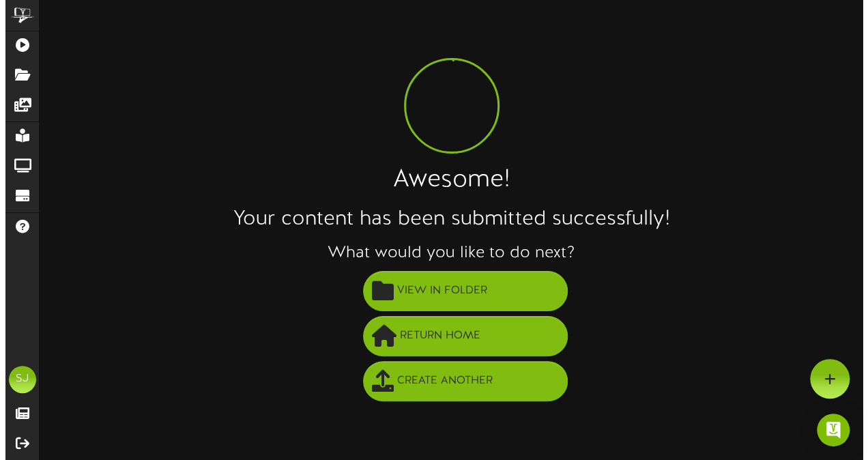
scroll to position [0, 0]
